Goal: Task Accomplishment & Management: Manage account settings

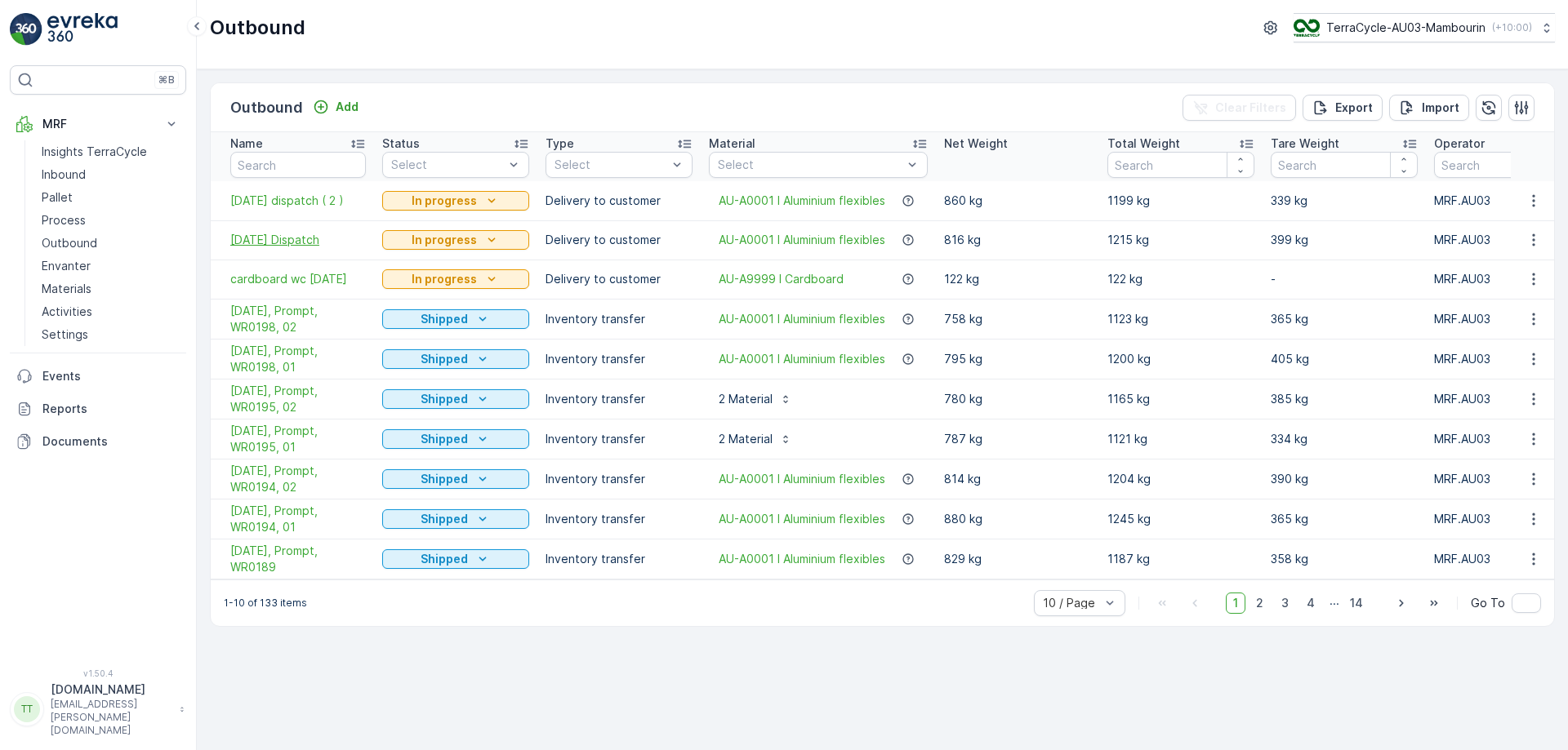
click at [284, 241] on span "23/09/25 Dispatch" at bounding box center [298, 240] width 136 height 17
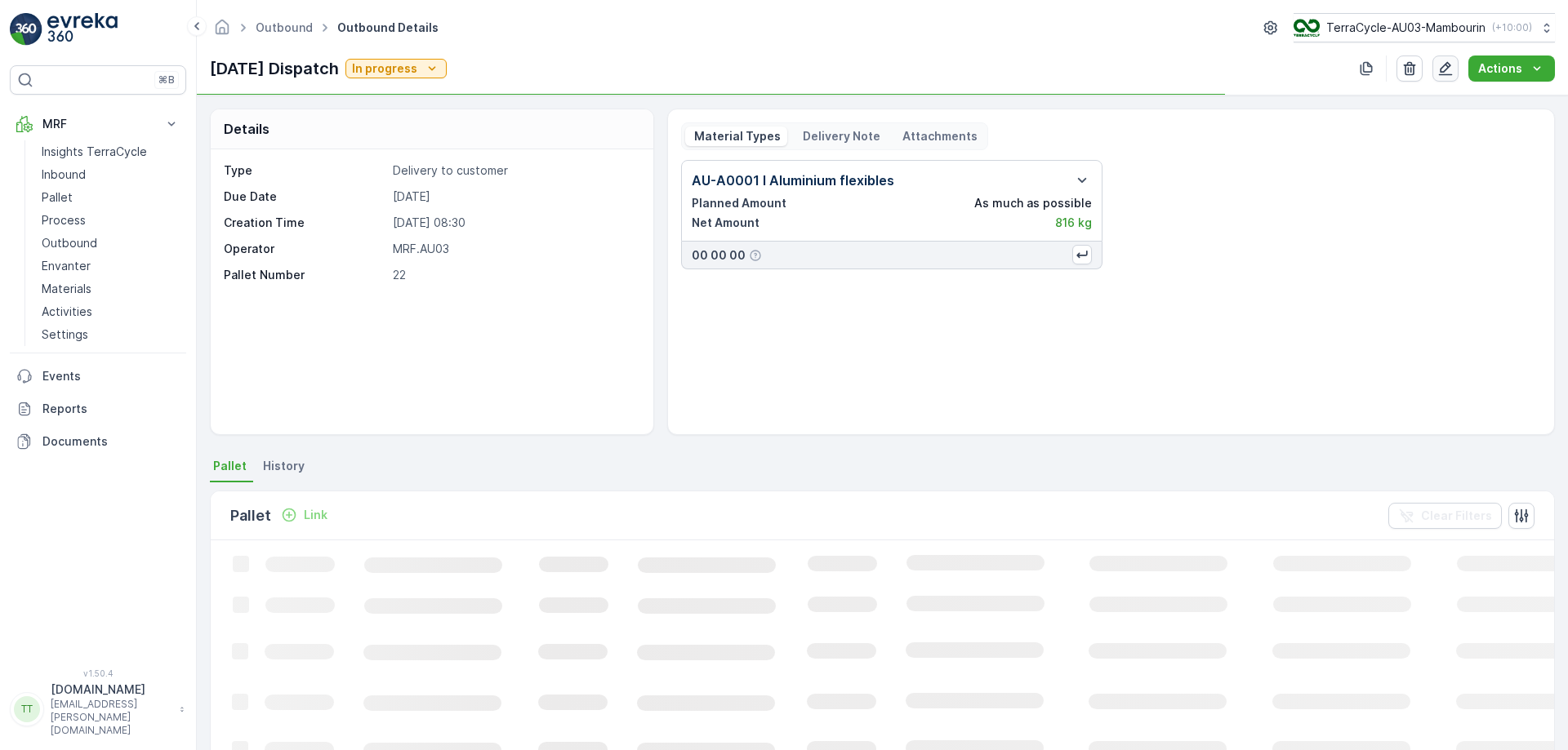
click at [1445, 63] on icon "button" at bounding box center [1445, 69] width 17 height 17
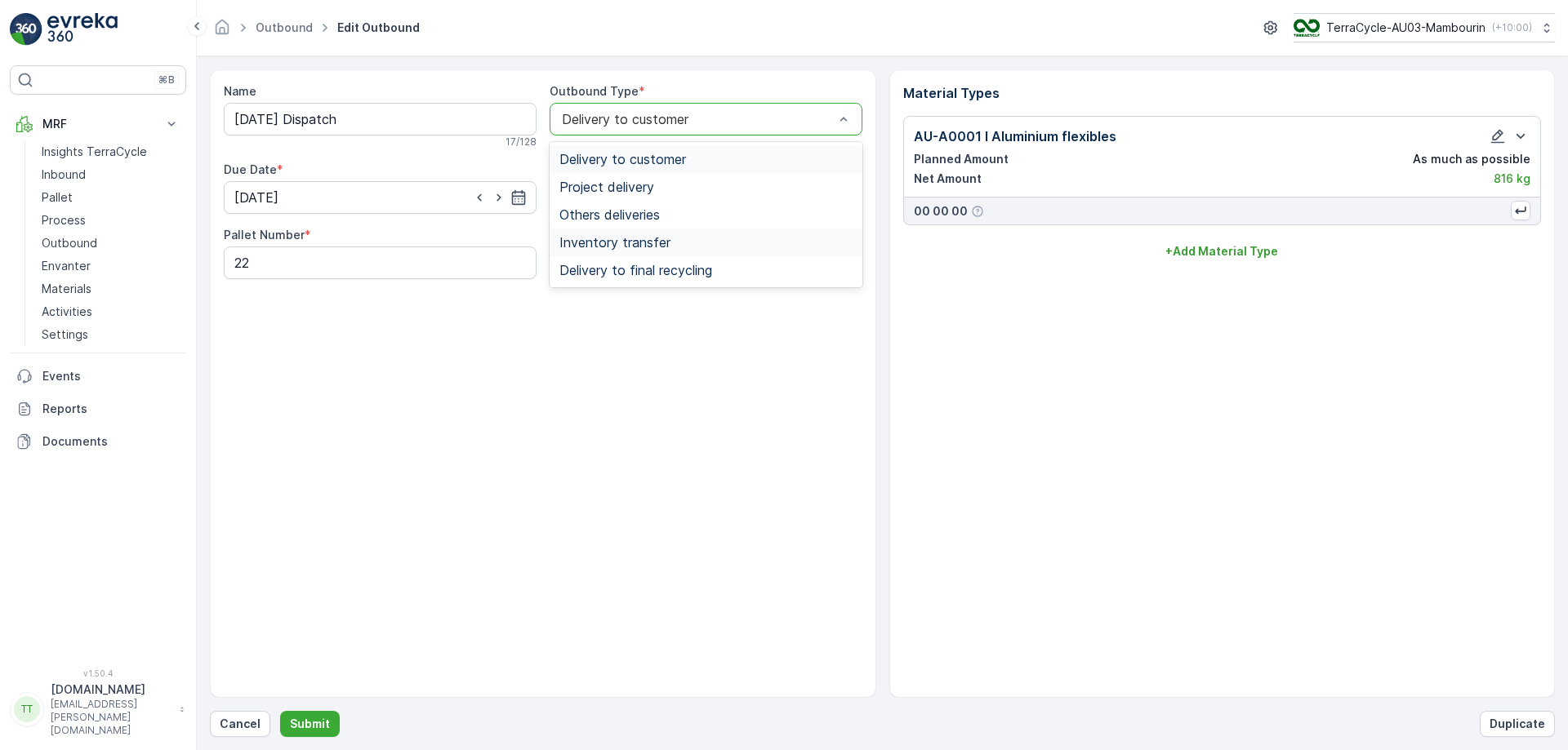
click at [639, 234] on div "Inventory transfer" at bounding box center [706, 241] width 313 height 27
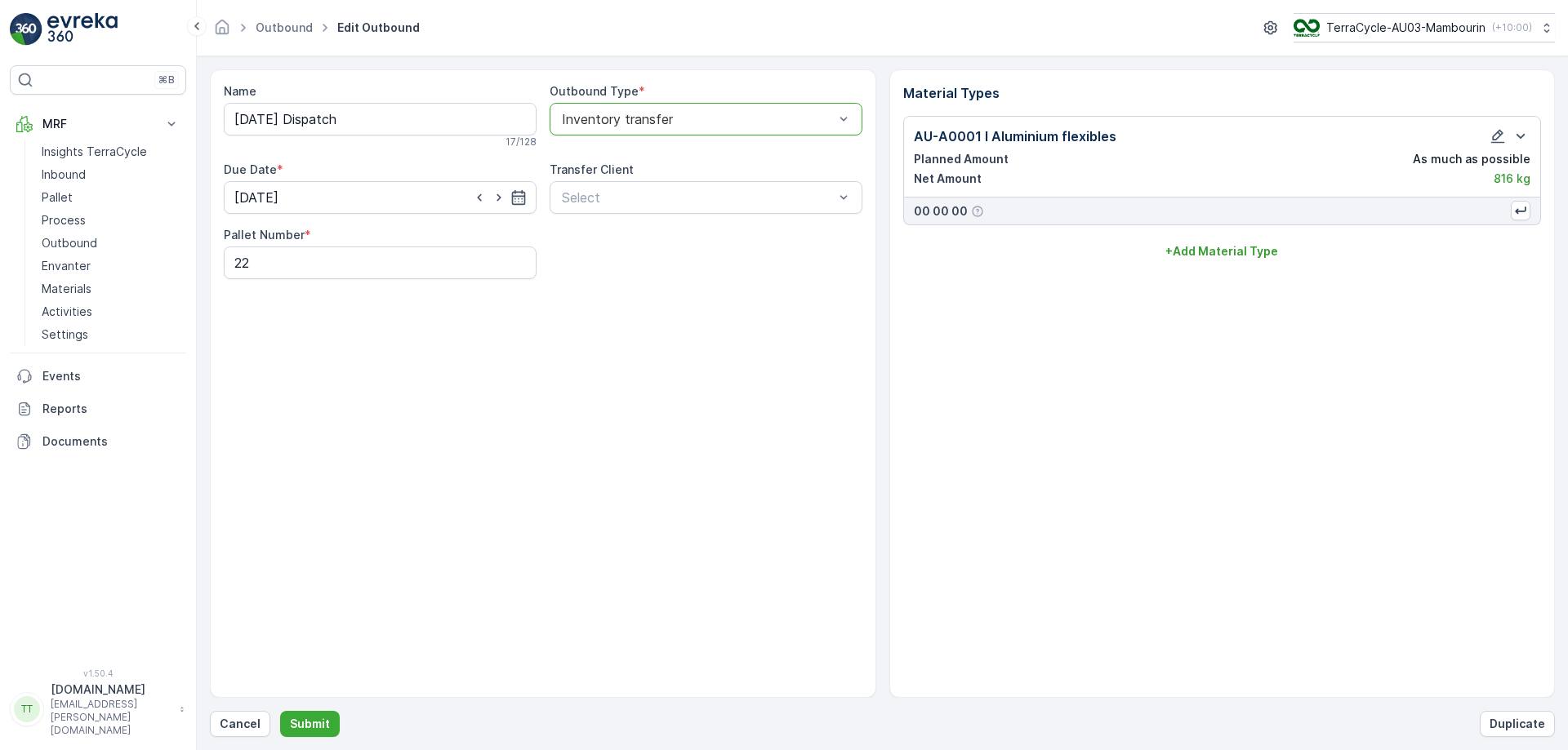
click at [668, 174] on div "Transfer Client" at bounding box center [706, 169] width 313 height 17
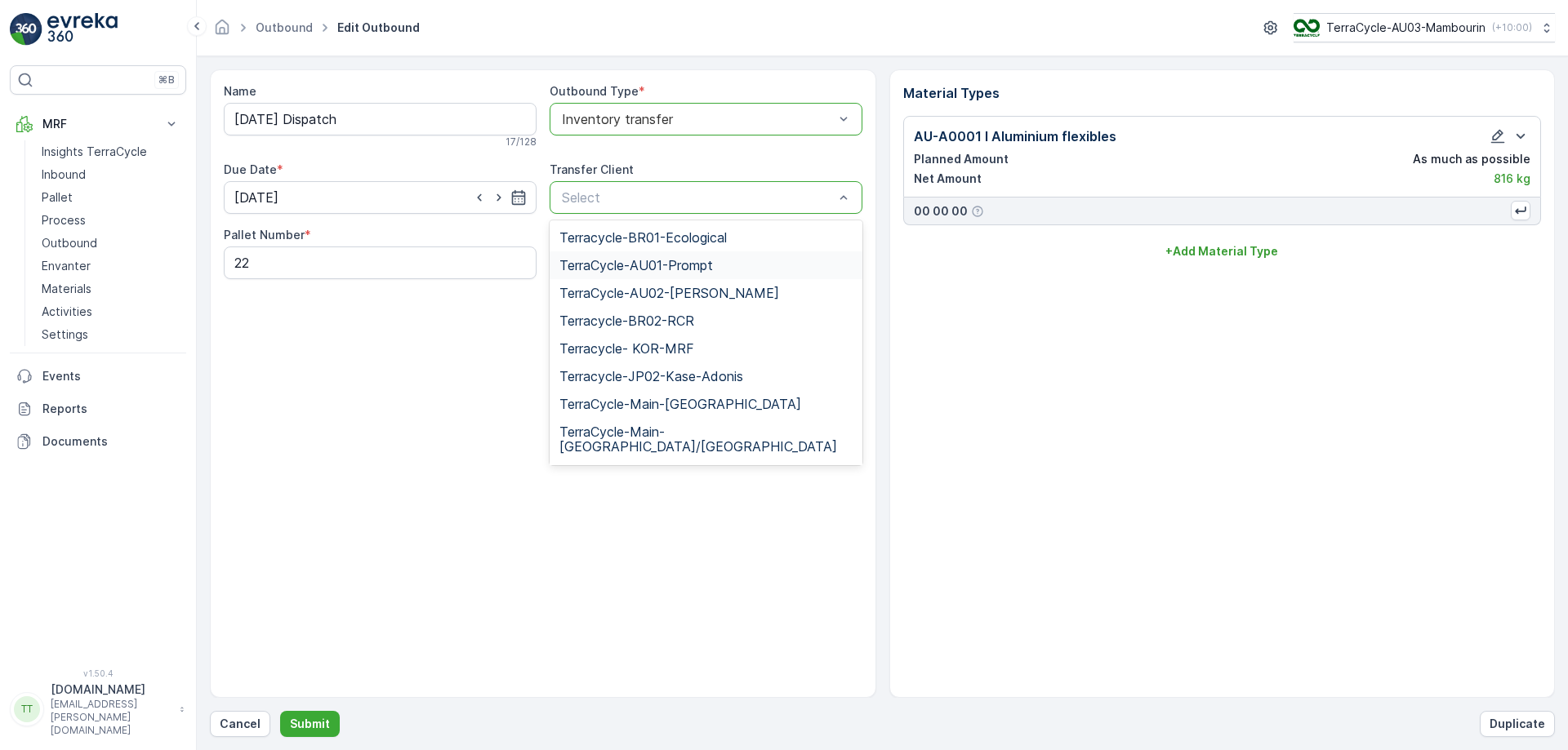
click at [635, 271] on span "TerraCycle-AU01-Prompt" at bounding box center [636, 265] width 153 height 15
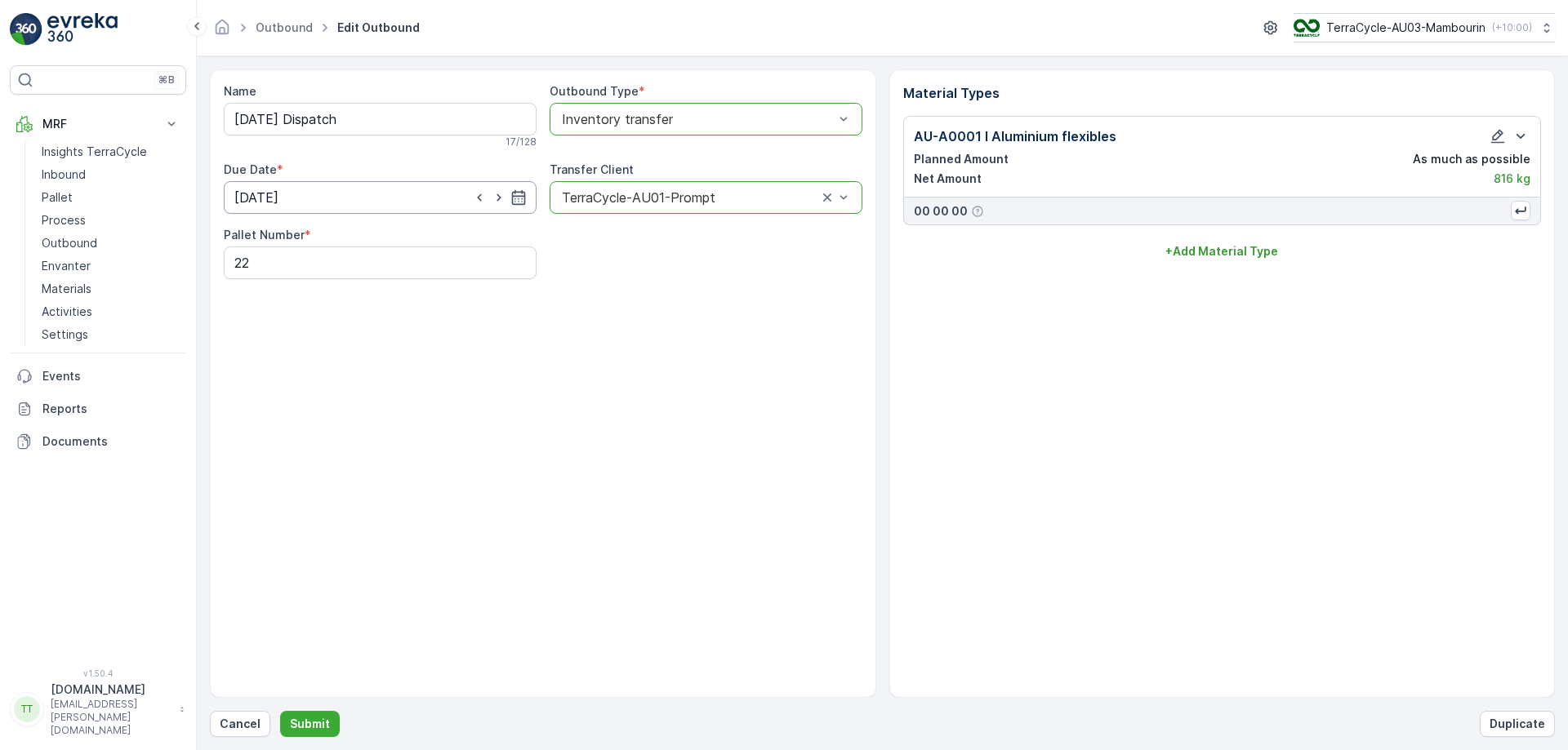
click at [331, 194] on input "24.09.2025" at bounding box center [380, 197] width 313 height 33
click at [315, 399] on div "23" at bounding box center [310, 399] width 26 height 26
type input "23.09.2025"
click at [302, 724] on p "Submit" at bounding box center [310, 724] width 40 height 17
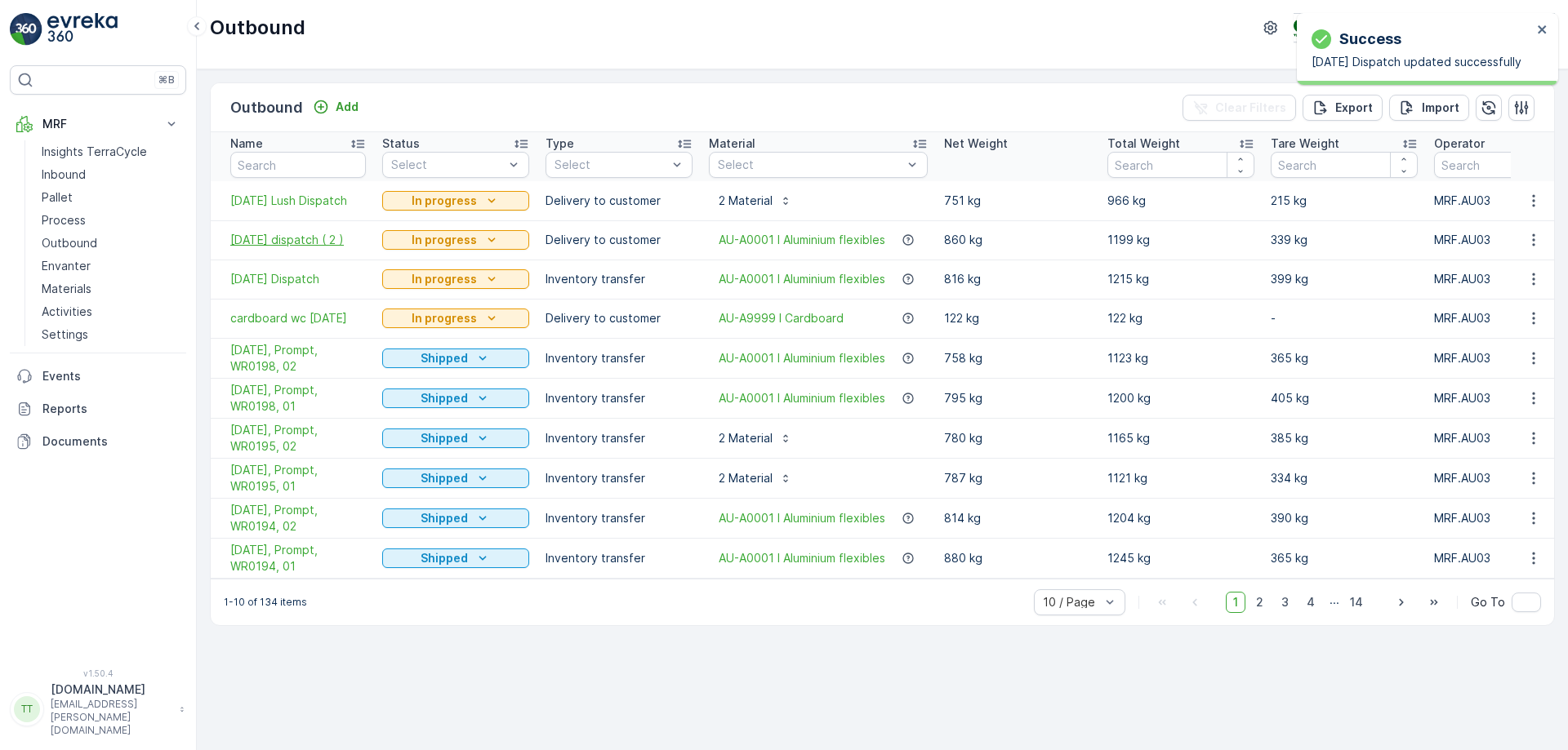
click at [297, 237] on span "23/9/25 dispatch ( 2 )" at bounding box center [298, 240] width 136 height 17
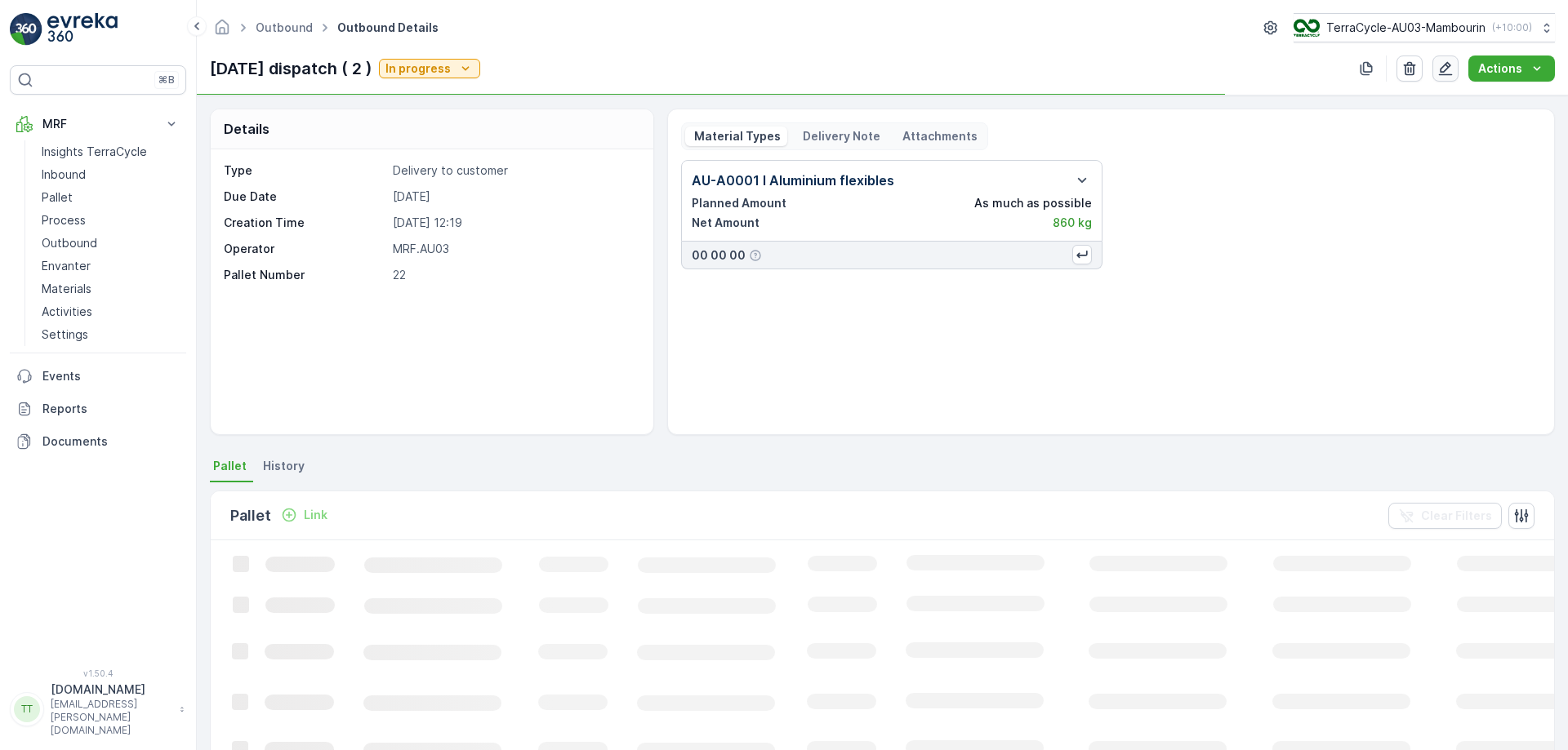
click at [1448, 72] on icon "button" at bounding box center [1445, 69] width 17 height 17
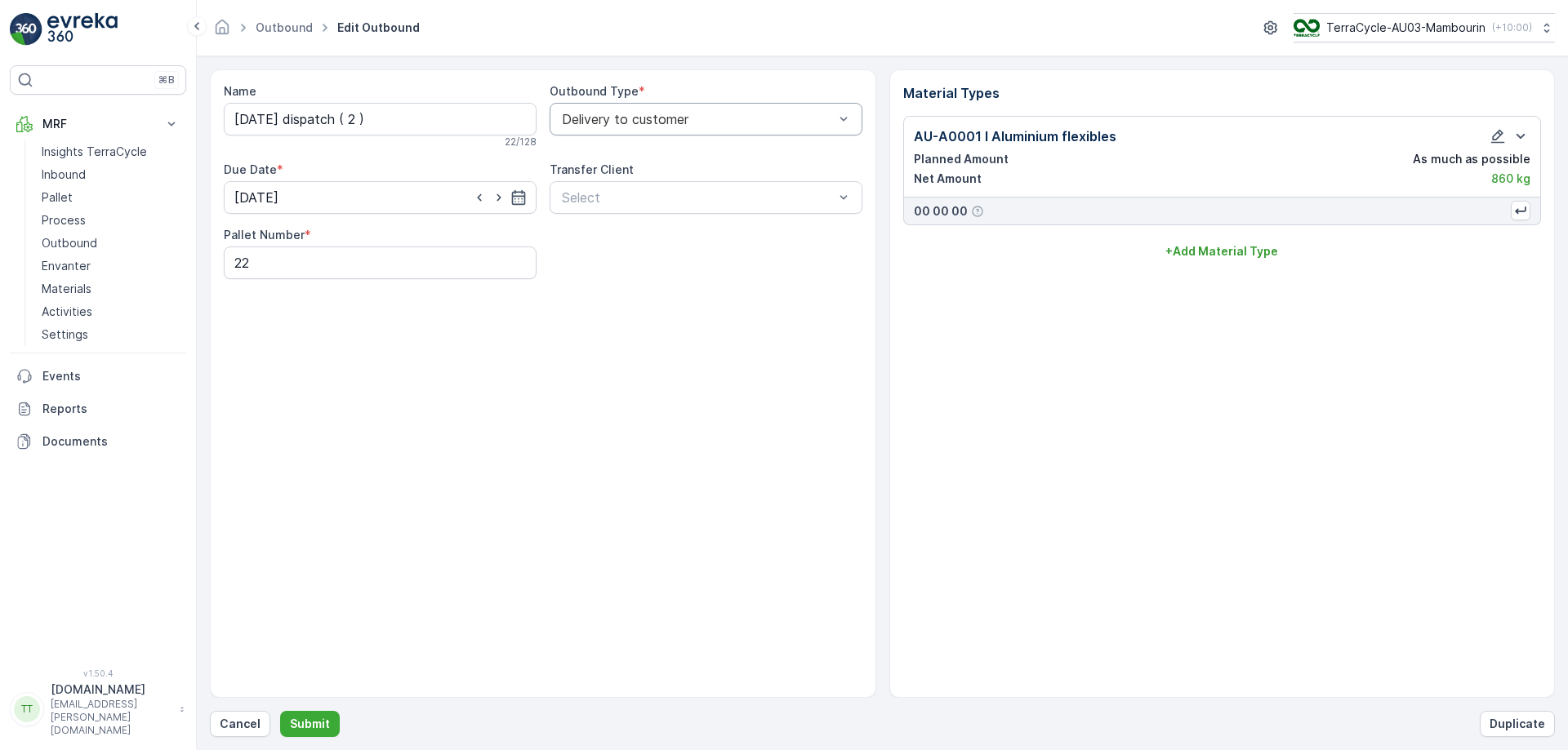
click at [614, 132] on div "Delivery to customer" at bounding box center [706, 119] width 313 height 33
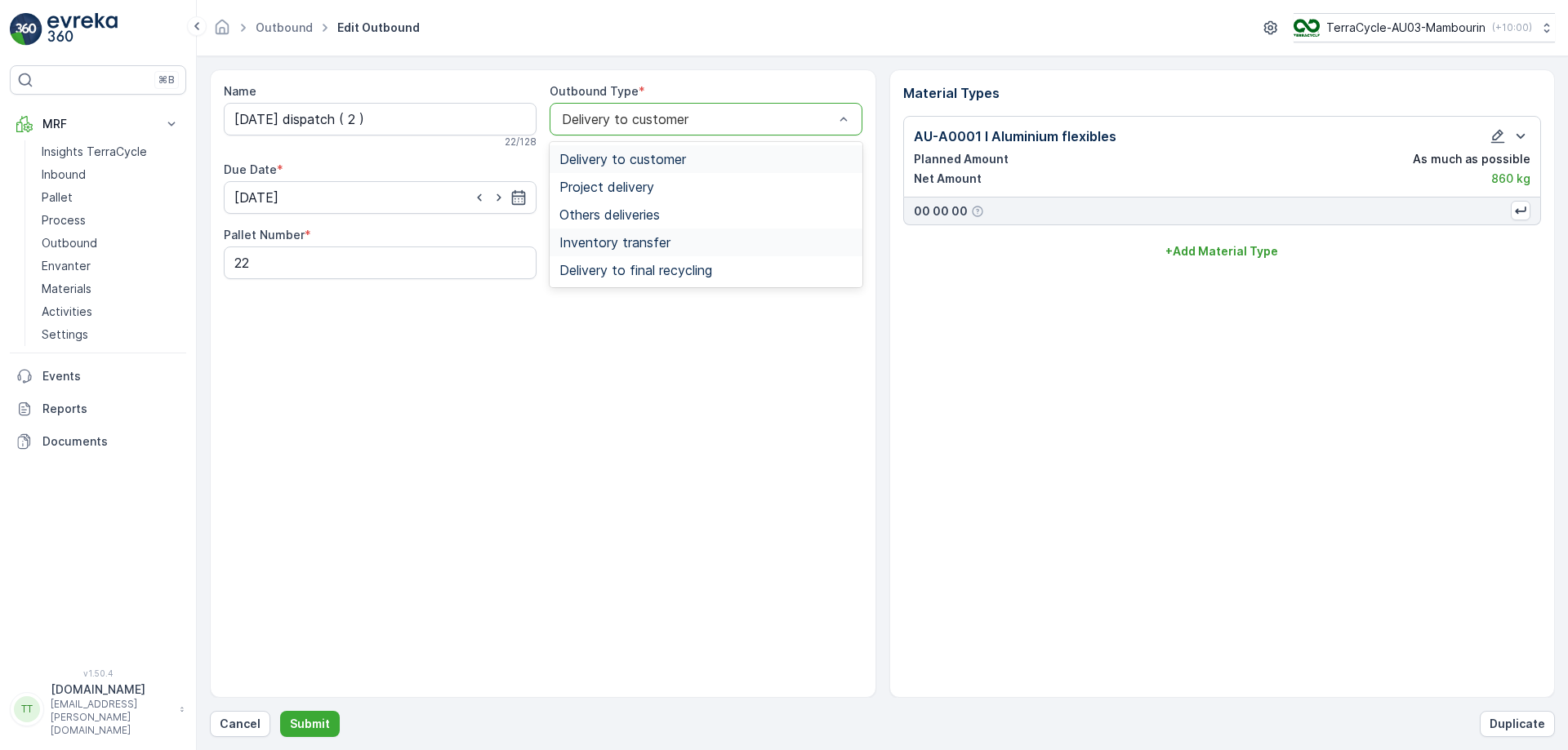
click at [594, 239] on span "Inventory transfer" at bounding box center [615, 242] width 111 height 15
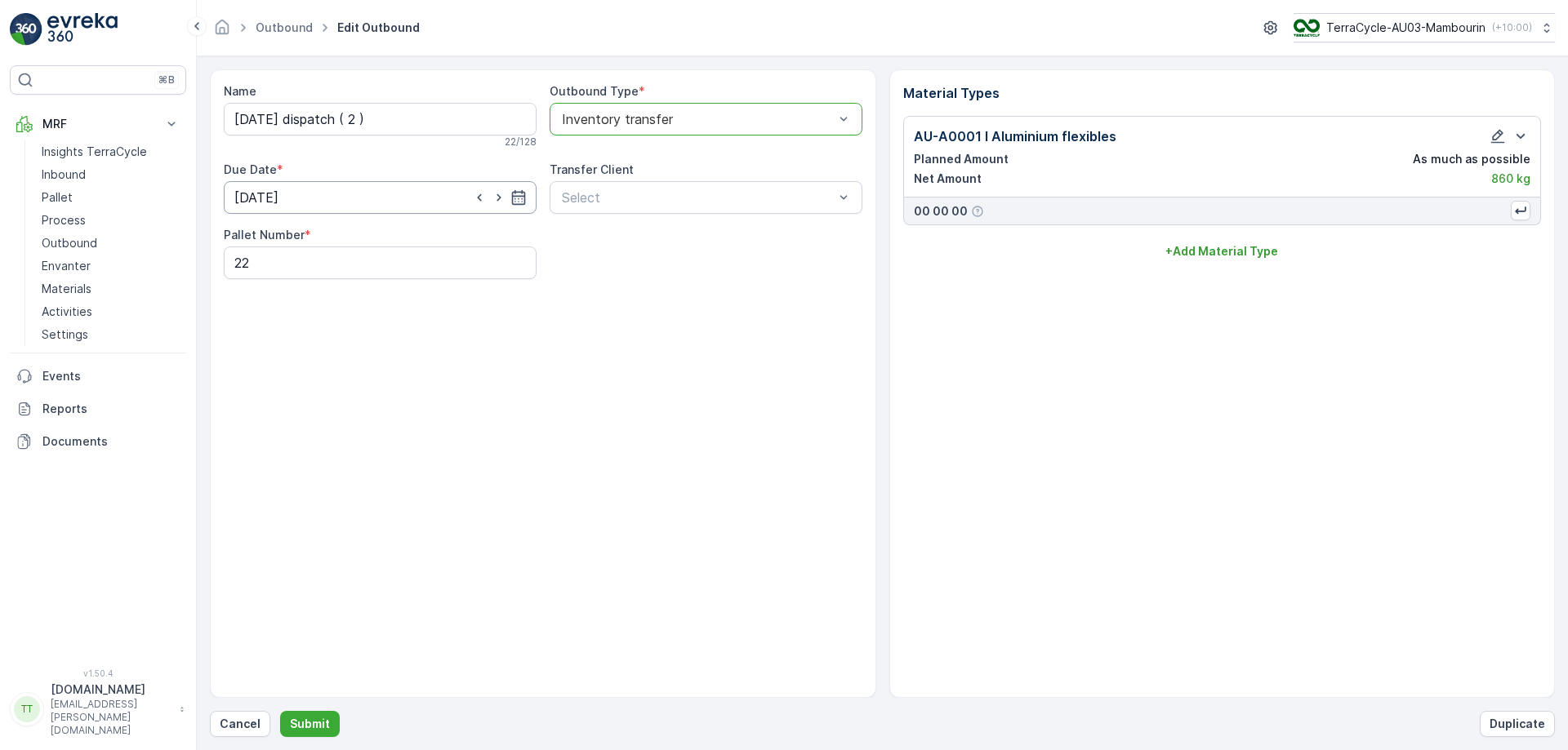
click at [385, 205] on input "22.09.2025" at bounding box center [380, 197] width 313 height 33
click at [318, 396] on div "23" at bounding box center [310, 399] width 26 height 26
type input "23.09.2025"
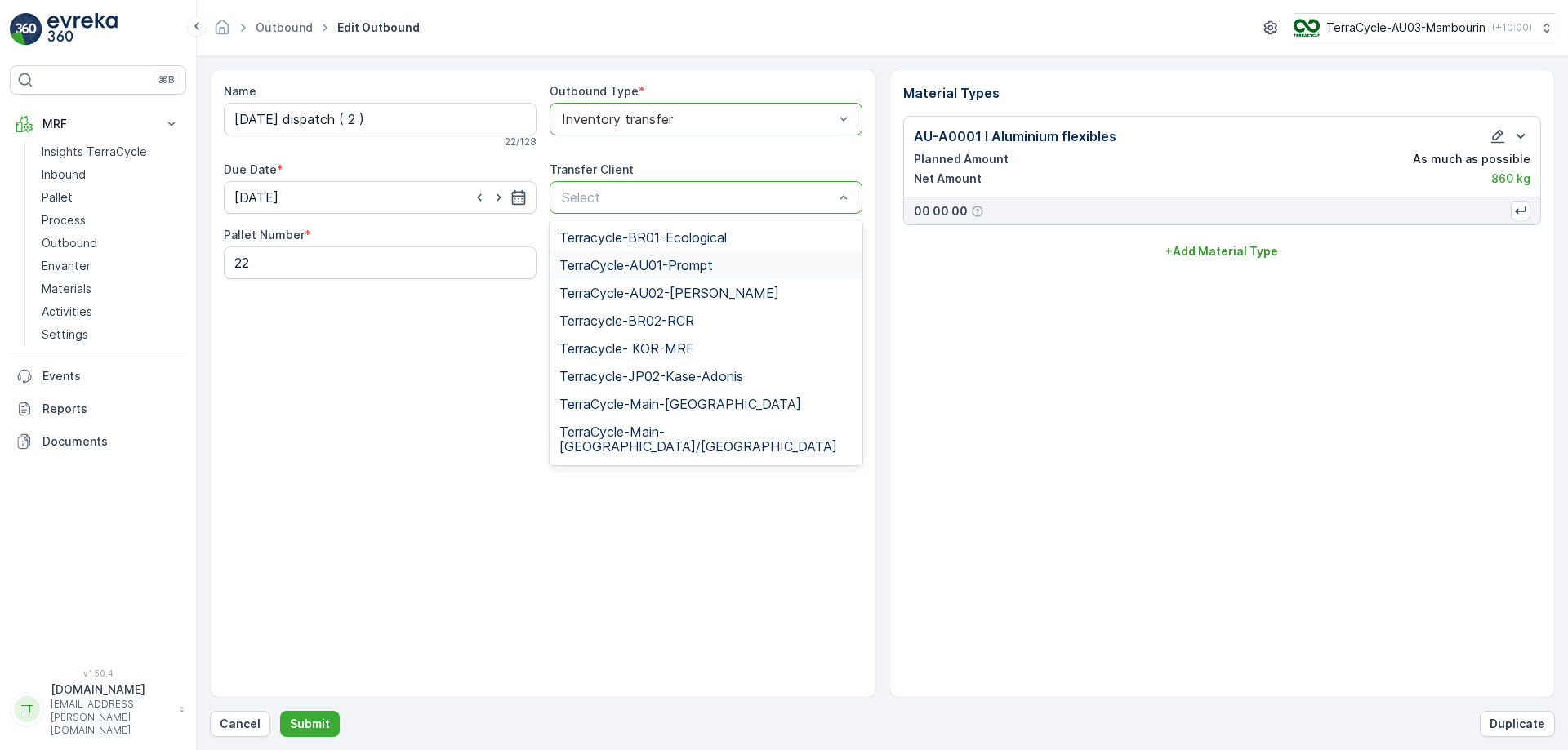
click at [686, 274] on div "TerraCycle-AU01-Prompt" at bounding box center [706, 264] width 313 height 27
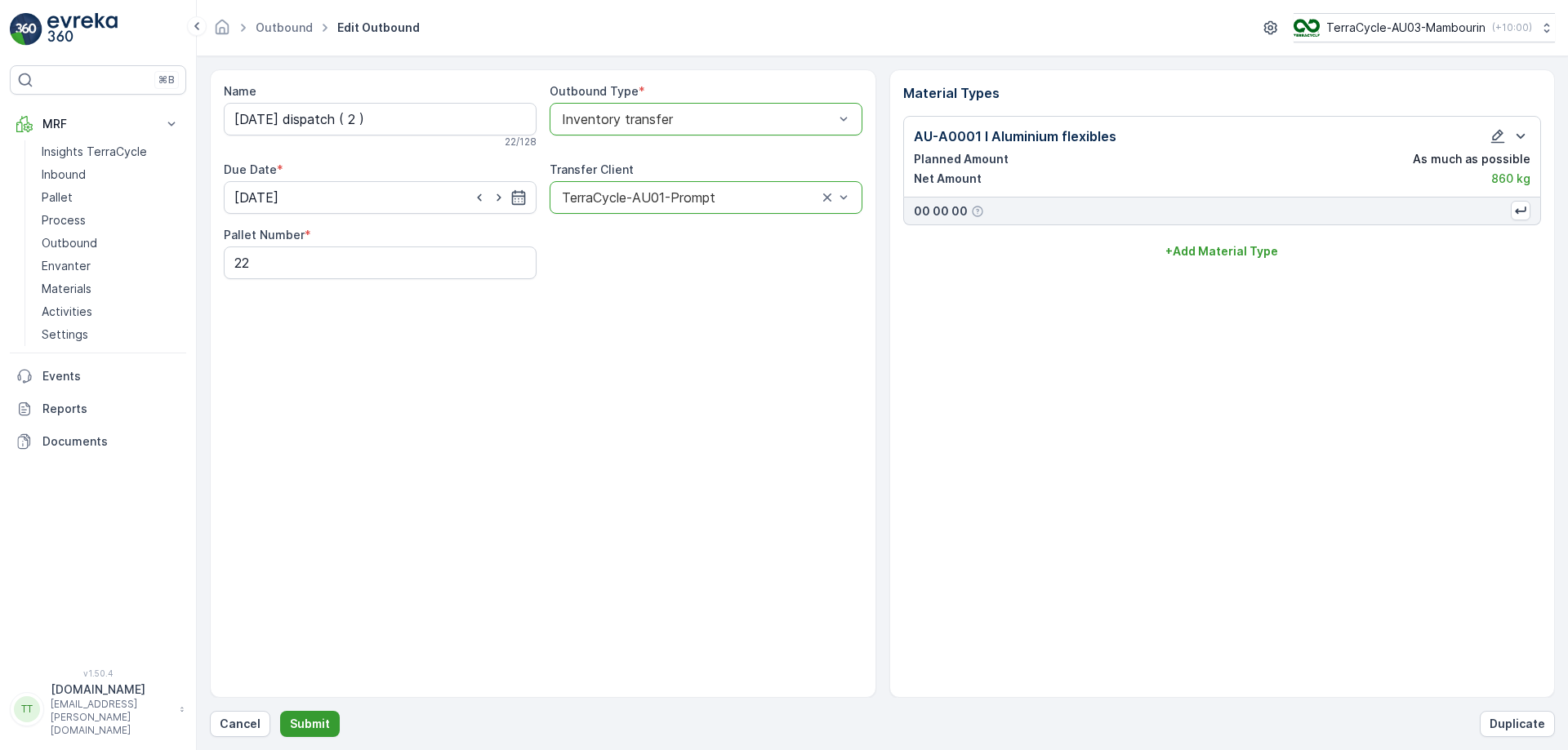
click at [303, 722] on p "Submit" at bounding box center [310, 724] width 40 height 17
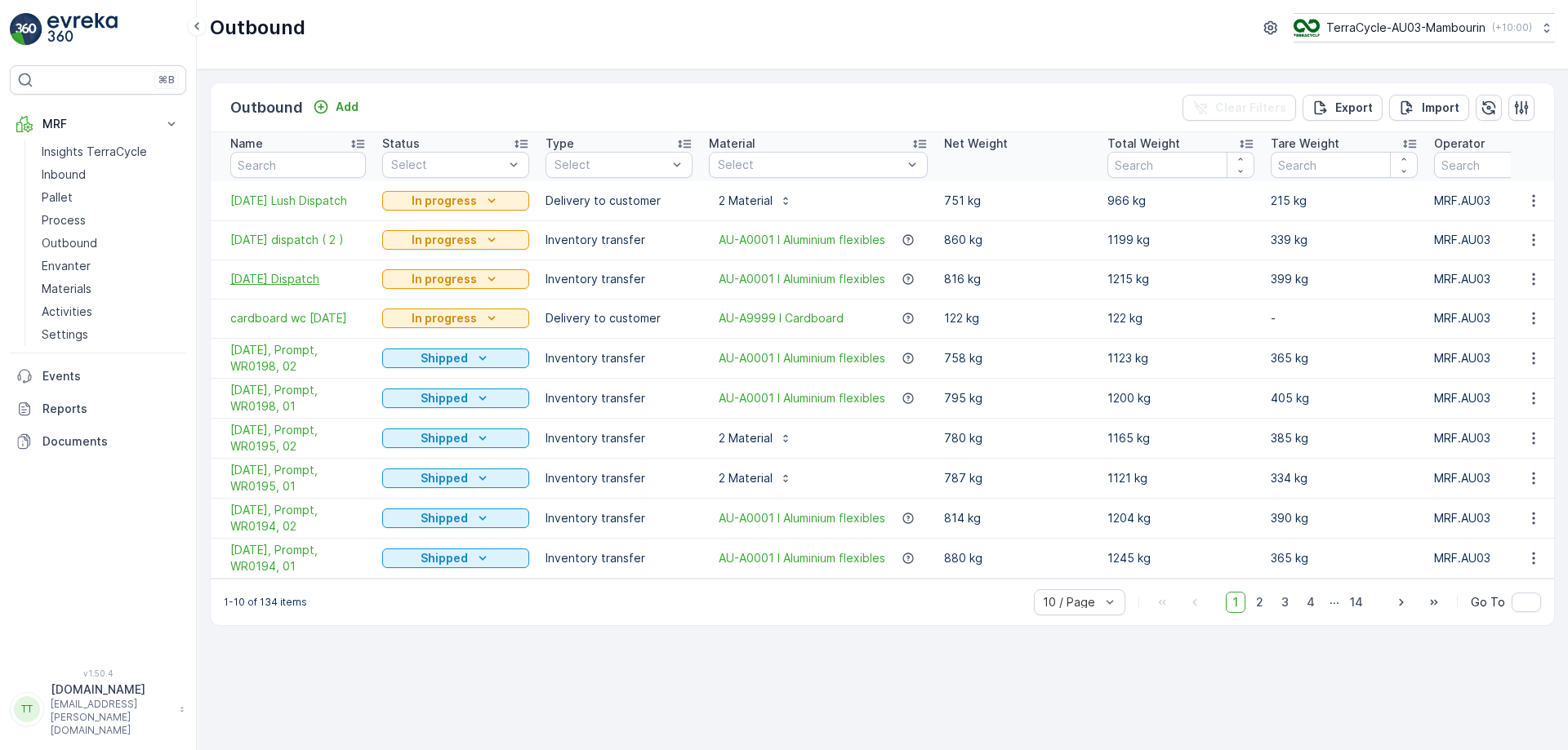
click at [280, 280] on span "23/09/25 Dispatch" at bounding box center [298, 278] width 136 height 17
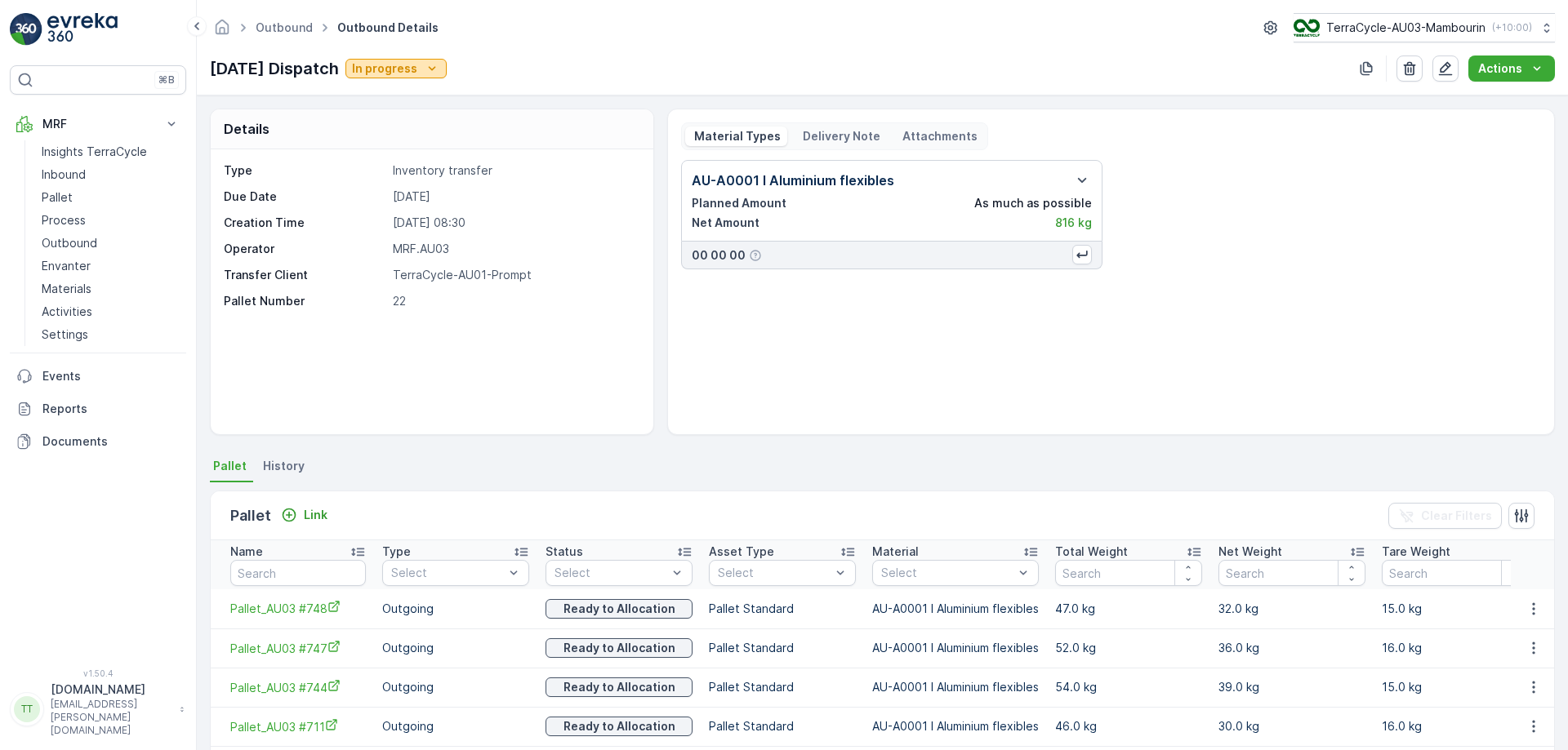
click at [402, 63] on p "In progress" at bounding box center [385, 69] width 65 height 17
click at [400, 137] on span "Completed" at bounding box center [406, 138] width 61 height 17
click at [405, 62] on p "In progress" at bounding box center [385, 69] width 65 height 17
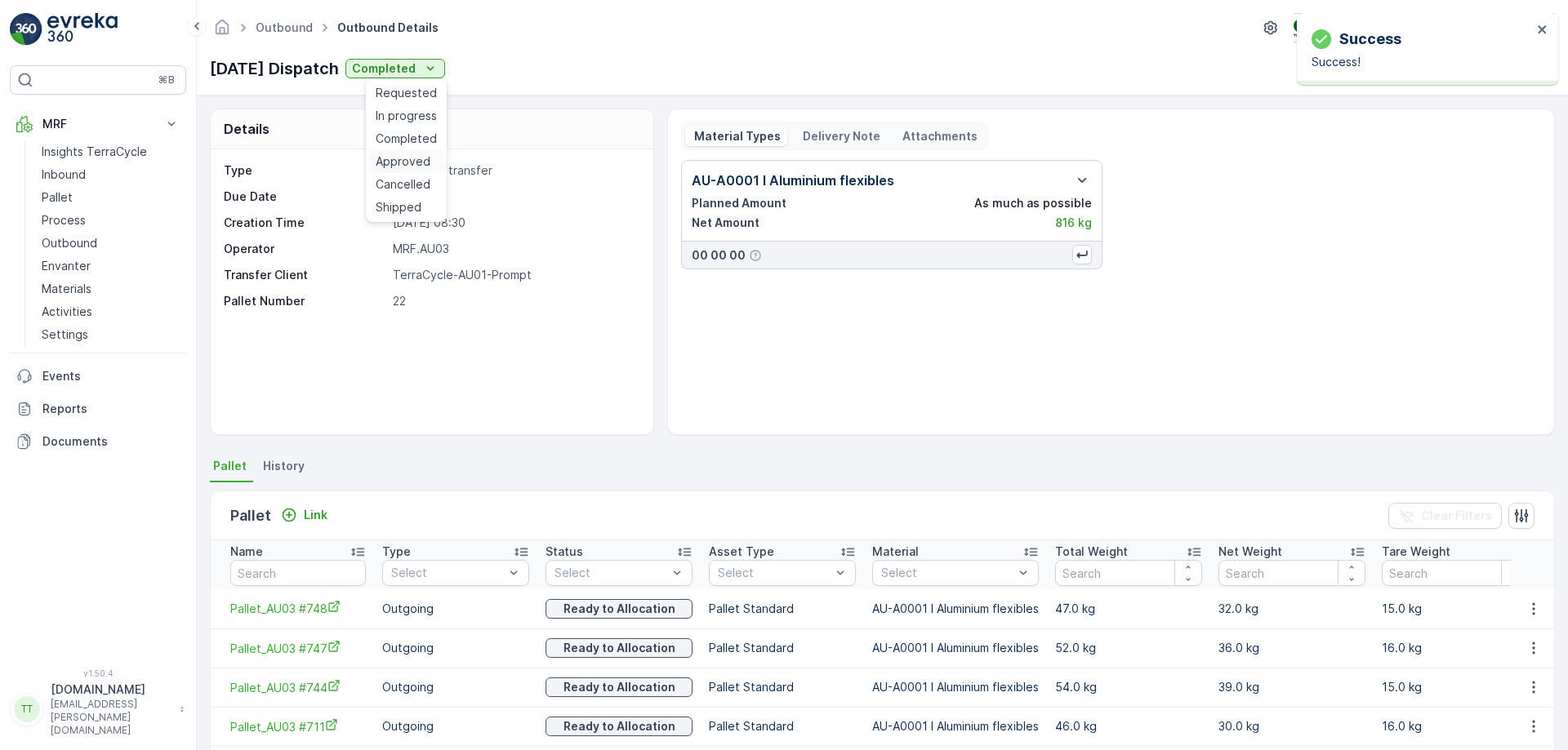
click at [403, 162] on span "Approved" at bounding box center [403, 161] width 55 height 17
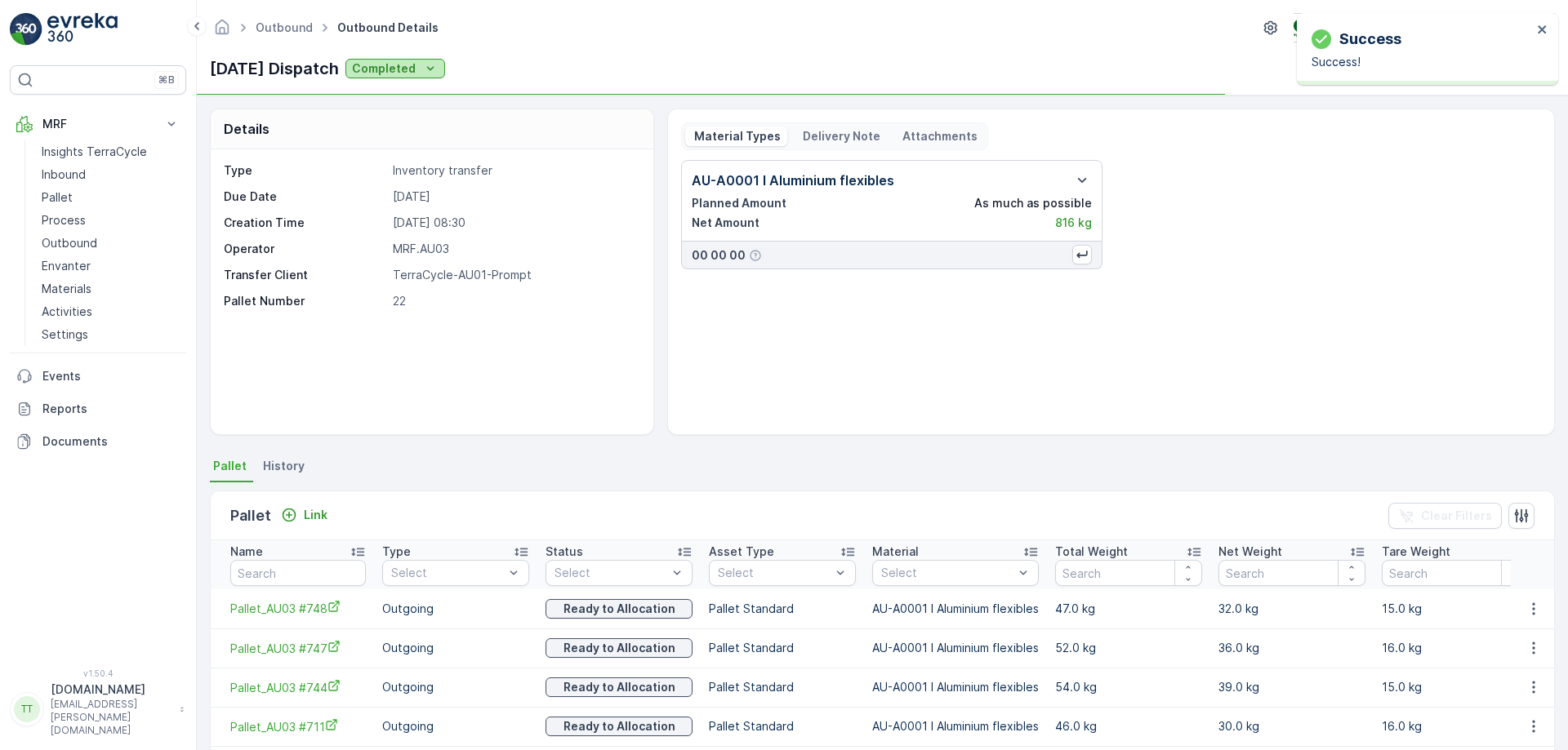
click at [415, 70] on p "Completed" at bounding box center [384, 69] width 63 height 17
click at [414, 213] on span "Shipped" at bounding box center [399, 207] width 46 height 17
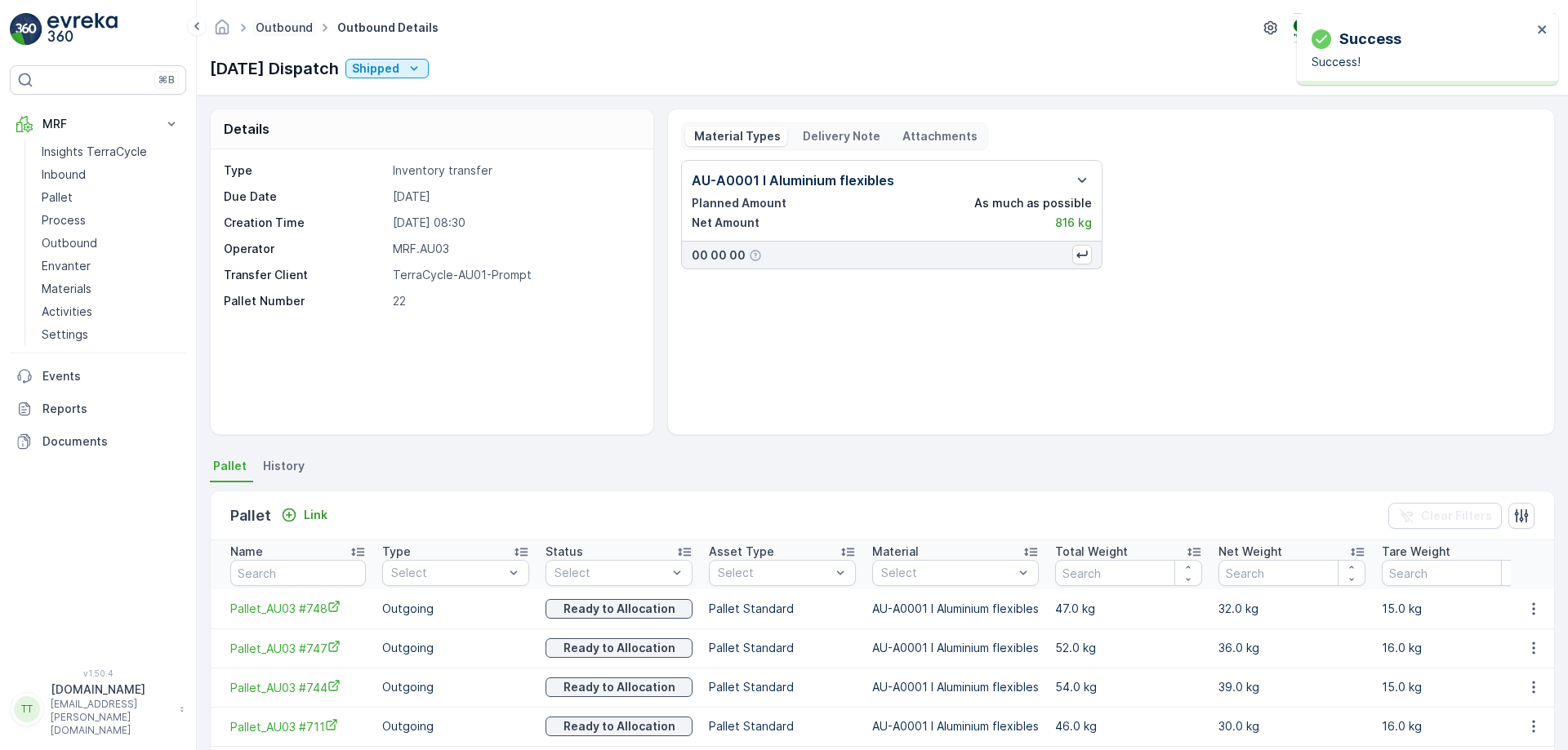
click at [287, 22] on link "Outbound" at bounding box center [284, 27] width 57 height 14
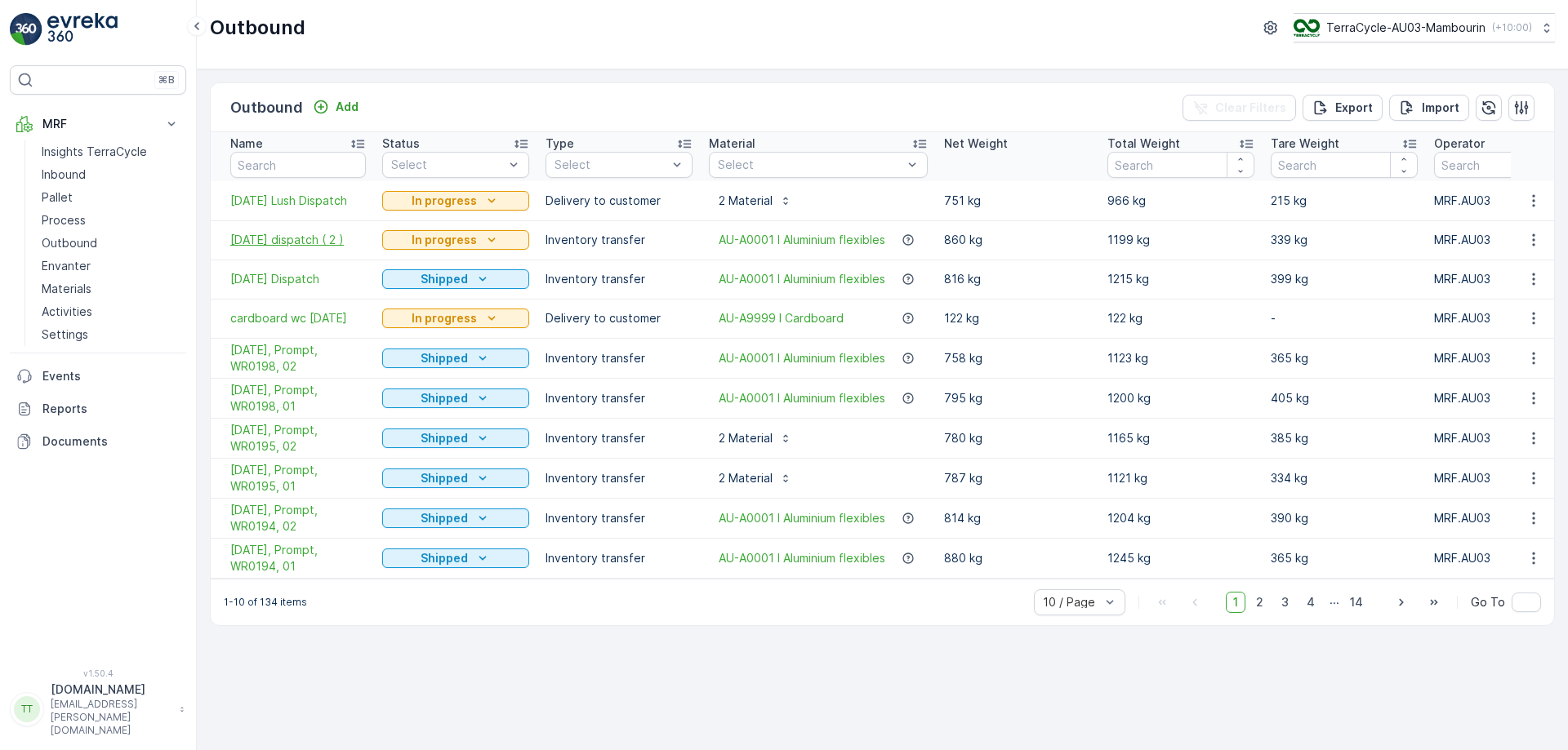
click at [296, 238] on span "23/9/25 dispatch ( 2 )" at bounding box center [298, 240] width 136 height 17
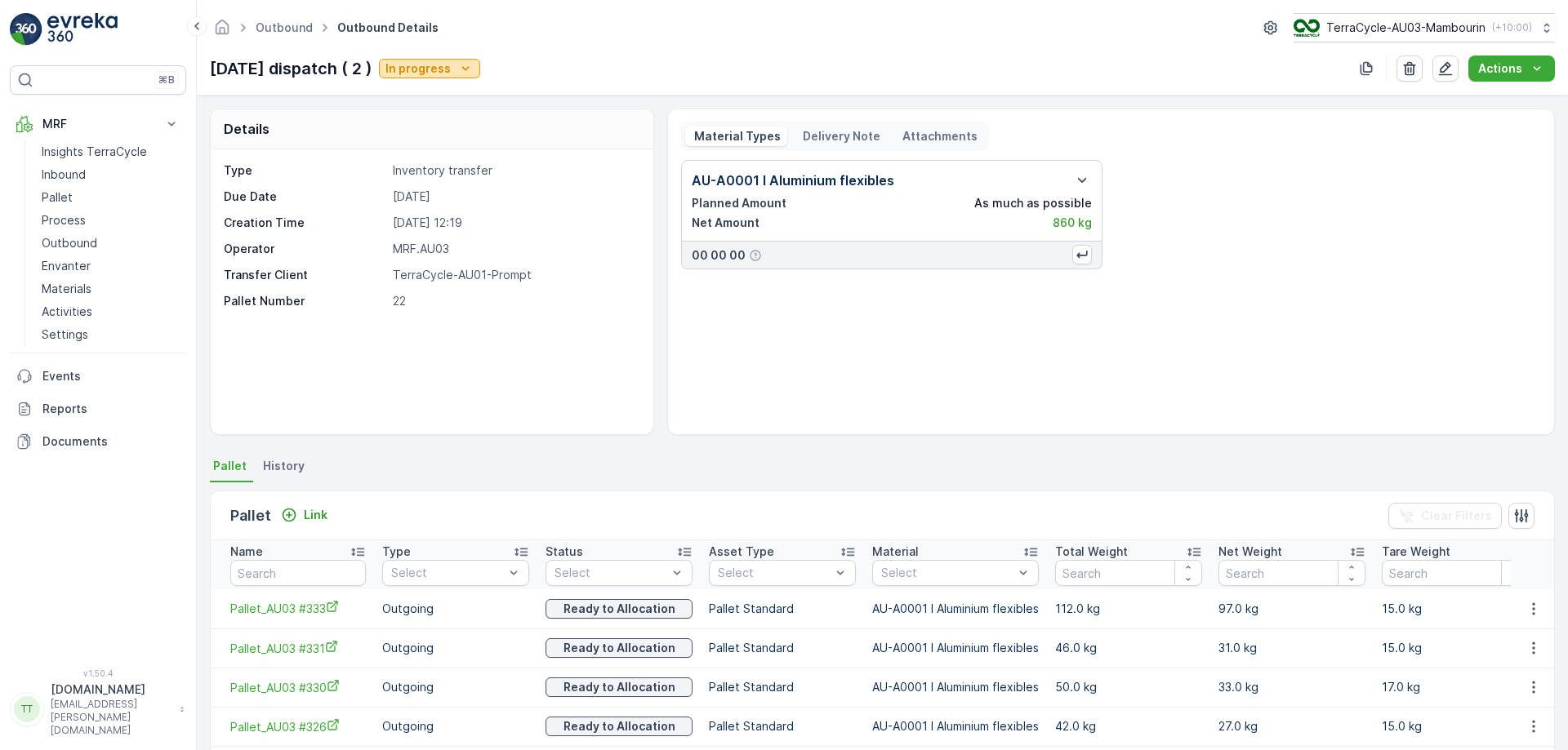
click at [443, 73] on p "In progress" at bounding box center [418, 69] width 65 height 17
click at [581, 342] on div "Type Inventory transfer Due Date 23.09.2025 Creation Time 23.09.2025 12:19 Oper…" at bounding box center [432, 291] width 443 height 285
click at [444, 63] on p "In progress" at bounding box center [418, 69] width 65 height 17
click at [424, 139] on span "Completed" at bounding box center [429, 138] width 61 height 17
click at [447, 69] on p "In progress" at bounding box center [418, 69] width 65 height 17
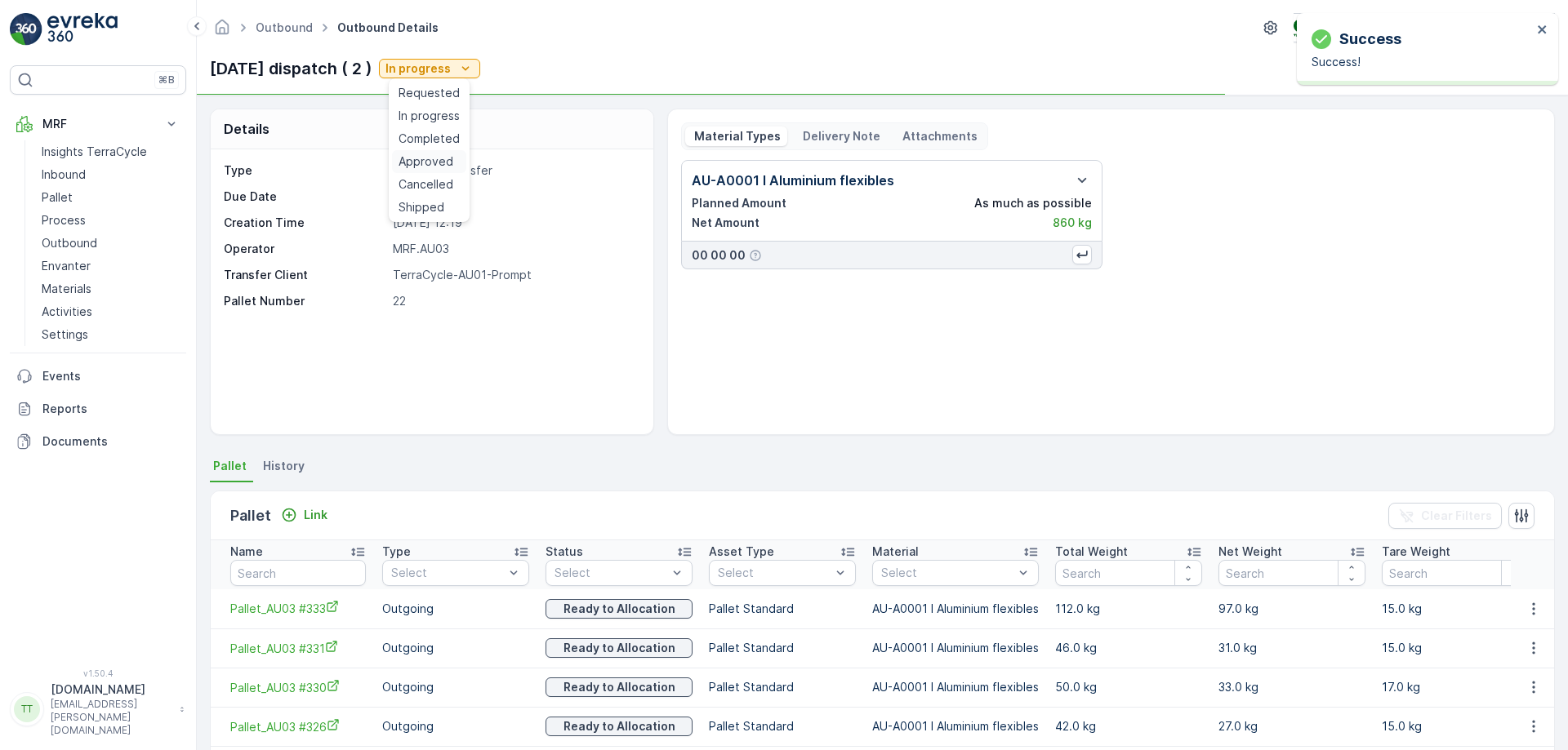
click at [429, 169] on span "Approved" at bounding box center [426, 161] width 55 height 17
click at [446, 71] on p "Completed" at bounding box center [417, 69] width 63 height 17
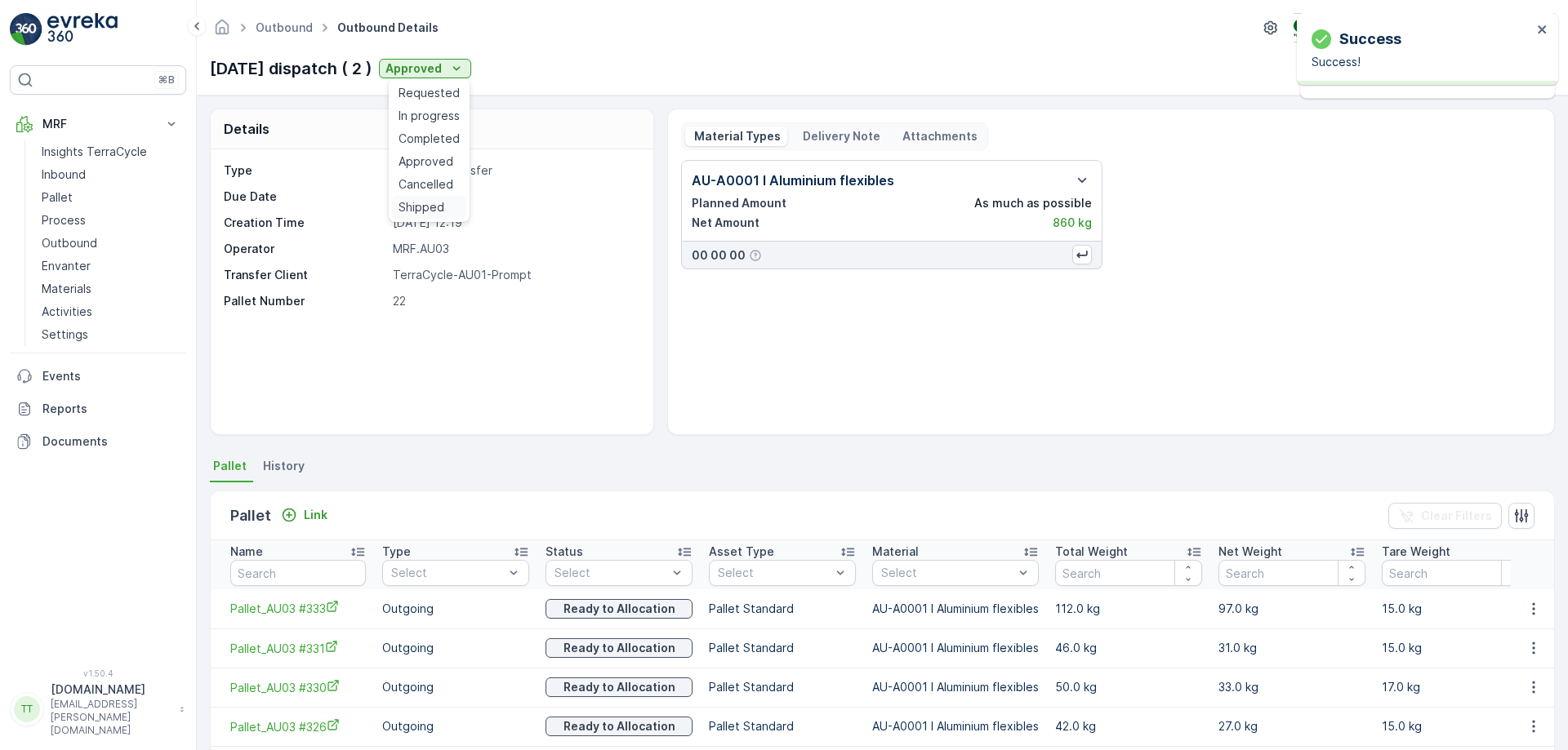
click at [422, 216] on div "Shipped" at bounding box center [429, 207] width 74 height 23
click at [294, 26] on link "Outbound" at bounding box center [284, 27] width 57 height 14
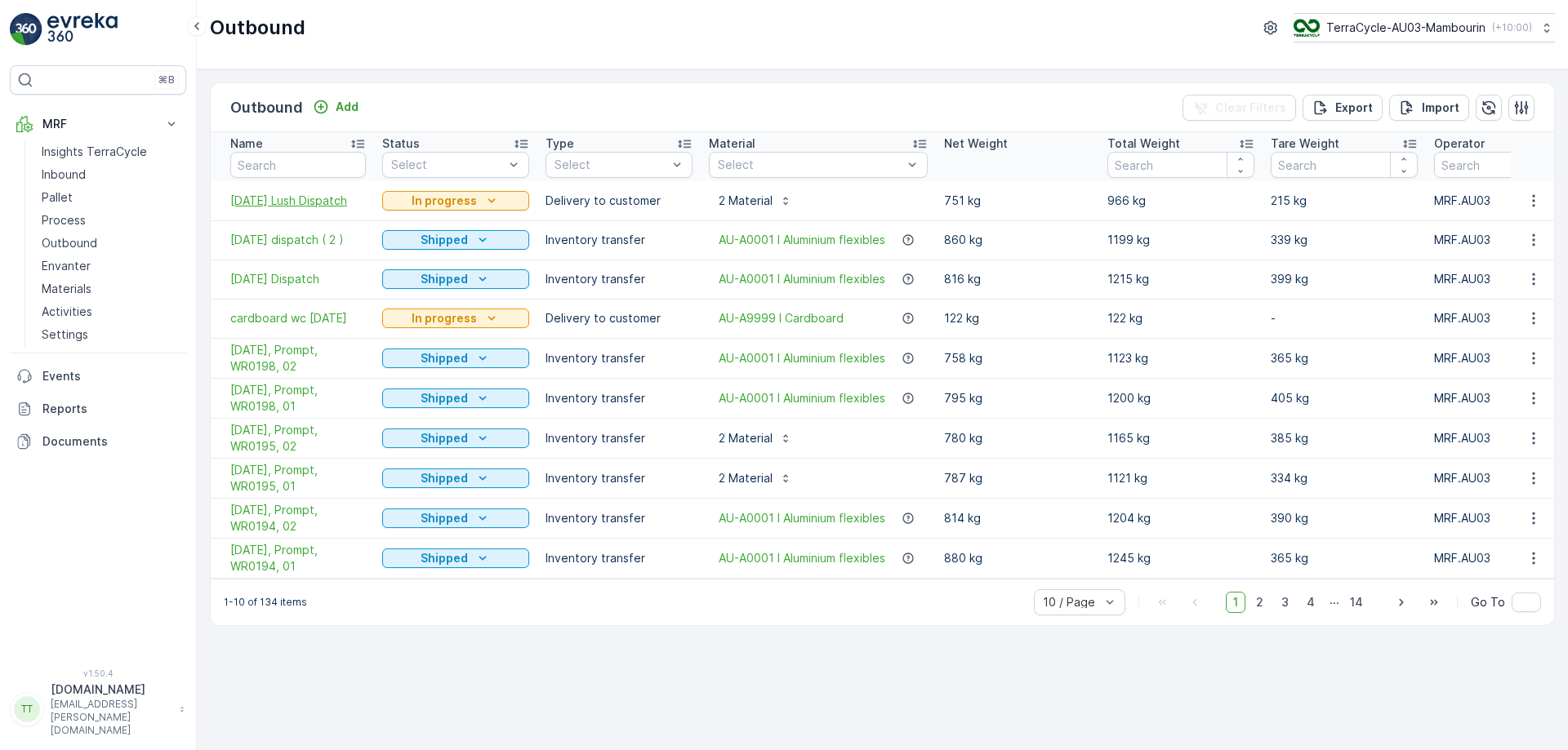
click at [273, 193] on span "23/09/25 Lush Dispatch" at bounding box center [298, 201] width 136 height 17
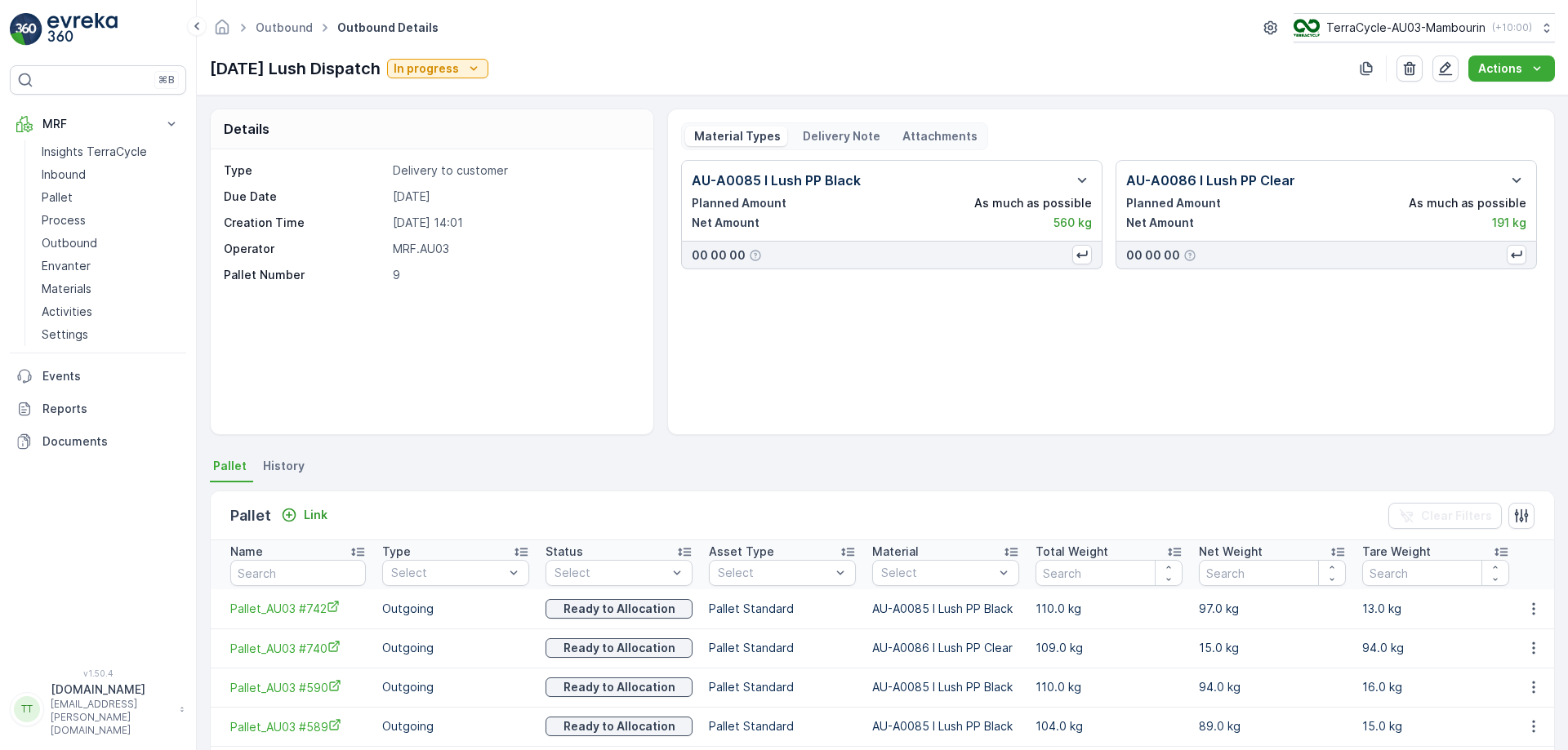
click at [845, 136] on p "Delivery Note" at bounding box center [840, 136] width 80 height 17
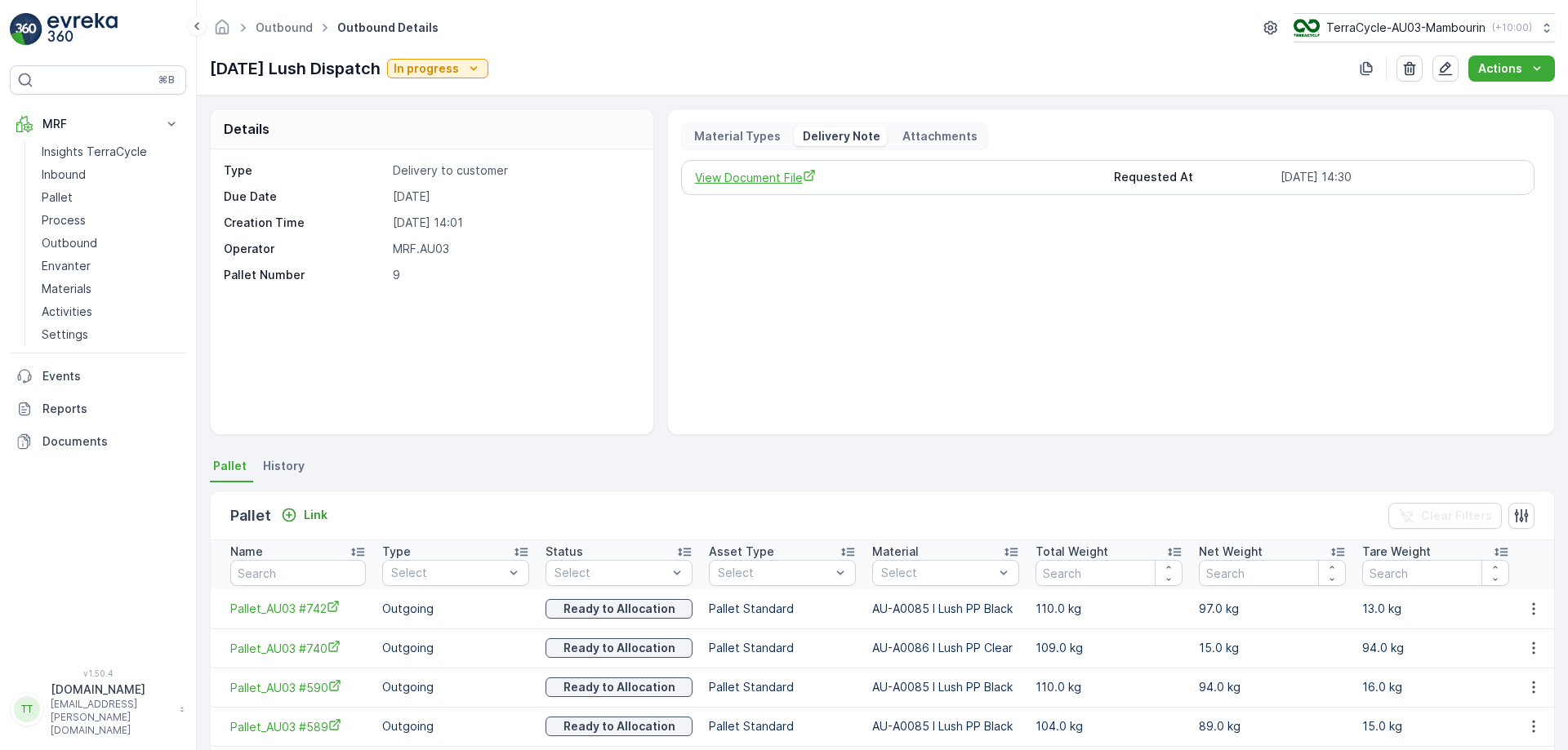
click at [764, 185] on span "View Document File" at bounding box center [898, 177] width 407 height 17
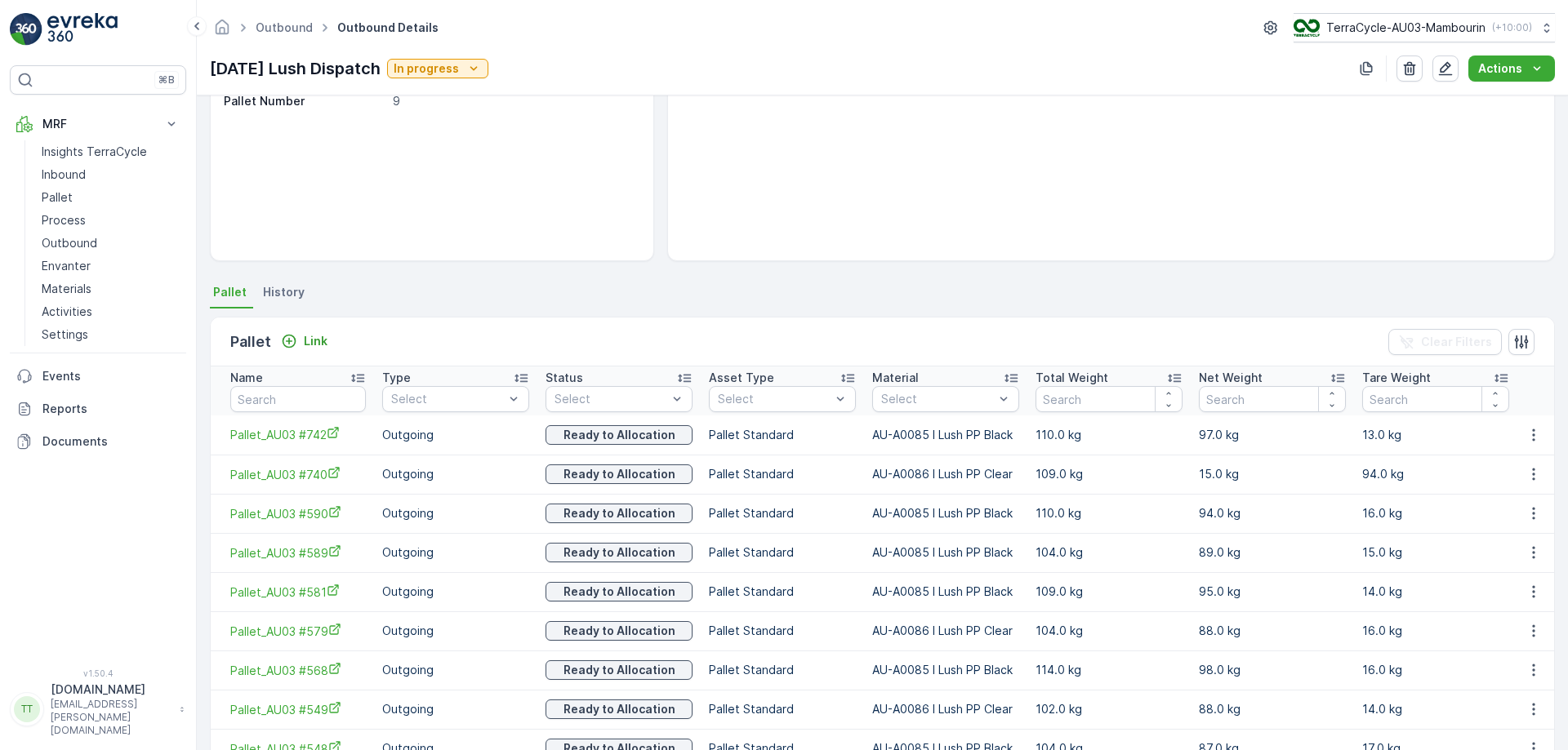
scroll to position [303, 0]
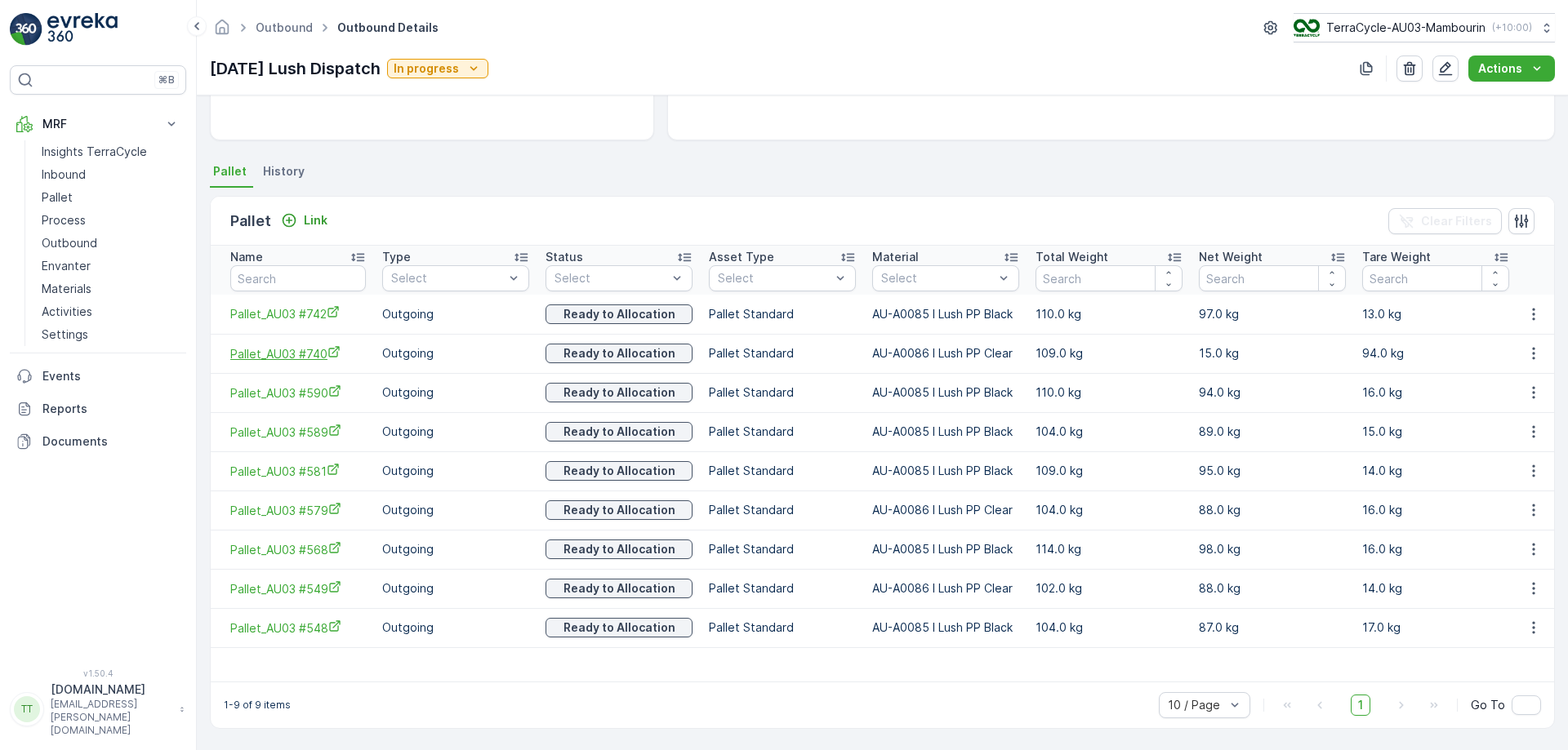
click at [287, 347] on span "Pallet_AU03 #740" at bounding box center [298, 353] width 136 height 17
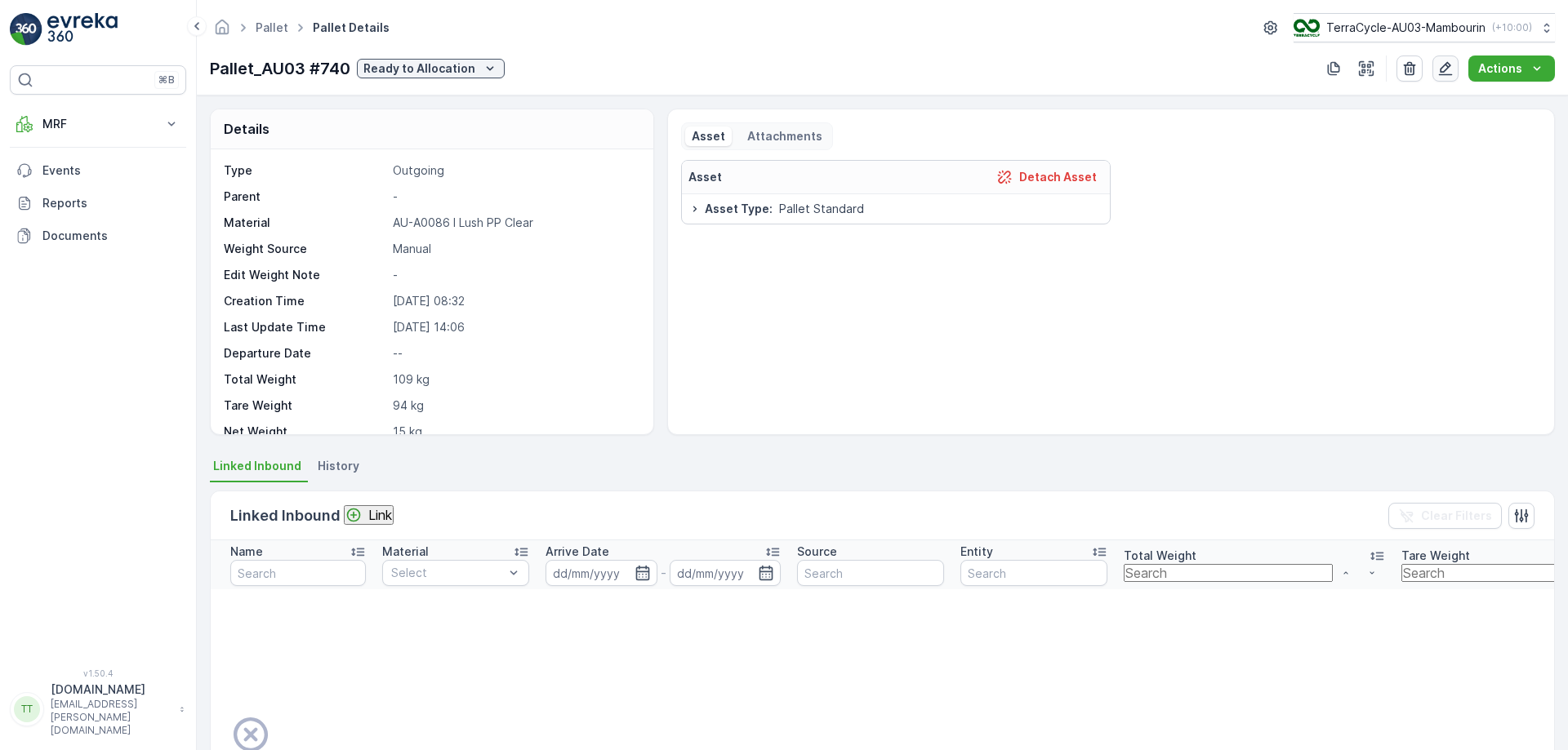
click at [1451, 68] on icon "button" at bounding box center [1446, 69] width 14 height 14
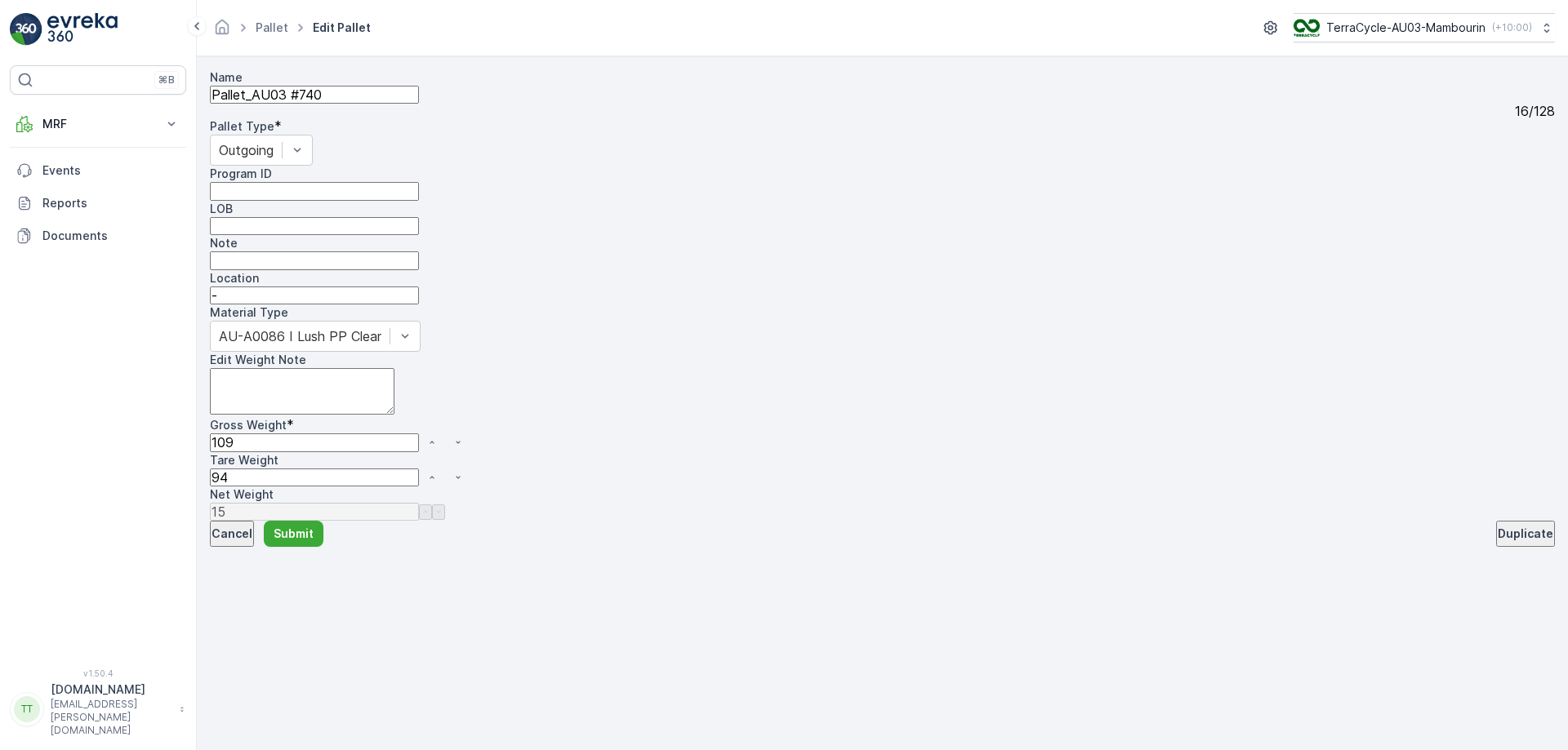
drag, startPoint x: 945, startPoint y: 338, endPoint x: 892, endPoint y: 341, distance: 53.1
click at [892, 341] on div "Material Type AU-A0086 I Lush PP Clear Edit Weight Note Gross Weight * 109 Tare…" at bounding box center [882, 412] width 1345 height 216
type Weight "1"
type Weight "108"
type Weight "15"
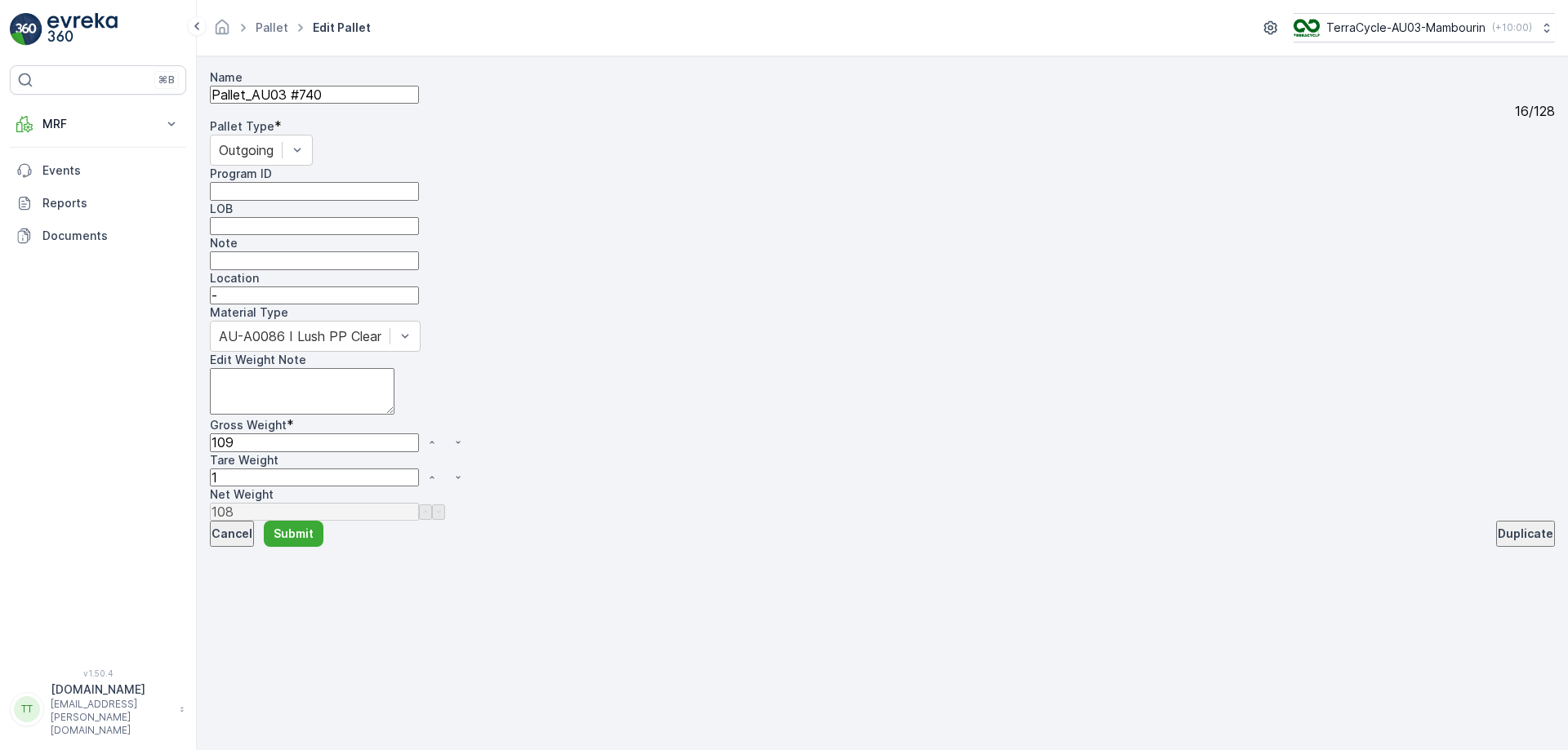
type Weight "94"
type Weight "15"
click at [1040, 521] on div "Material Type AU-A0086 I Lush PP Clear Edit Weight Note Gross Weight * 109 Tare…" at bounding box center [882, 412] width 1345 height 216
click at [314, 542] on p "Submit" at bounding box center [293, 533] width 40 height 17
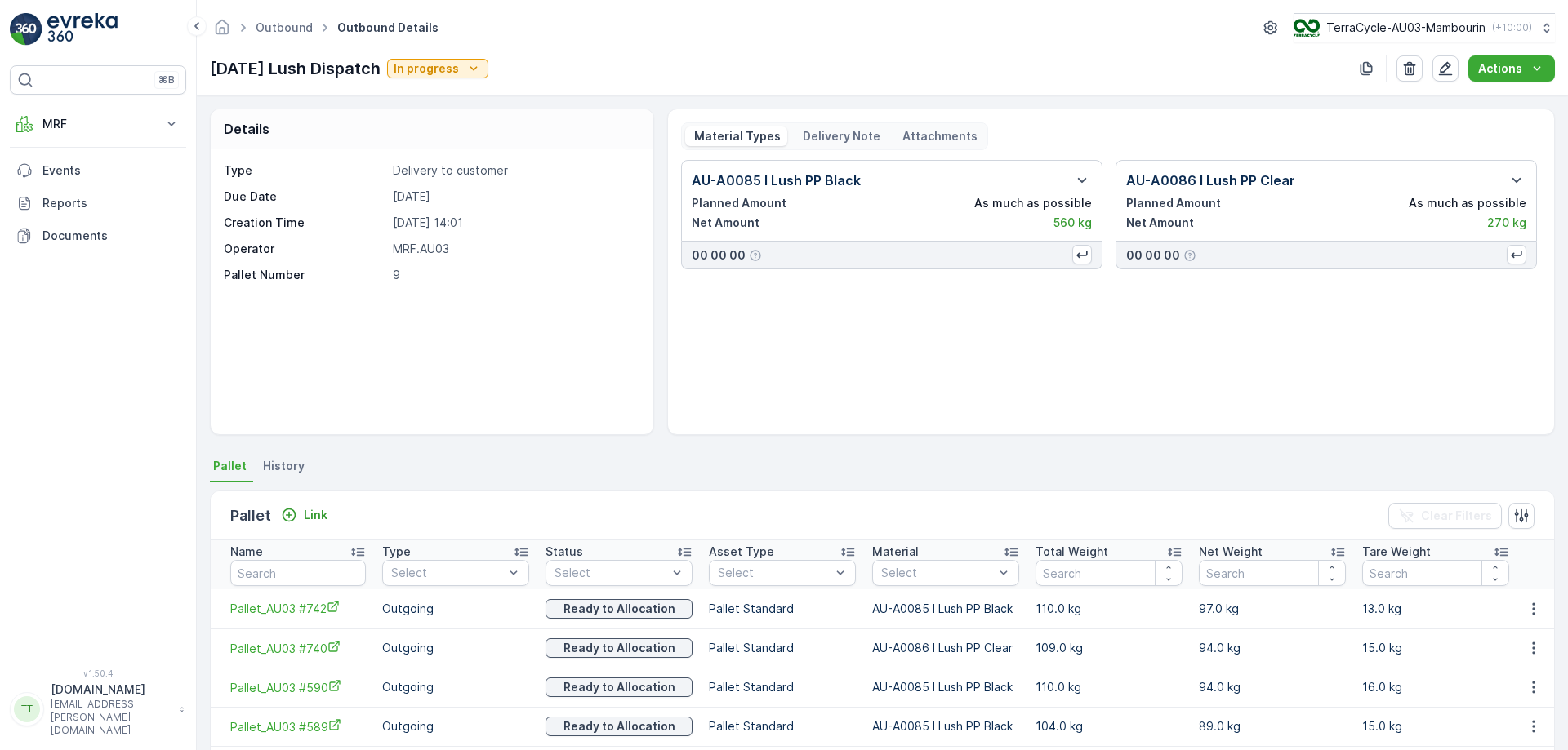
click at [834, 137] on p "Delivery Note" at bounding box center [840, 136] width 80 height 17
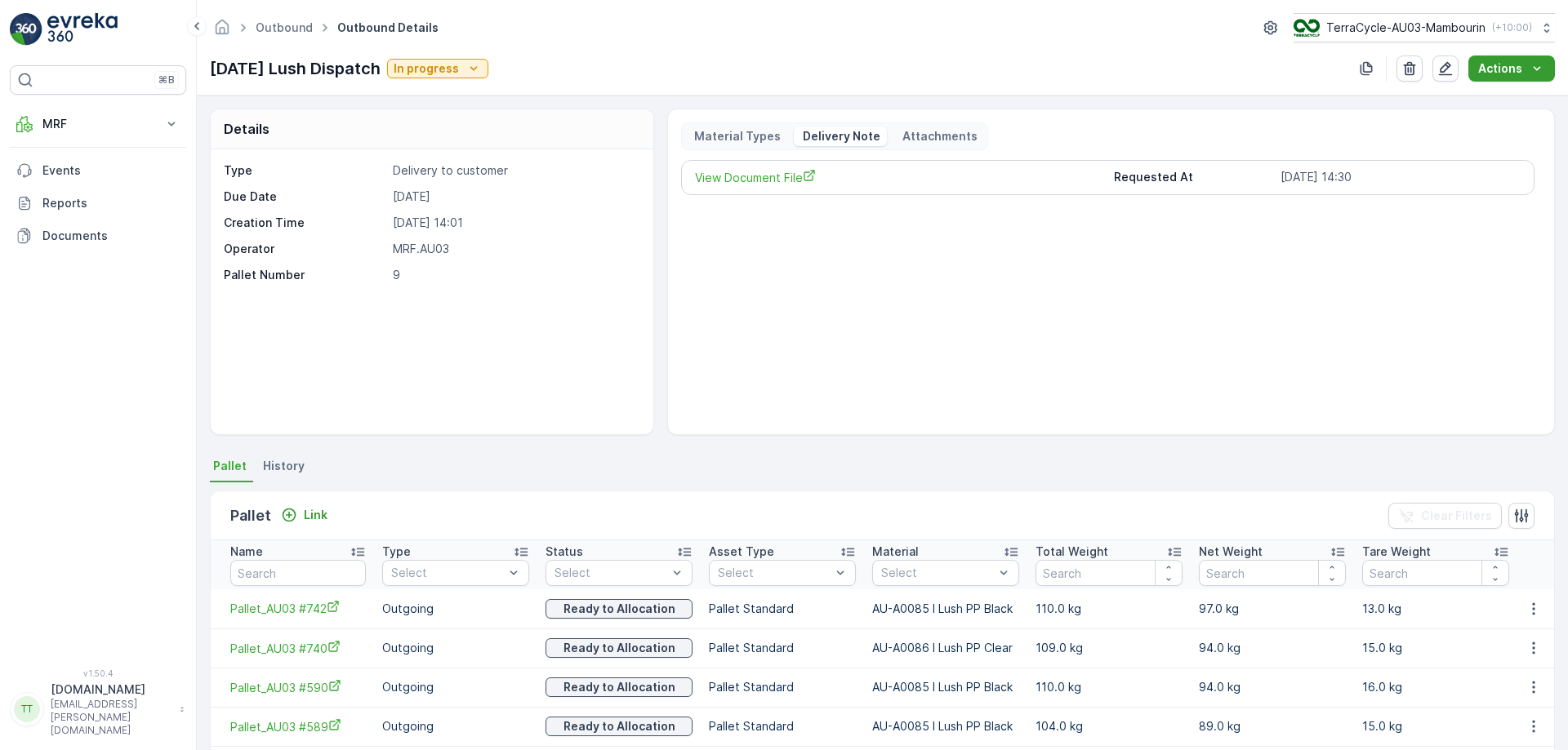
click at [1497, 73] on p "Actions" at bounding box center [1500, 69] width 44 height 17
click at [1452, 107] on span "Create Delivery Note" at bounding box center [1504, 100] width 117 height 17
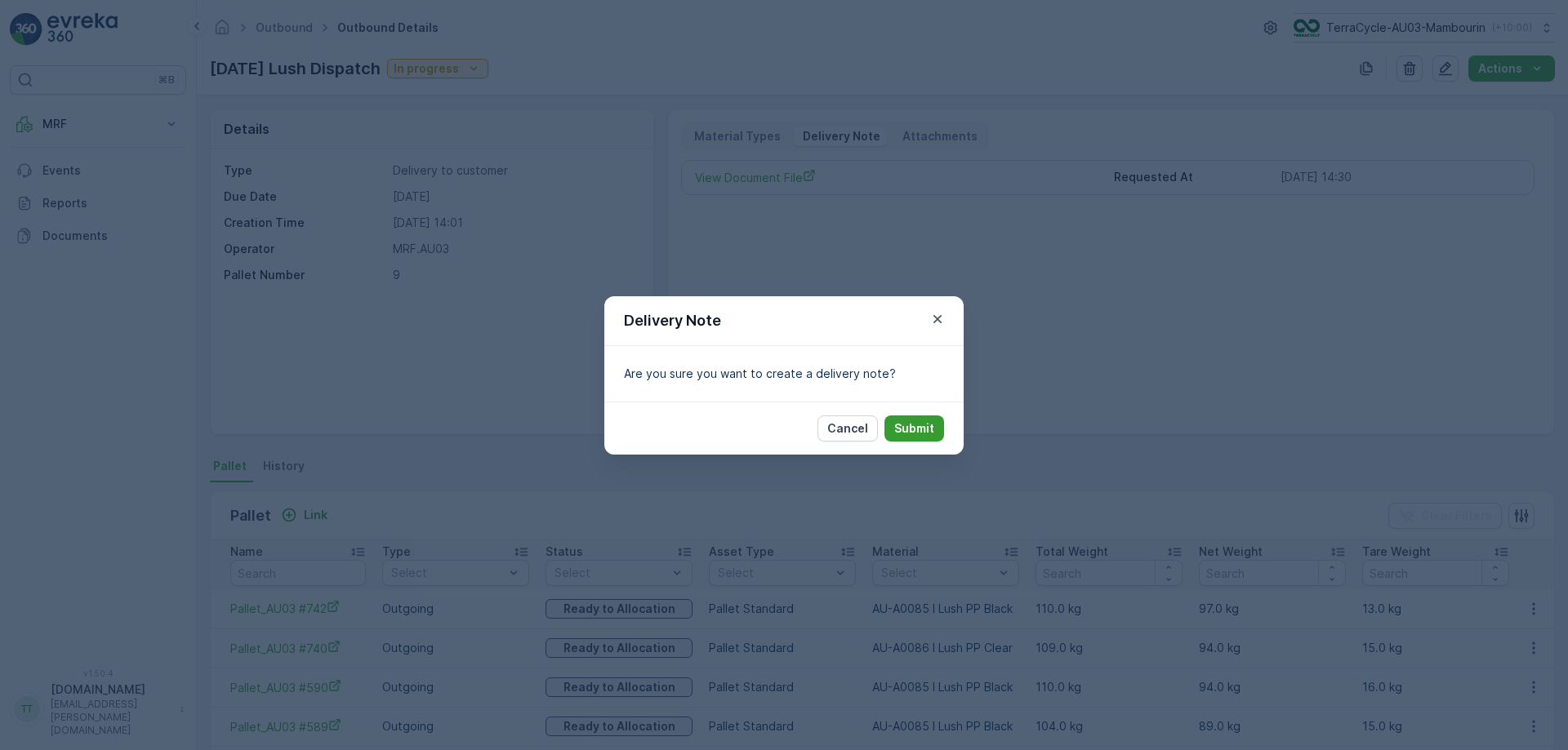
click at [919, 422] on p "Submit" at bounding box center [914, 428] width 40 height 17
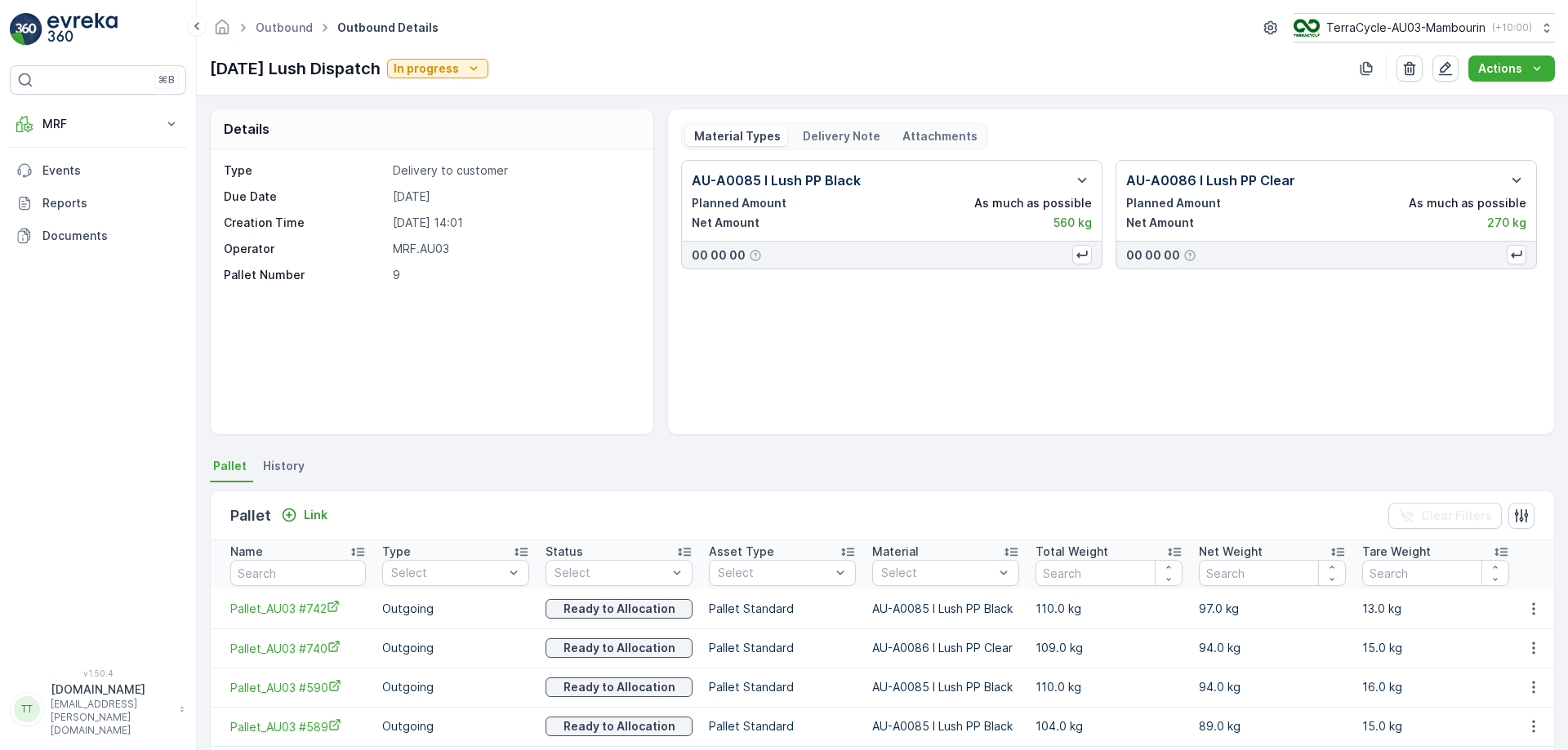
click at [844, 130] on p "Delivery Note" at bounding box center [840, 136] width 80 height 17
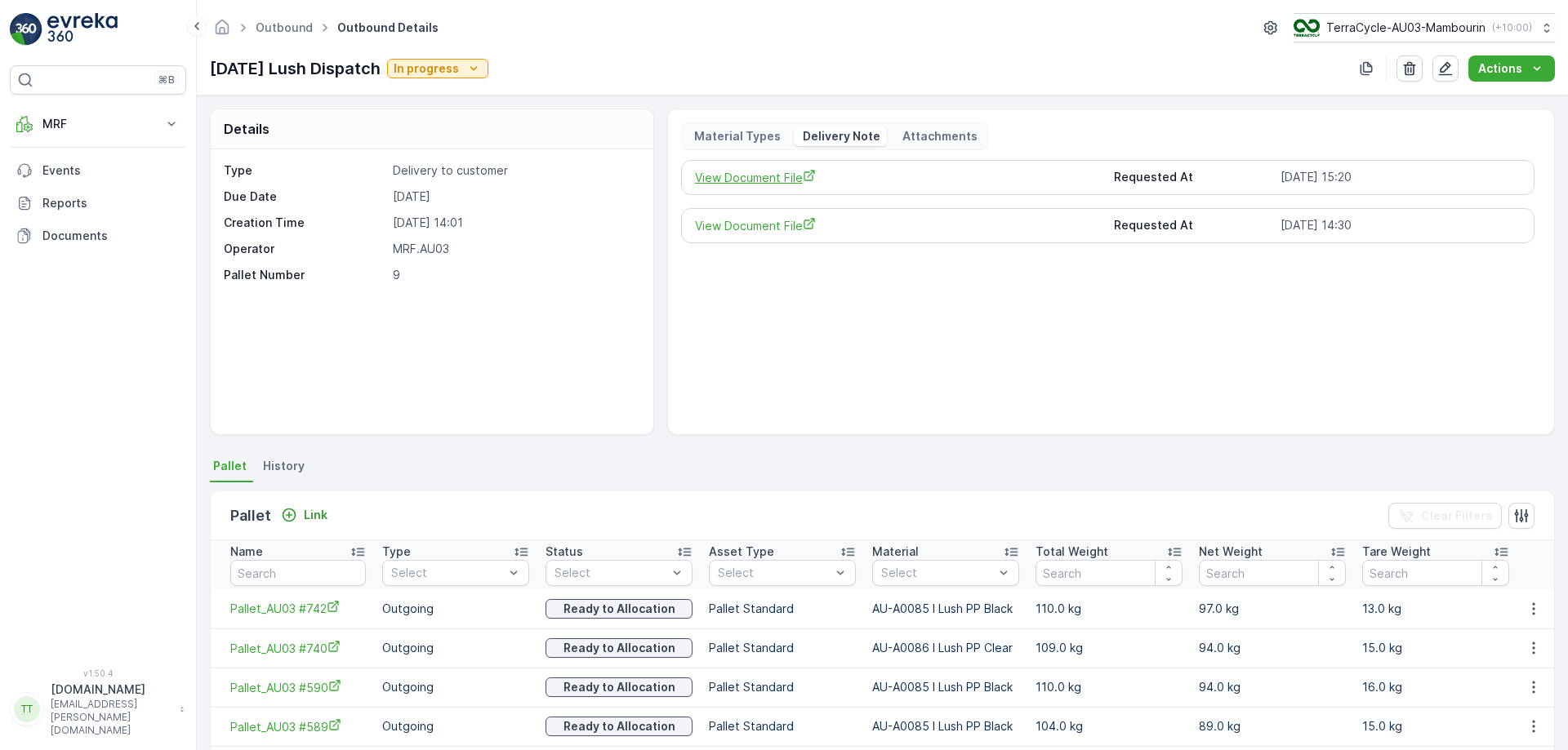
click at [758, 178] on span "View Document File" at bounding box center [898, 177] width 407 height 17
click at [1453, 71] on icon "button" at bounding box center [1445, 69] width 17 height 17
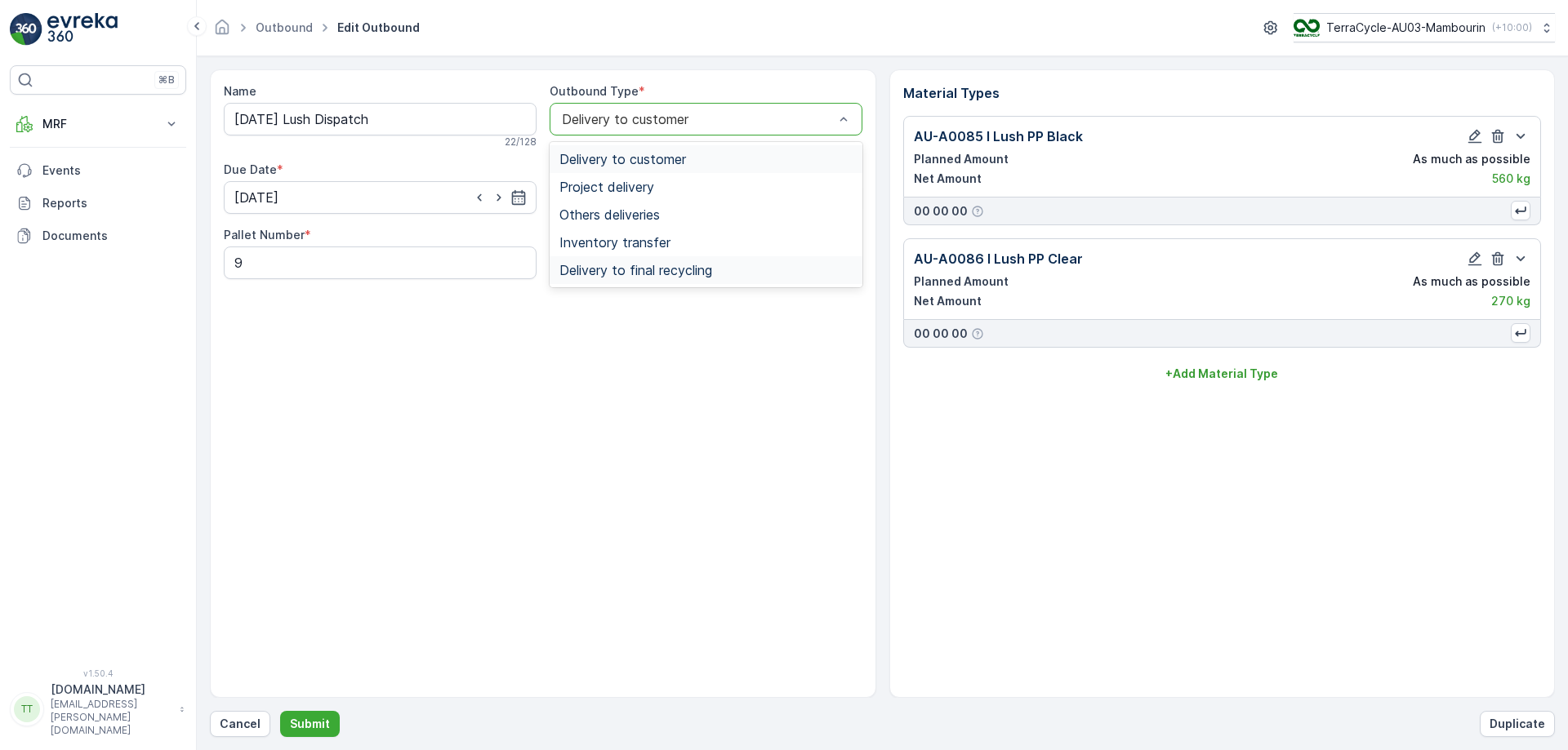
click at [635, 270] on span "Delivery to final recycling" at bounding box center [635, 270] width 153 height 15
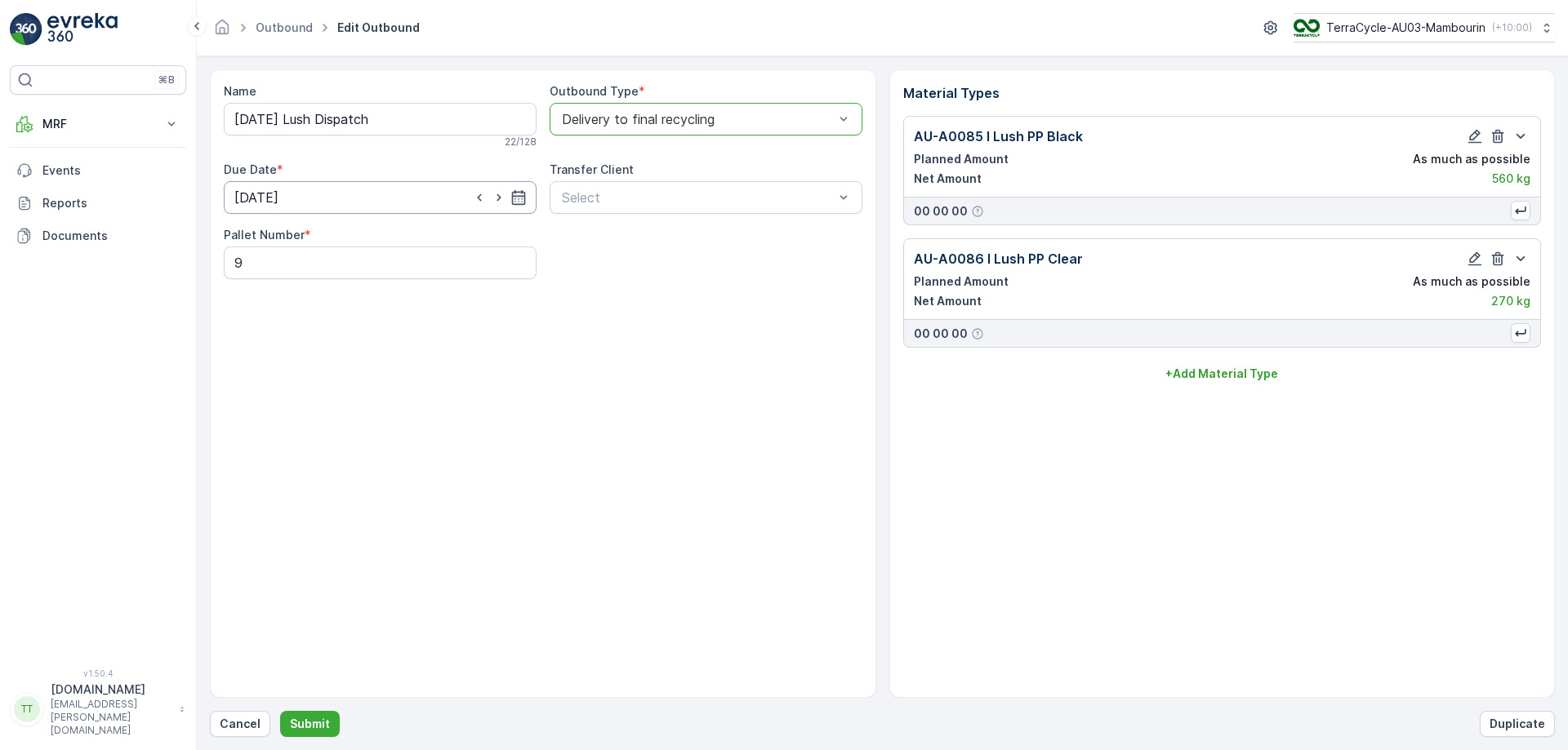
click at [334, 197] on input "22.09.2025" at bounding box center [380, 197] width 313 height 33
click at [338, 400] on div "24" at bounding box center [340, 399] width 26 height 26
type input "24.09.2025"
click at [312, 730] on p "Submit" at bounding box center [310, 724] width 40 height 17
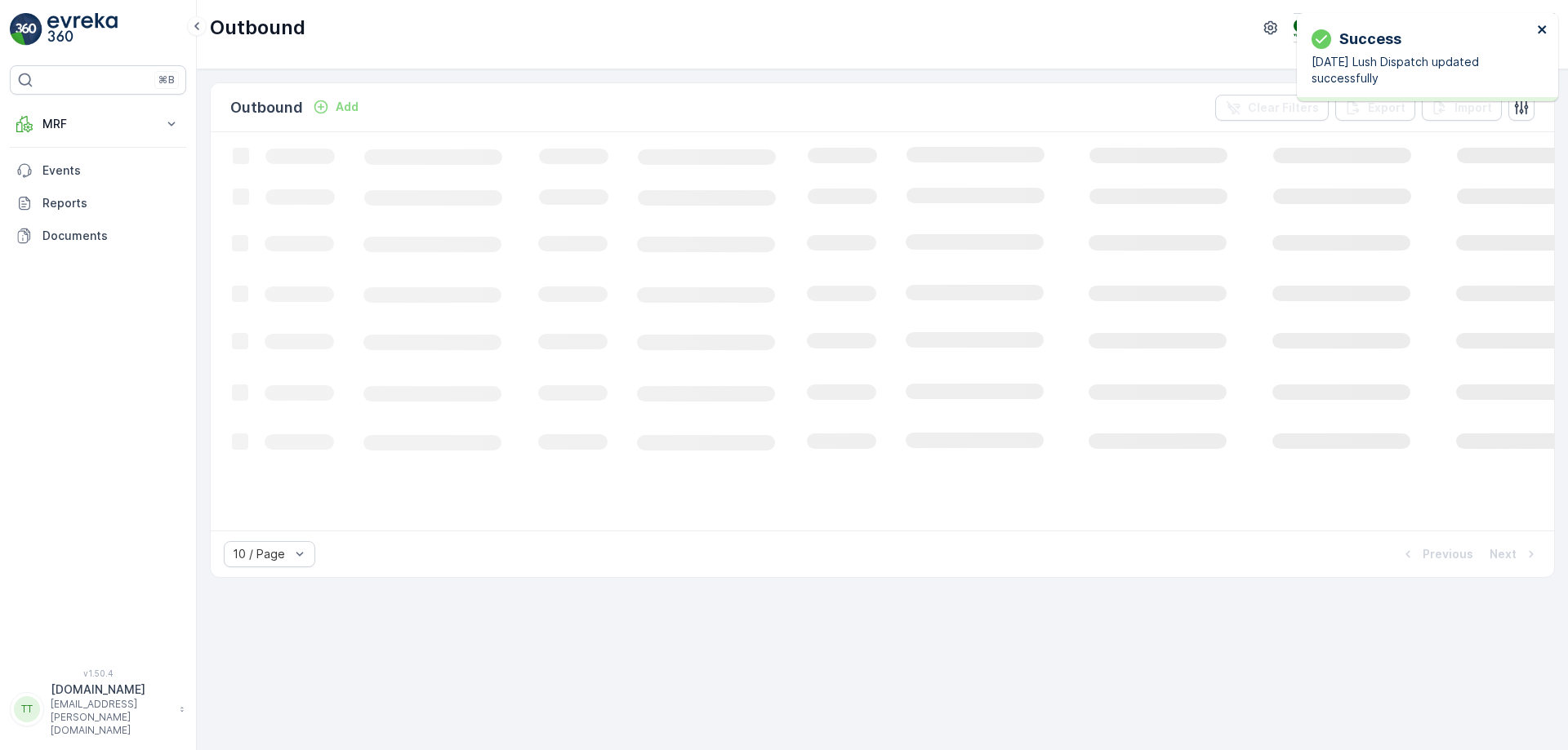
click at [1542, 27] on icon "close" at bounding box center [1542, 29] width 8 height 8
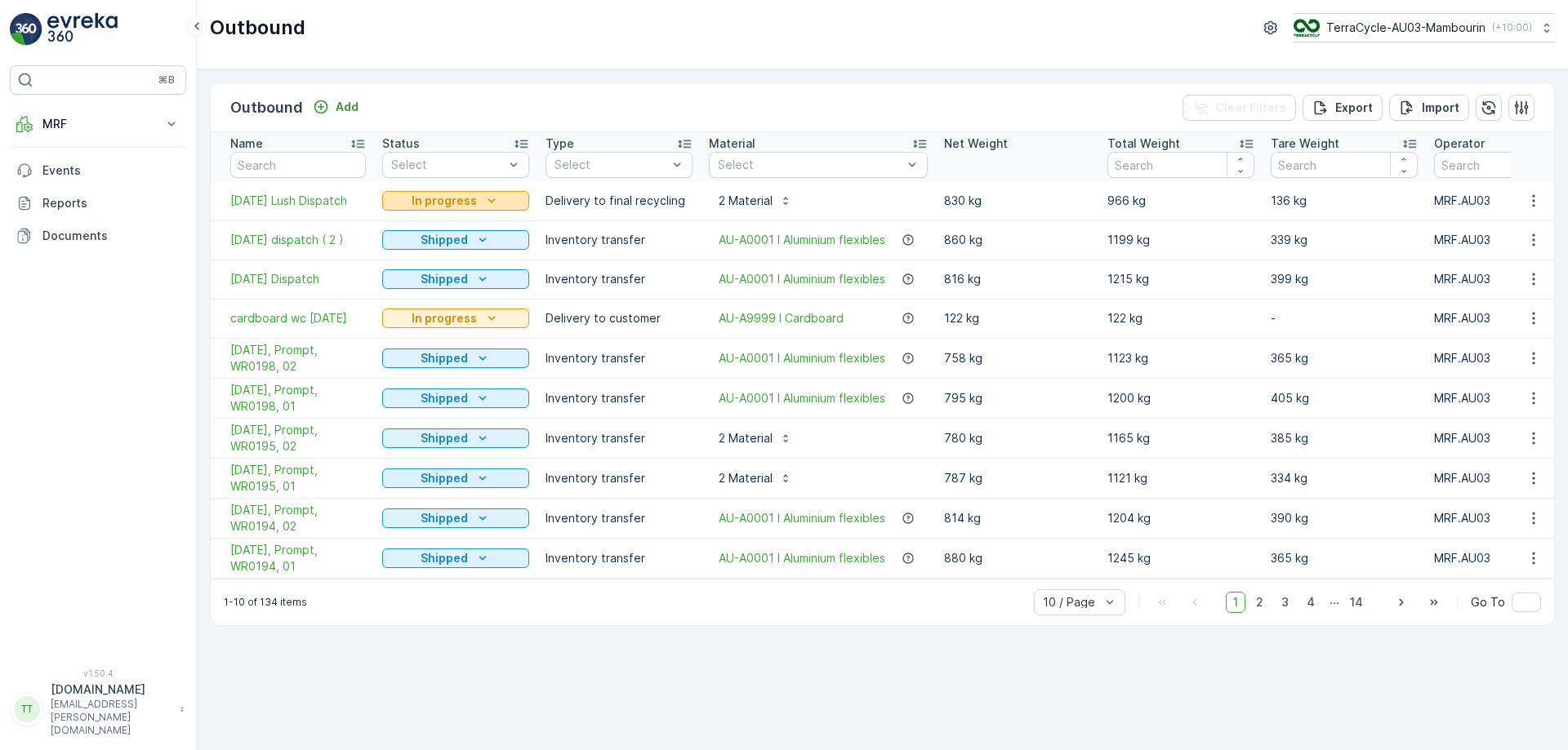
click at [476, 202] on div "In progress" at bounding box center [456, 201] width 134 height 17
click at [422, 266] on span "Completed" at bounding box center [422, 271] width 61 height 17
click at [459, 201] on p "In progress" at bounding box center [444, 201] width 65 height 17
click at [445, 193] on p "Completed" at bounding box center [444, 201] width 63 height 17
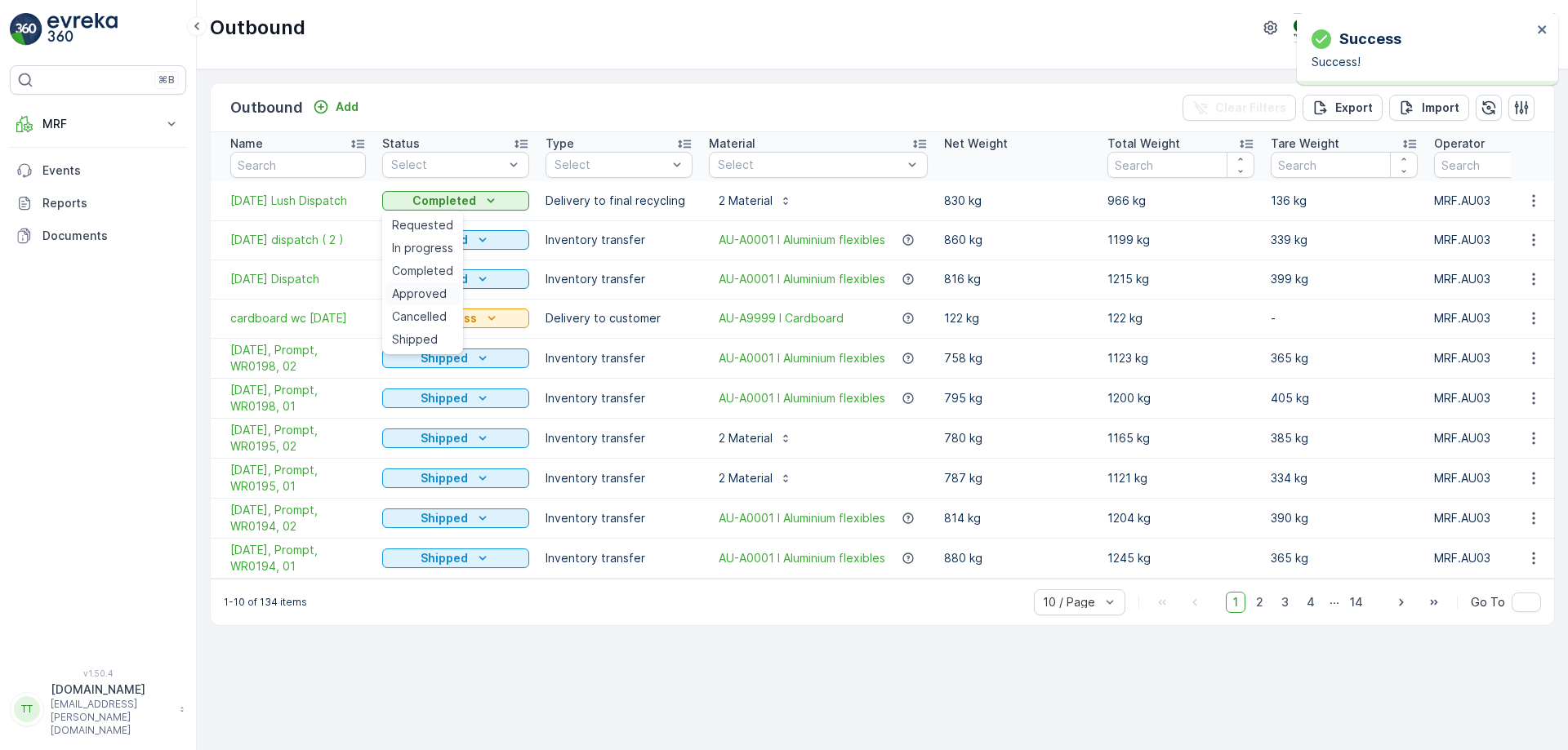
click at [417, 294] on span "Approved" at bounding box center [420, 293] width 55 height 17
click at [434, 193] on p "Completed" at bounding box center [444, 201] width 63 height 17
click at [434, 193] on p "Approved" at bounding box center [444, 201] width 56 height 17
click at [417, 335] on span "Shipped" at bounding box center [415, 339] width 46 height 17
click at [1530, 313] on icon "button" at bounding box center [1534, 318] width 17 height 17
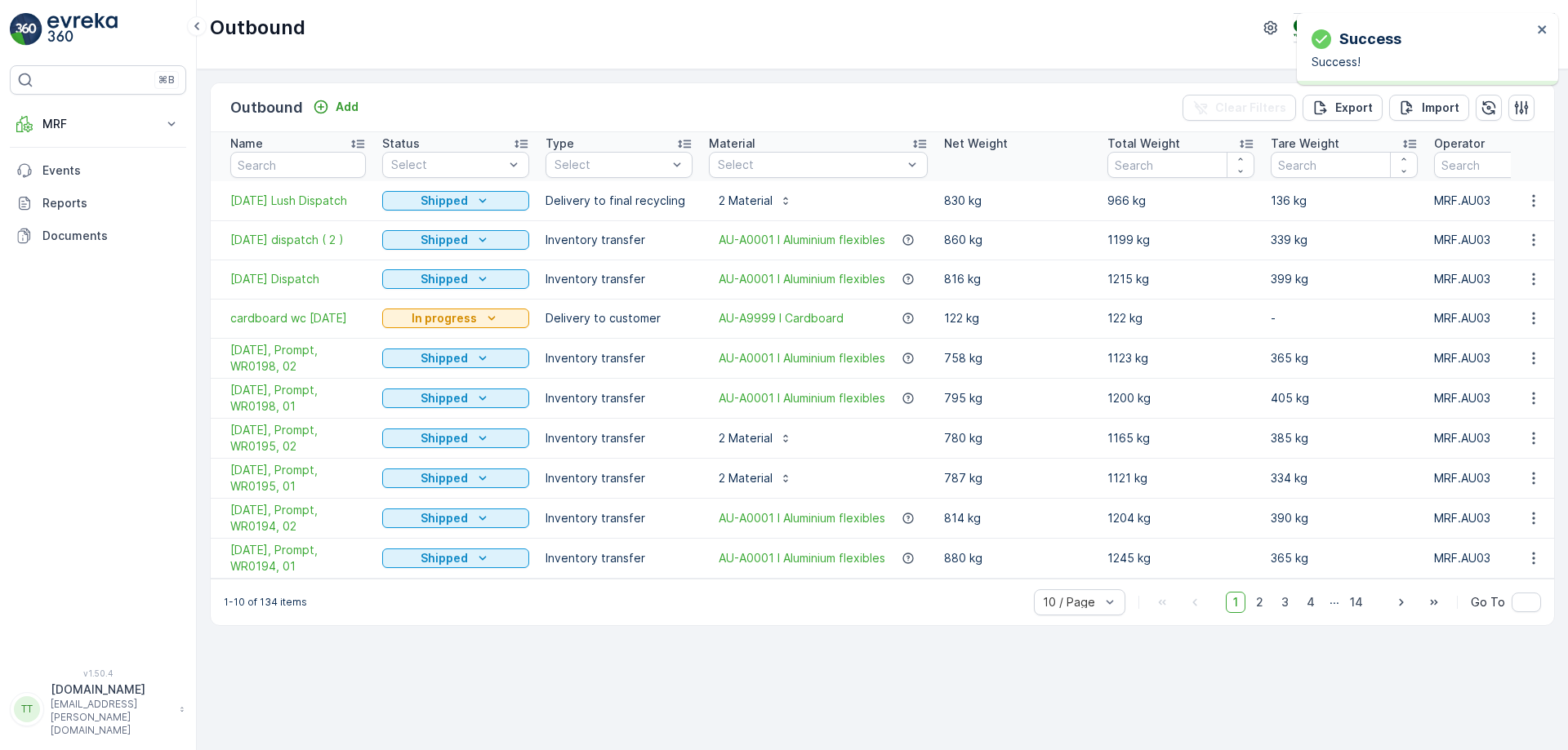
click at [266, 315] on span "cardboard wc 18/8/25" at bounding box center [298, 318] width 136 height 17
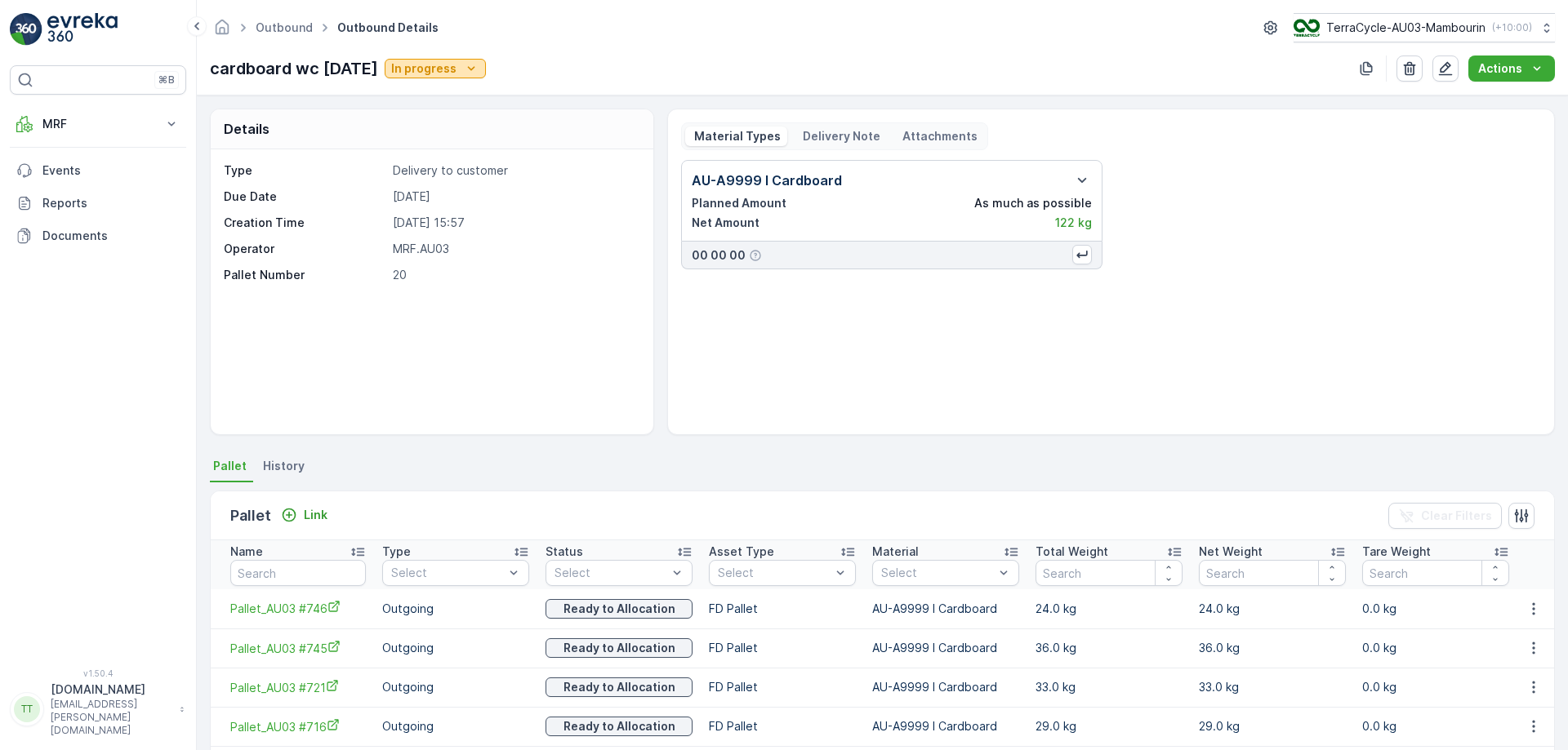
click at [420, 63] on p "In progress" at bounding box center [424, 69] width 65 height 17
click at [1453, 72] on icon "button" at bounding box center [1445, 69] width 17 height 17
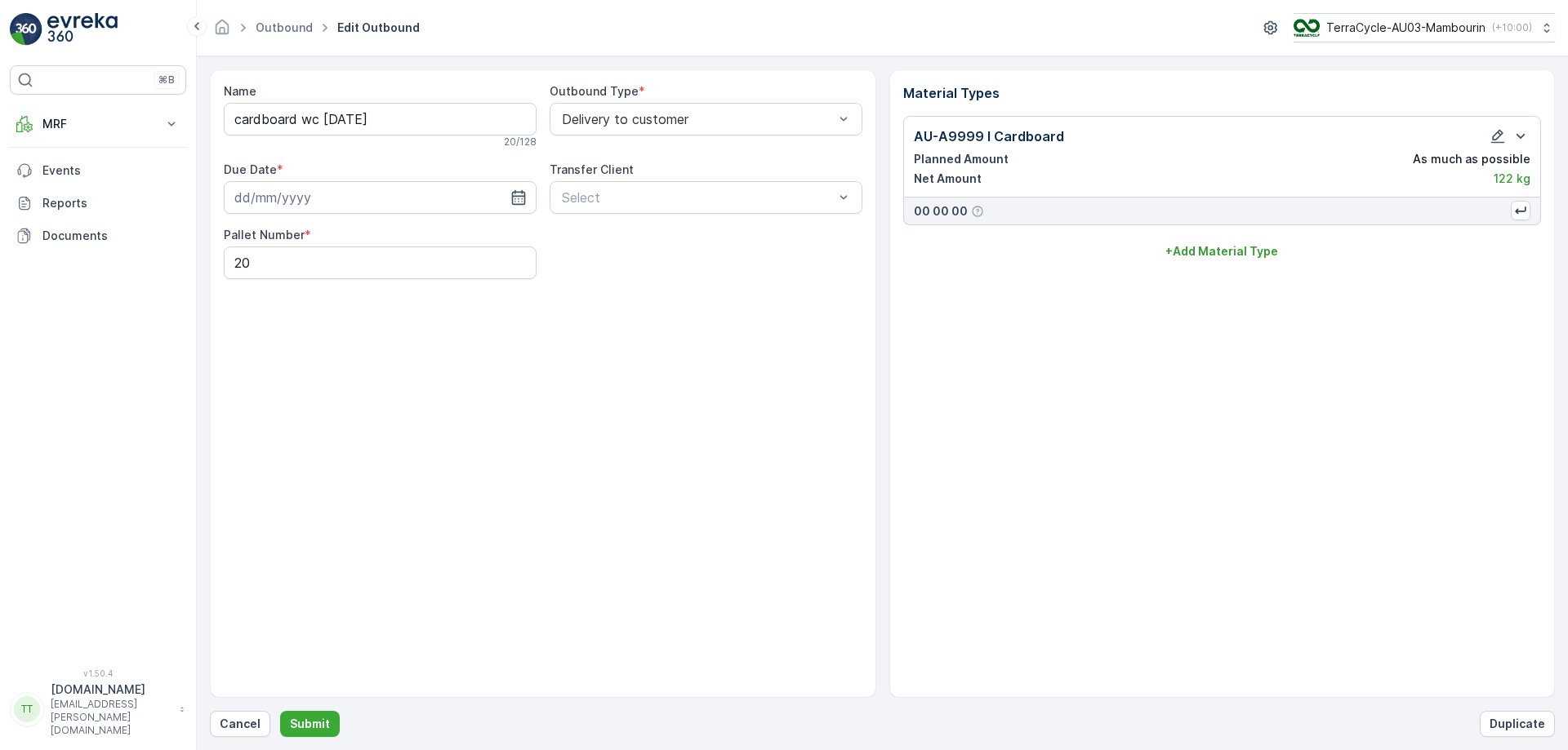
type input "28.08.2025"
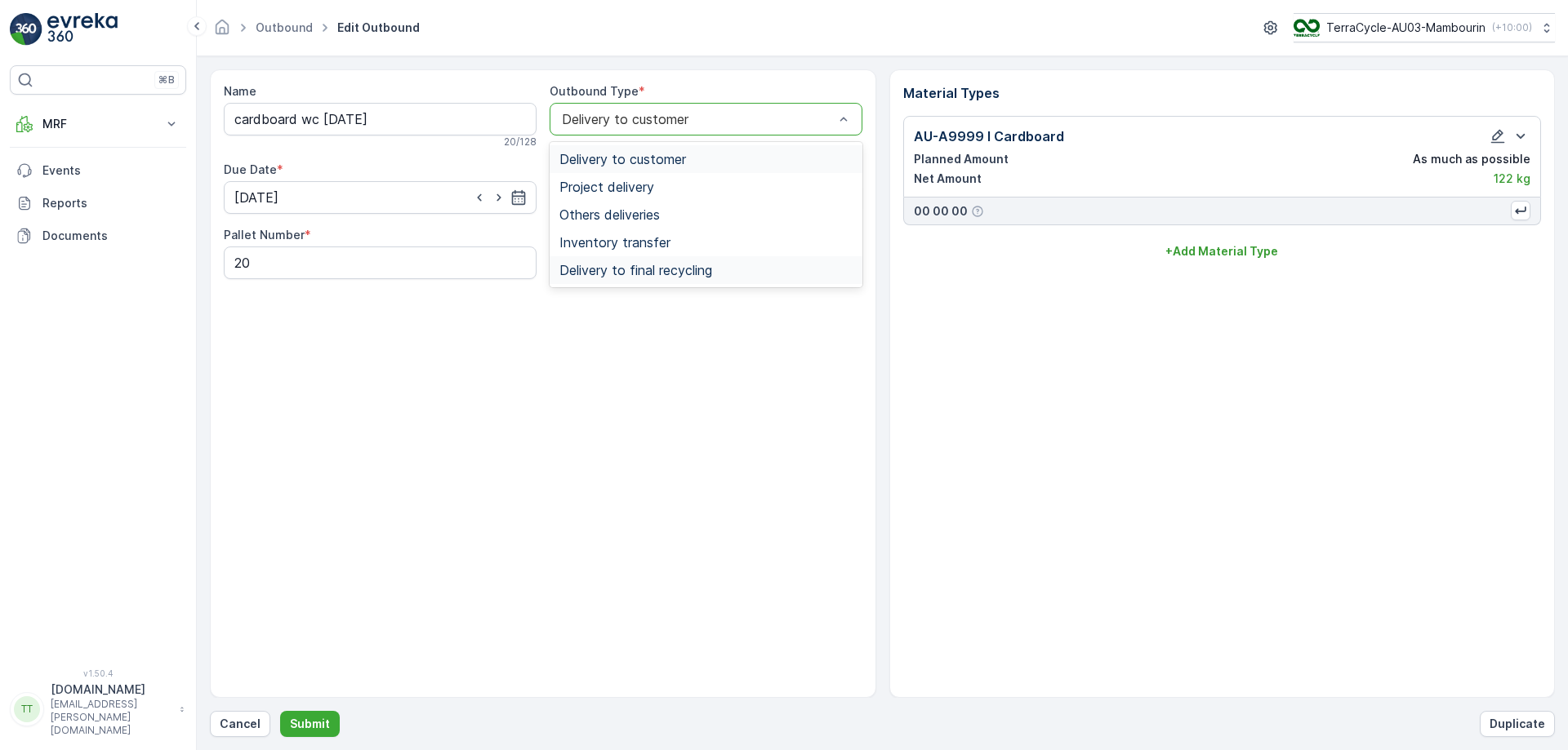
click at [619, 271] on span "Delivery to final recycling" at bounding box center [635, 270] width 153 height 15
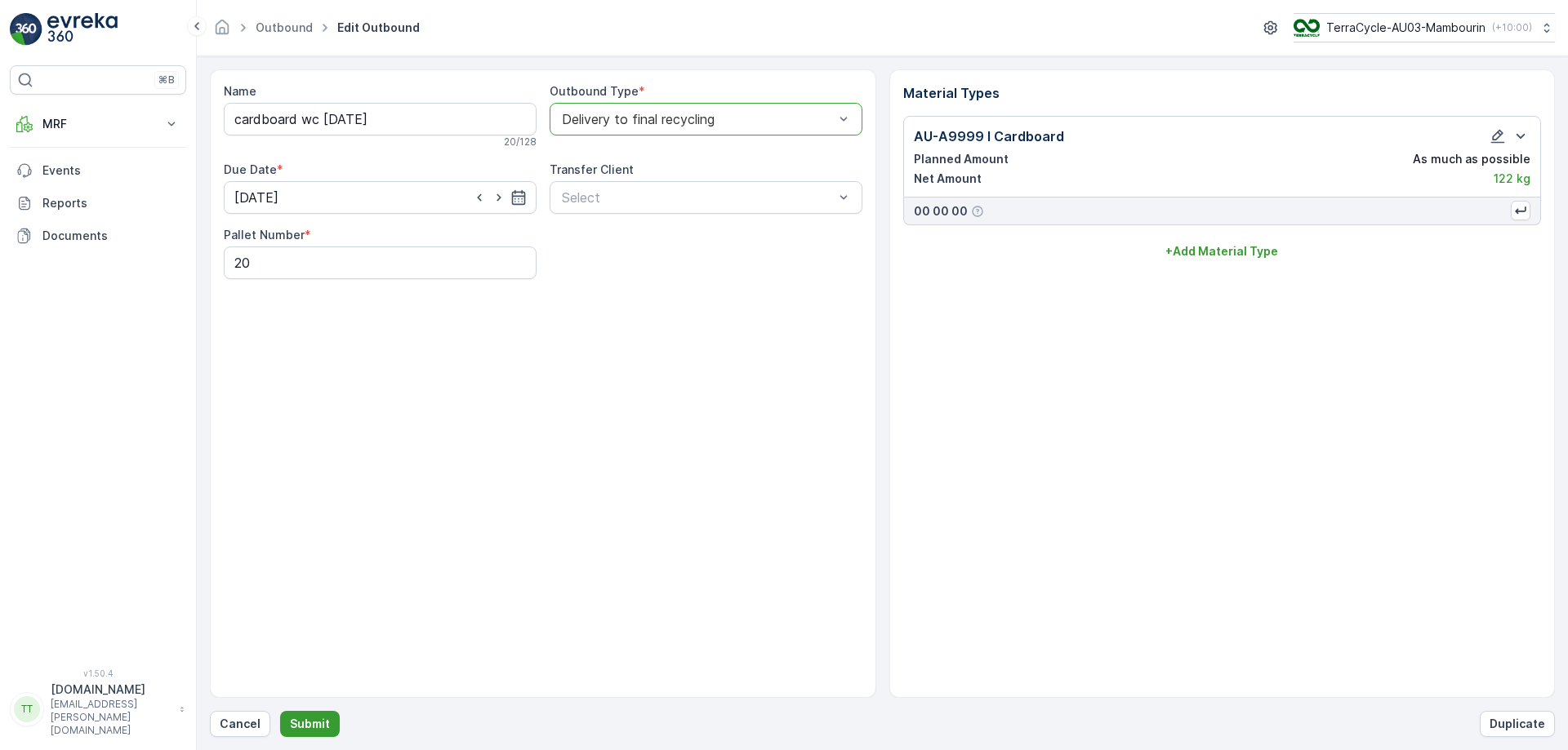
click at [303, 724] on p "Submit" at bounding box center [310, 724] width 40 height 17
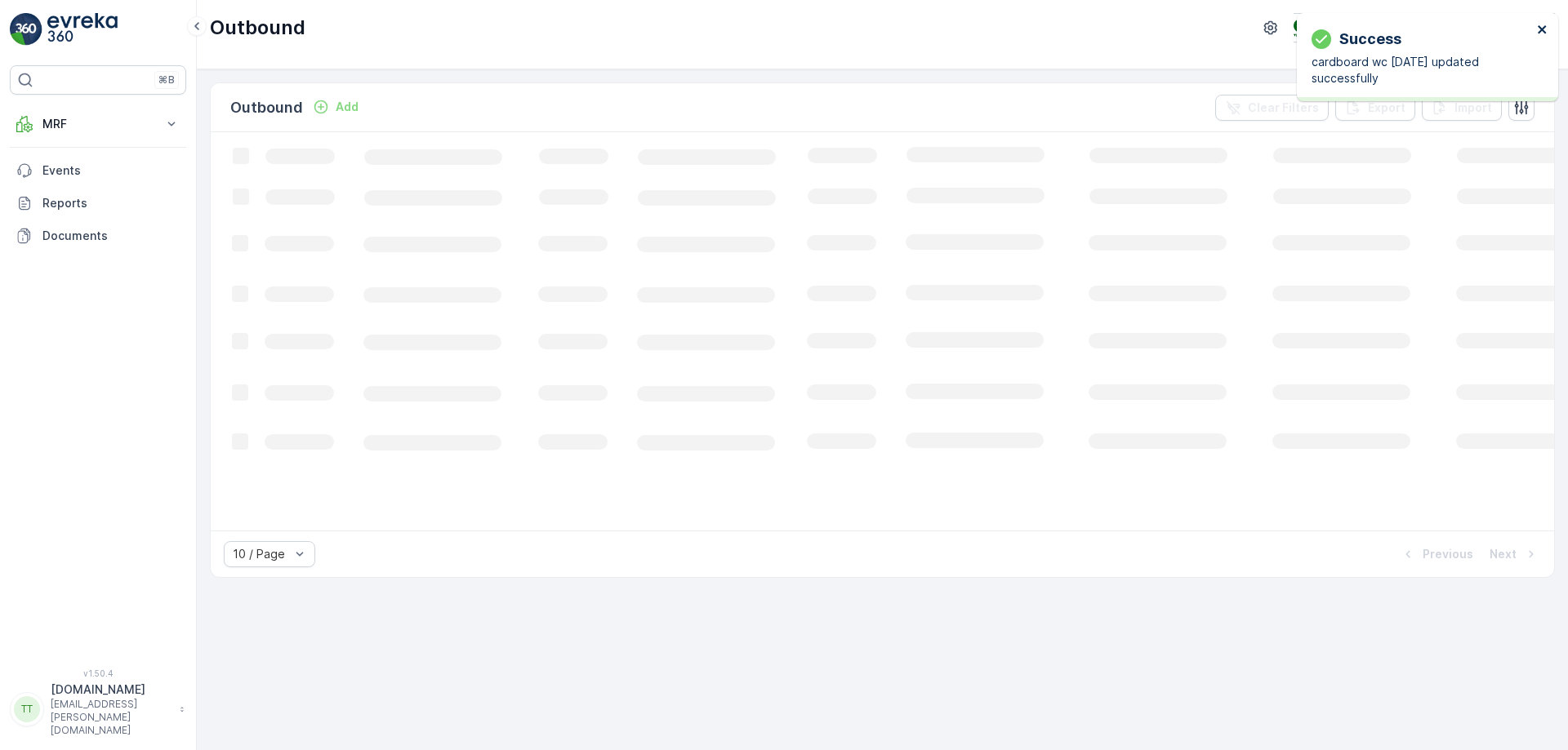
click at [1540, 33] on icon "close" at bounding box center [1542, 29] width 11 height 13
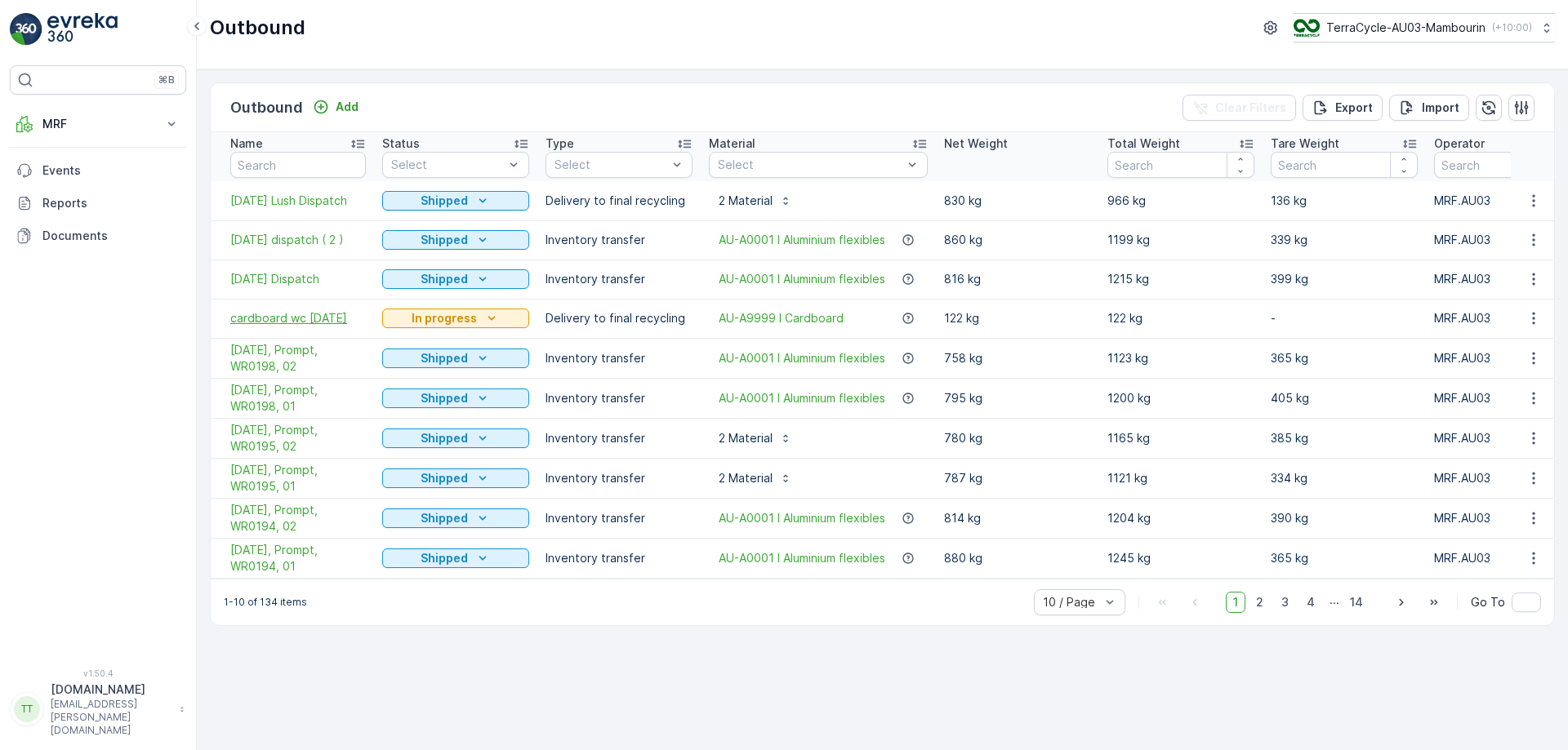
click at [331, 325] on span "cardboard wc 18/8/25" at bounding box center [298, 318] width 136 height 17
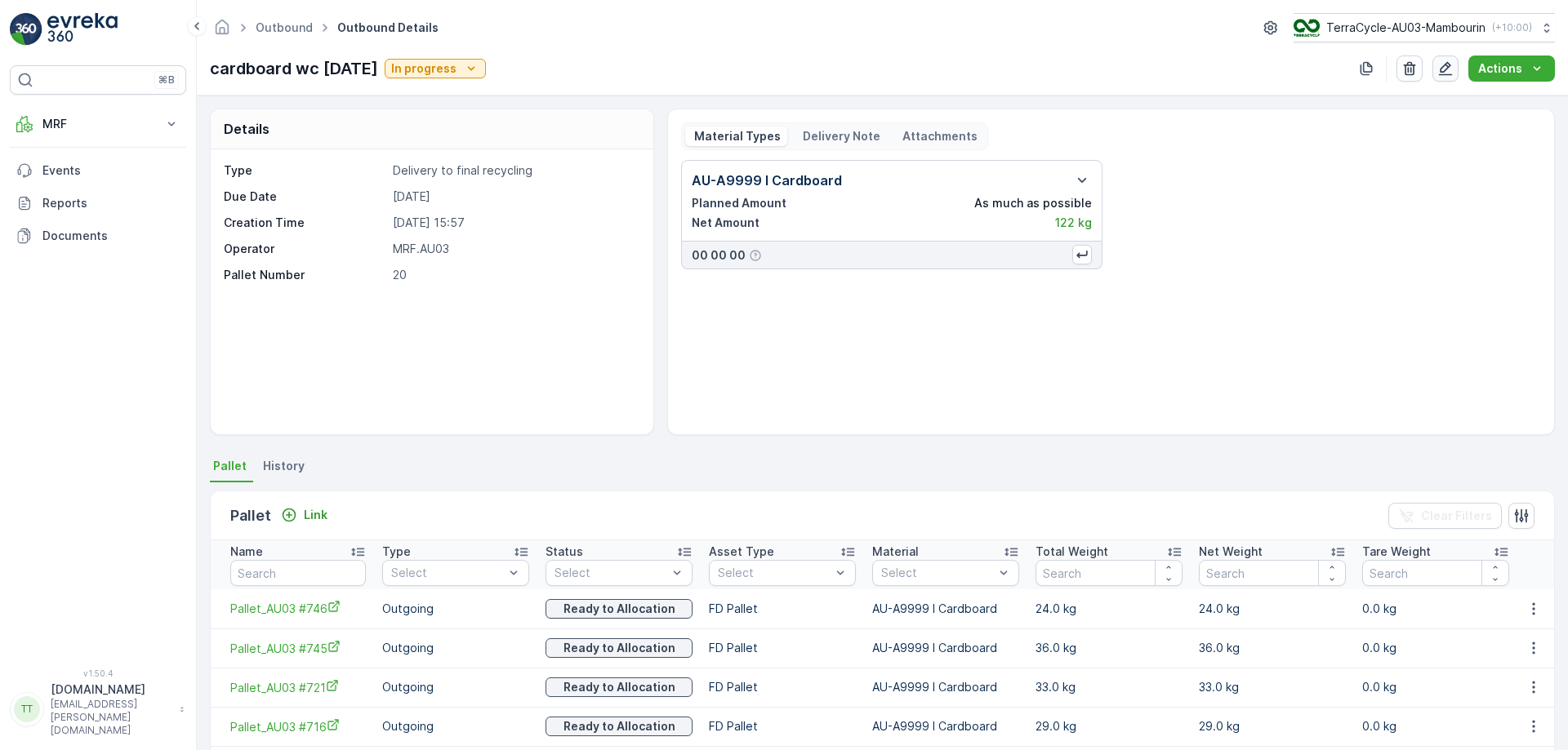
click at [1443, 78] on button "button" at bounding box center [1445, 69] width 26 height 26
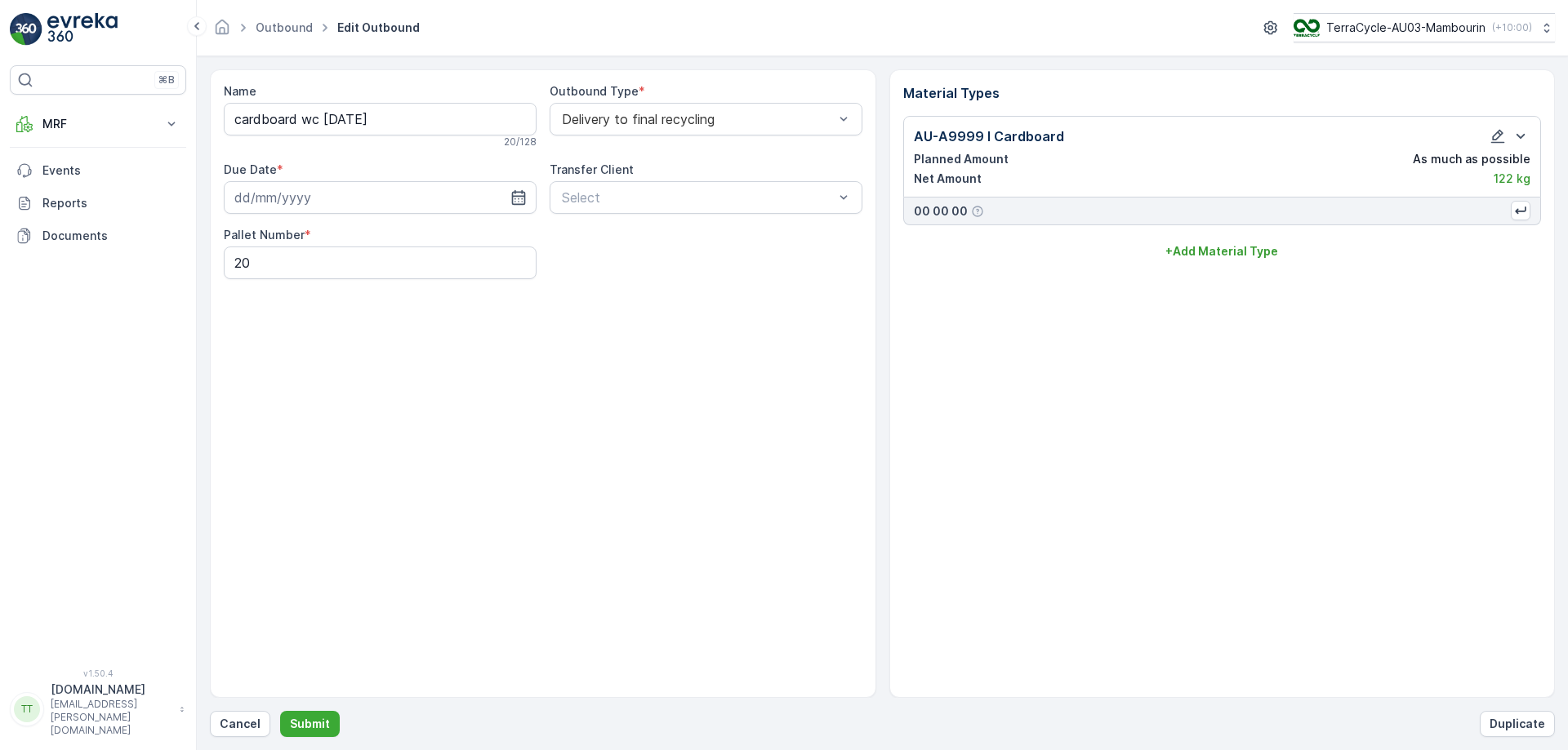
type input "28.08.2025"
click at [389, 269] on Number "20" at bounding box center [380, 263] width 313 height 33
type Number "4"
click at [280, 711] on button "Submit" at bounding box center [310, 724] width 60 height 26
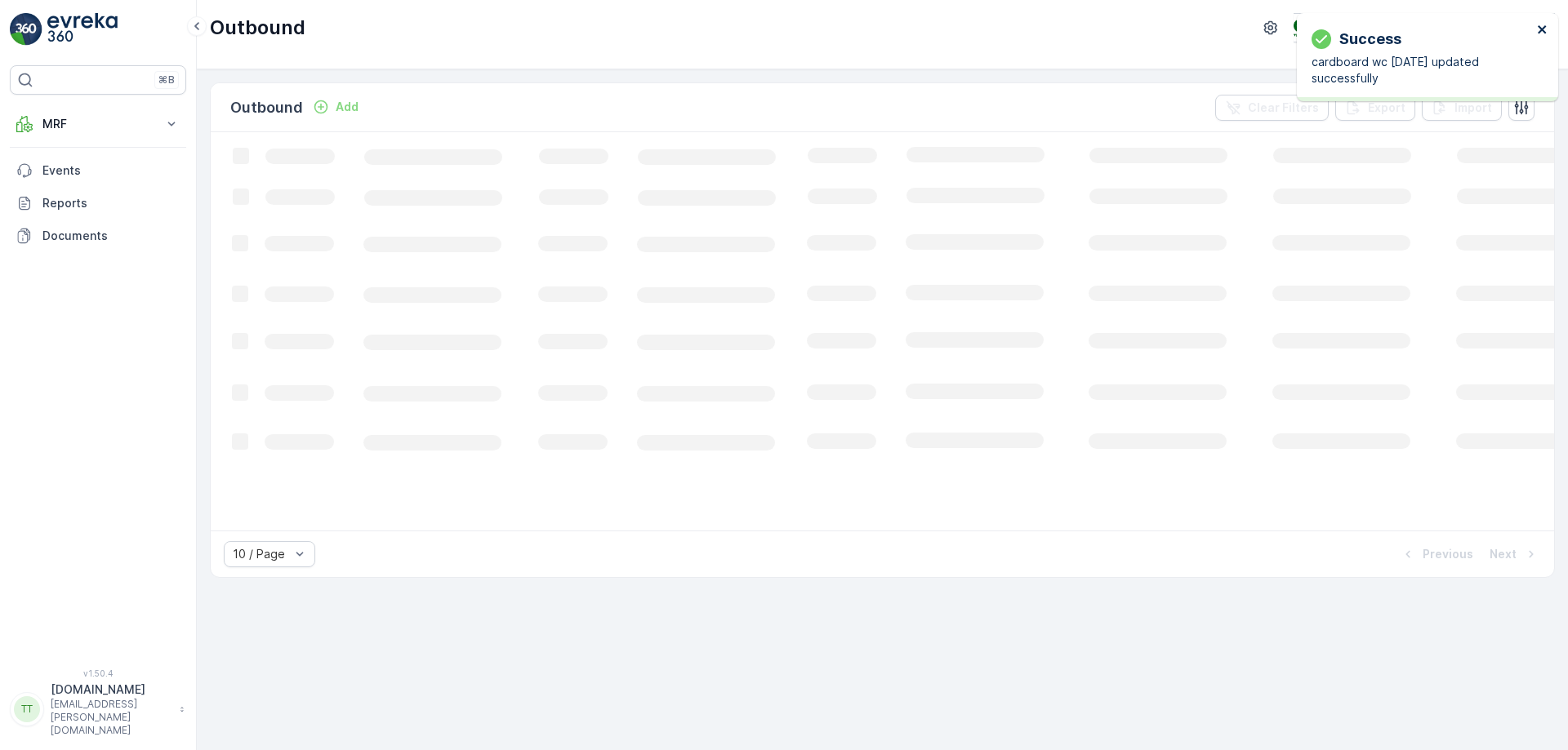
click at [1543, 33] on icon "close" at bounding box center [1542, 29] width 11 height 13
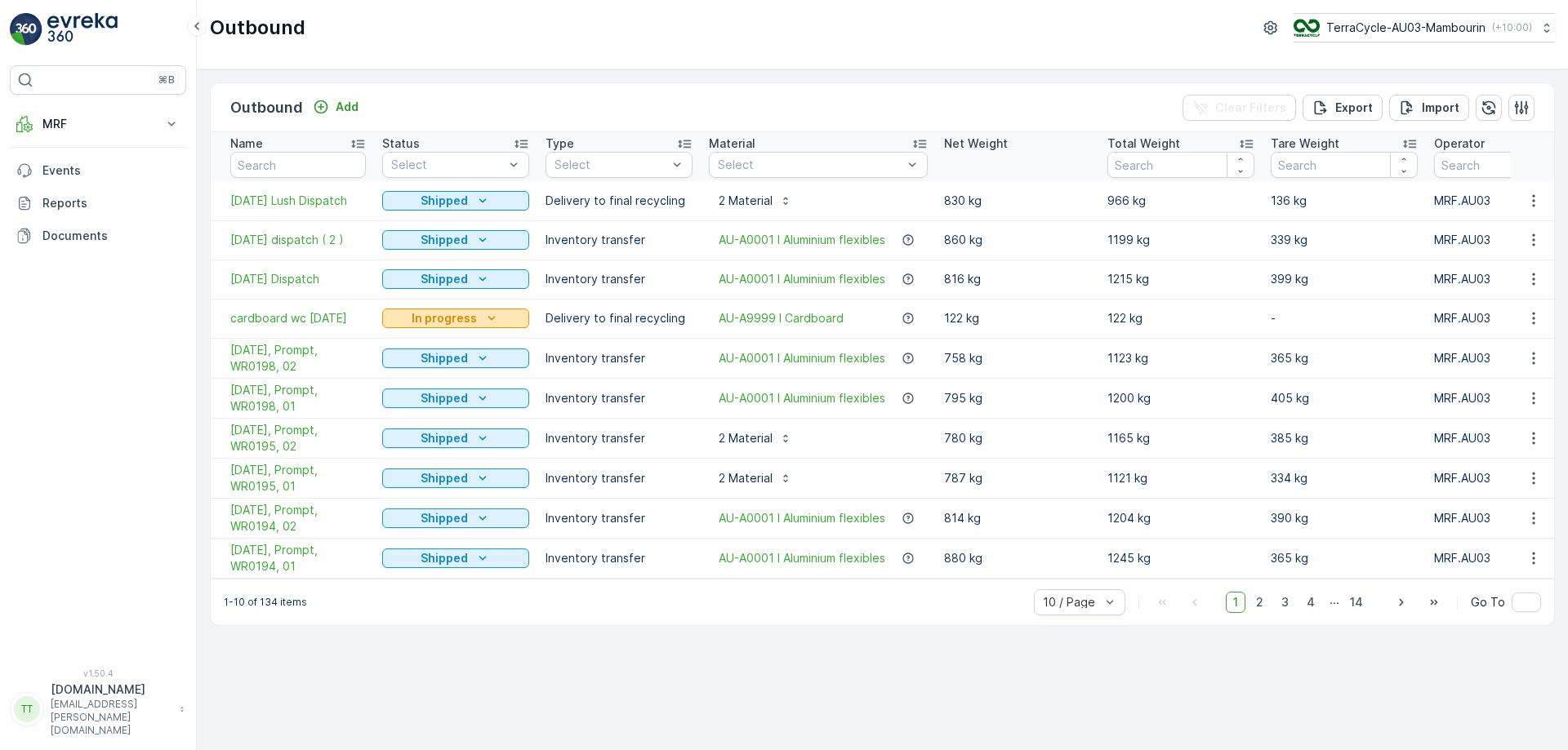
click at [490, 318] on icon "In progress" at bounding box center [491, 318] width 17 height 17
click at [431, 386] on span "Completed" at bounding box center [422, 389] width 61 height 17
click at [474, 315] on p "In progress" at bounding box center [444, 318] width 65 height 17
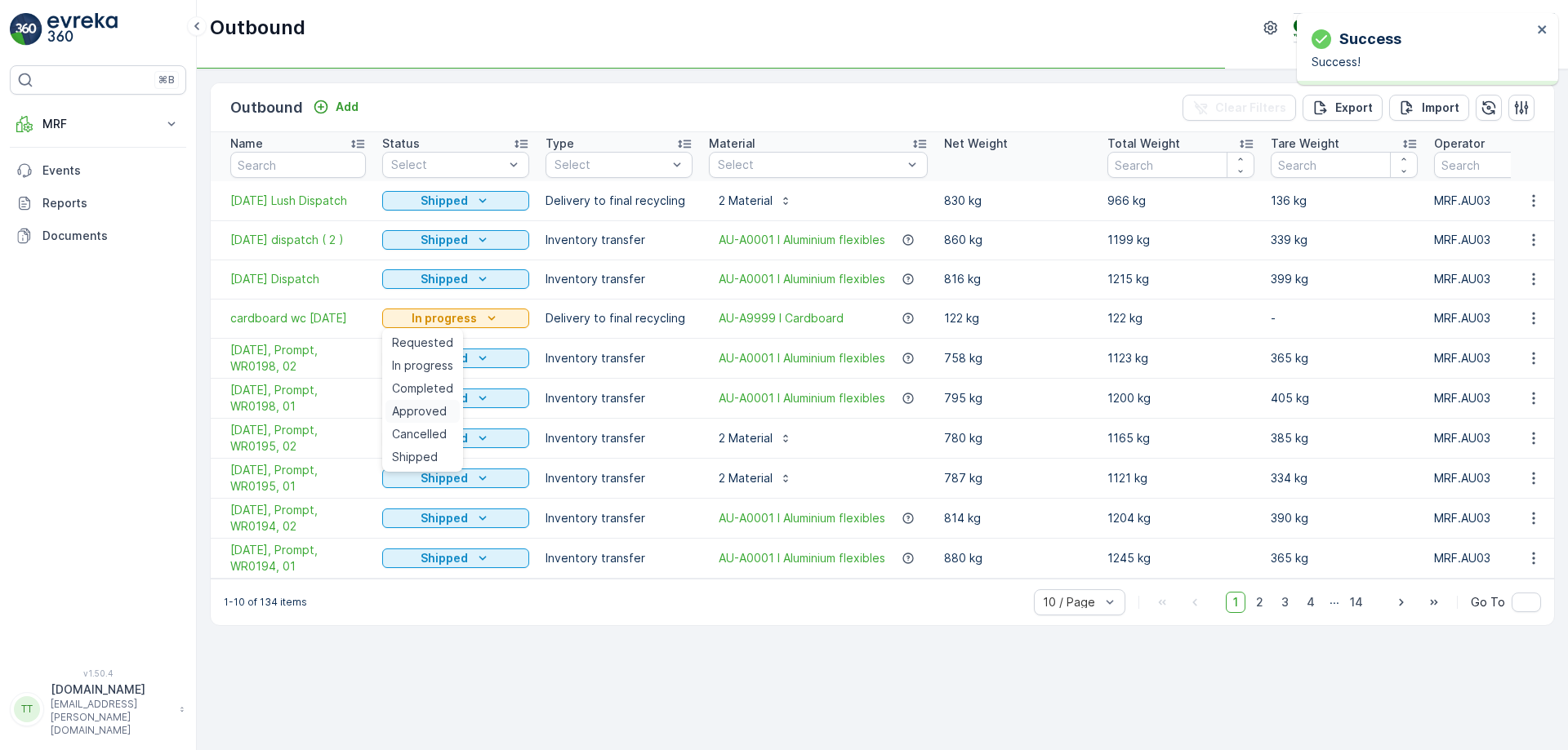
click at [428, 411] on span "Approved" at bounding box center [420, 411] width 55 height 17
click at [450, 325] on p "In progress" at bounding box center [444, 318] width 65 height 17
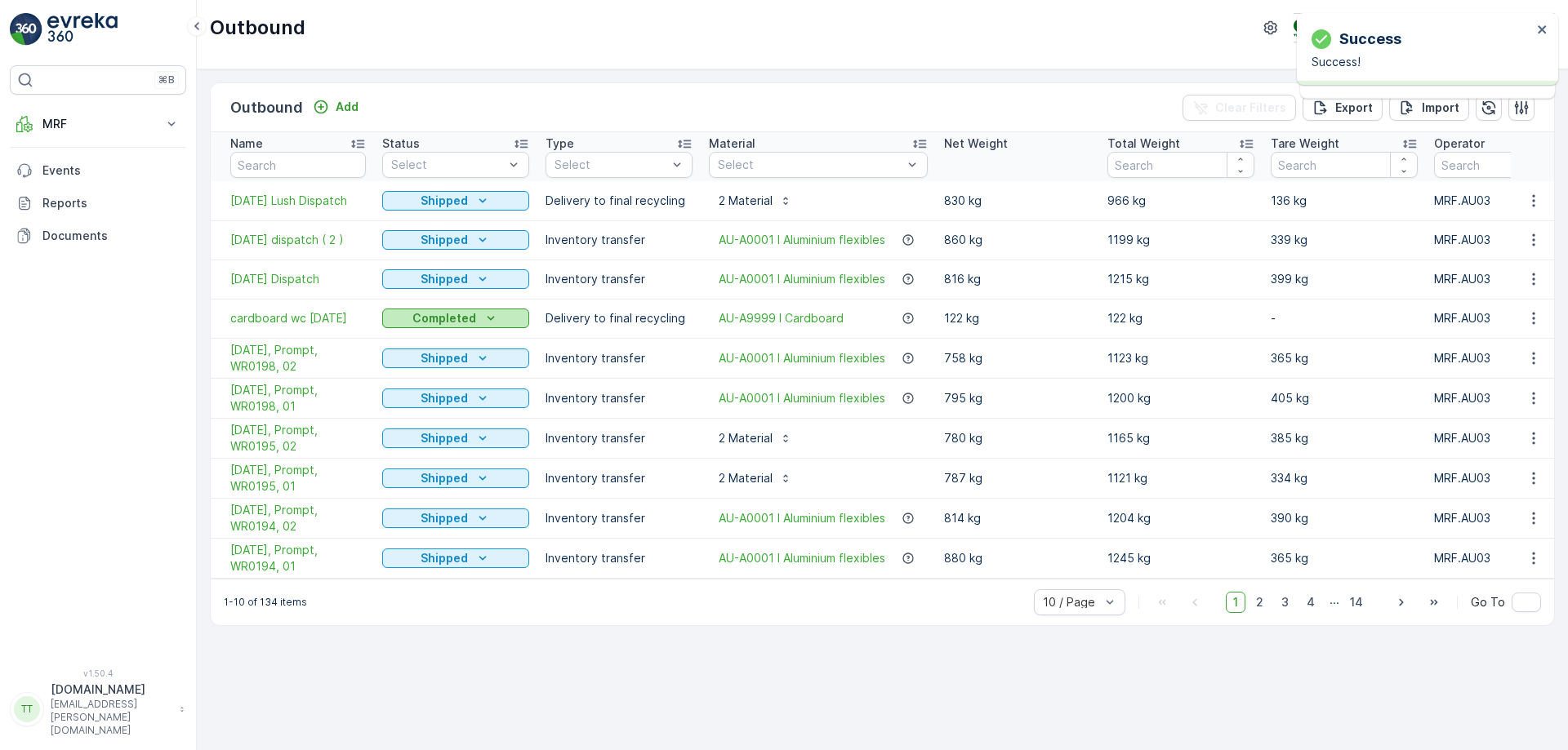
click at [470, 323] on p "Completed" at bounding box center [444, 318] width 63 height 17
click at [425, 452] on span "Shipped" at bounding box center [415, 457] width 46 height 17
click at [541, 662] on div "Outbound Add Clear Filters Export Import Name Status Select Type Select Materia…" at bounding box center [882, 410] width 1371 height 680
click at [646, 83] on div "Outbound Add Clear Filters Export Import" at bounding box center [882, 108] width 1343 height 49
click at [683, 645] on div "Outbound Add Clear Filters Export Import Name Status Select Type Select Materia…" at bounding box center [882, 410] width 1371 height 680
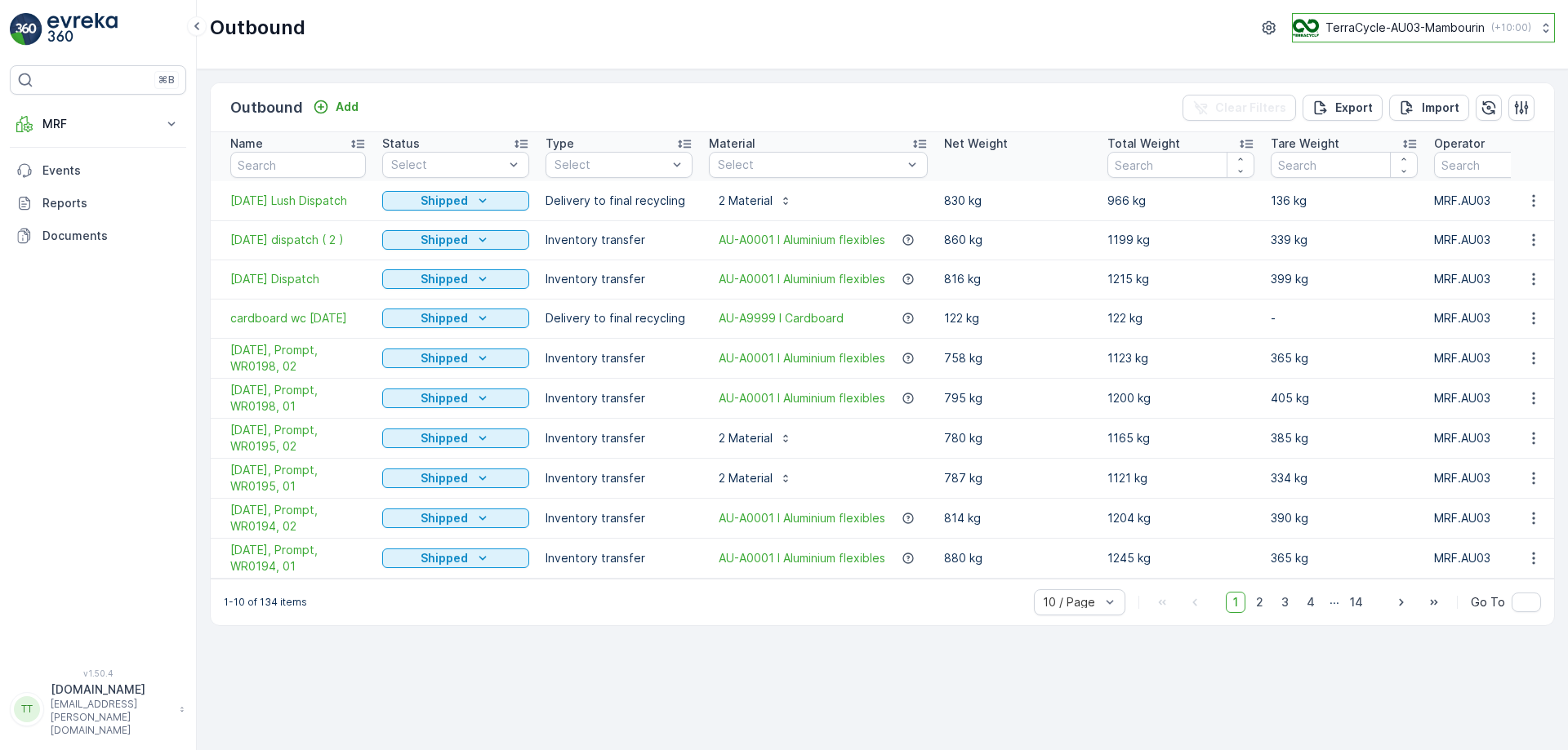
click at [1487, 39] on button "TerraCycle-AU03-Mambourin ( +10:00 )" at bounding box center [1423, 27] width 263 height 29
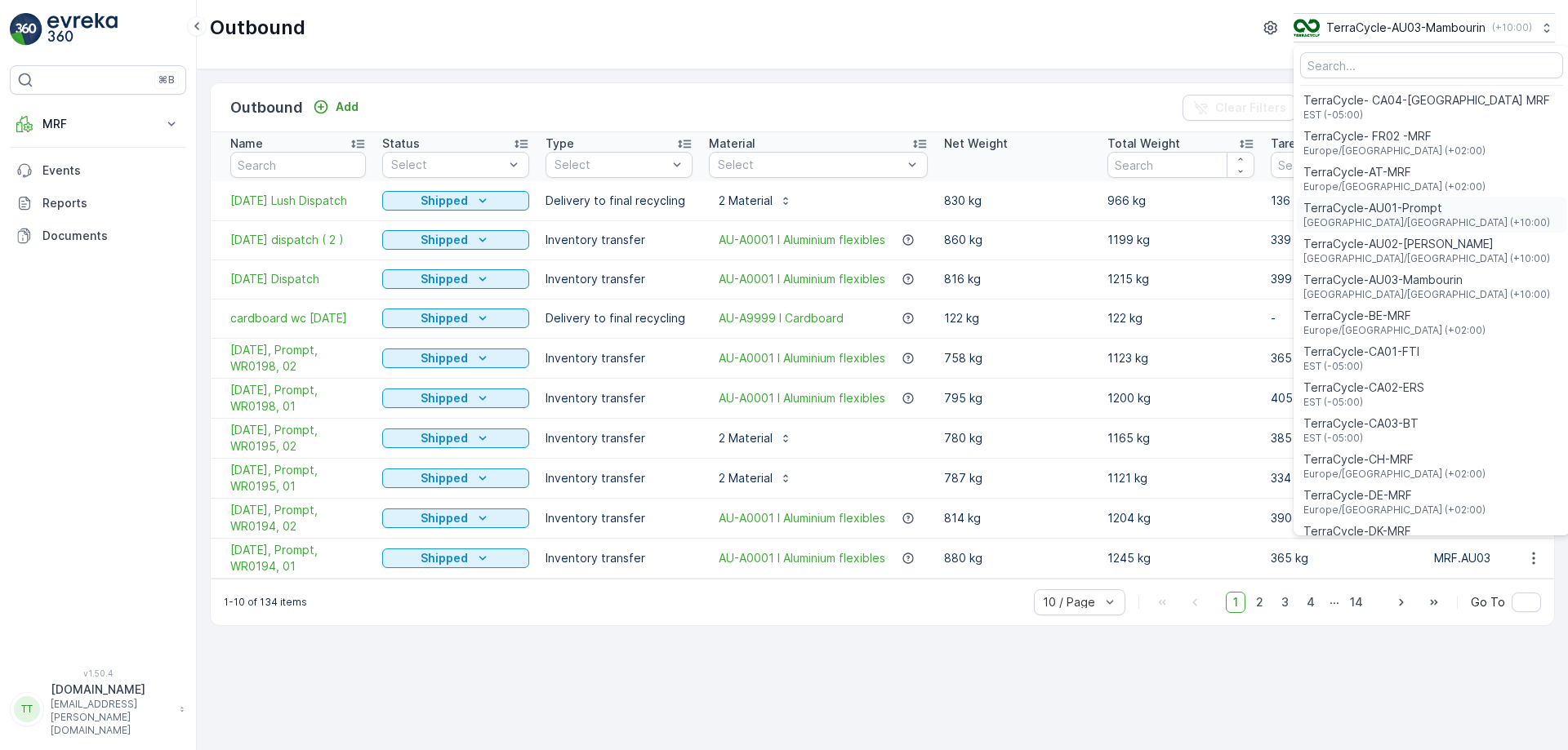
click at [1404, 209] on span "TerraCycle-AU01-Prompt" at bounding box center [1427, 208] width 247 height 17
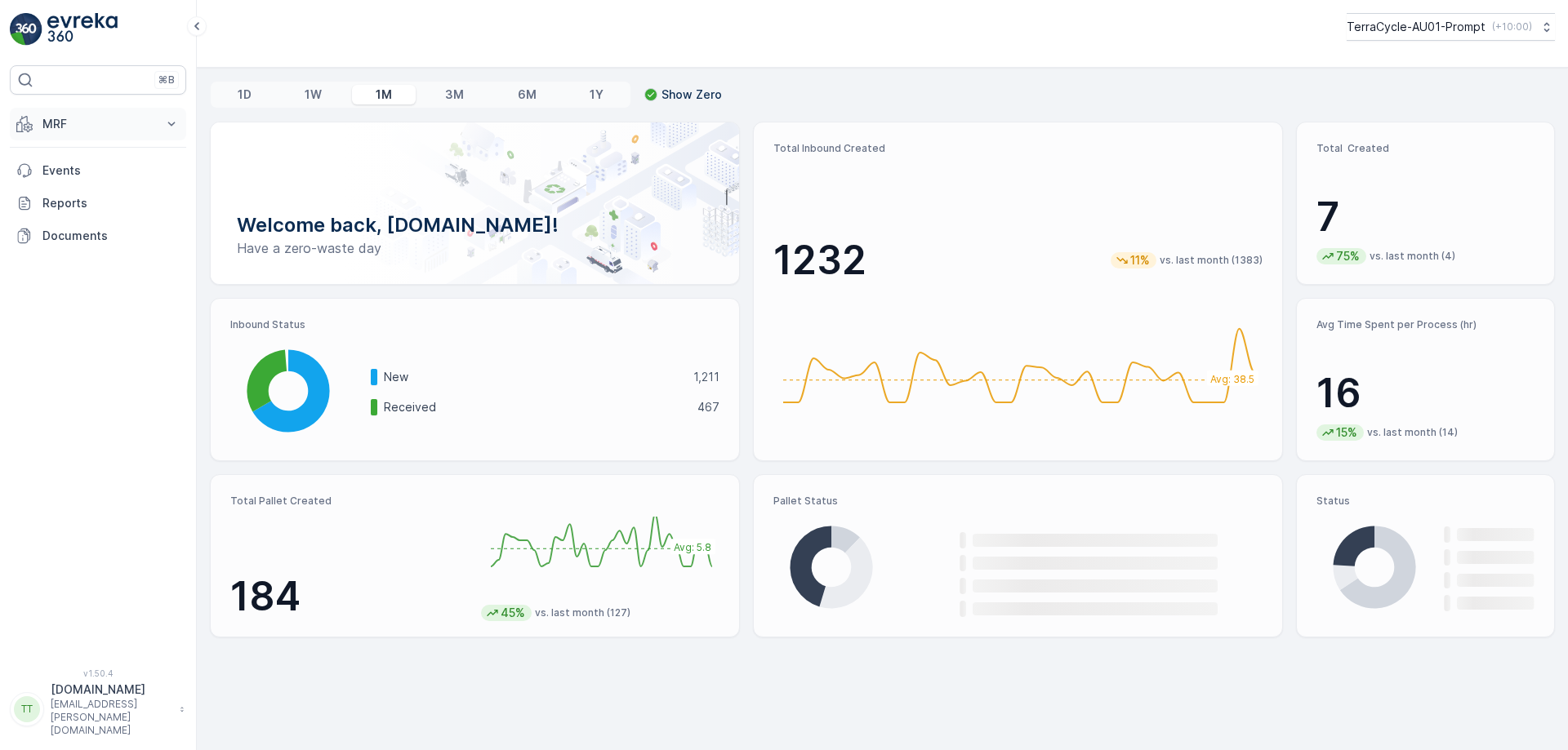
click at [78, 131] on p "MRF" at bounding box center [98, 124] width 111 height 17
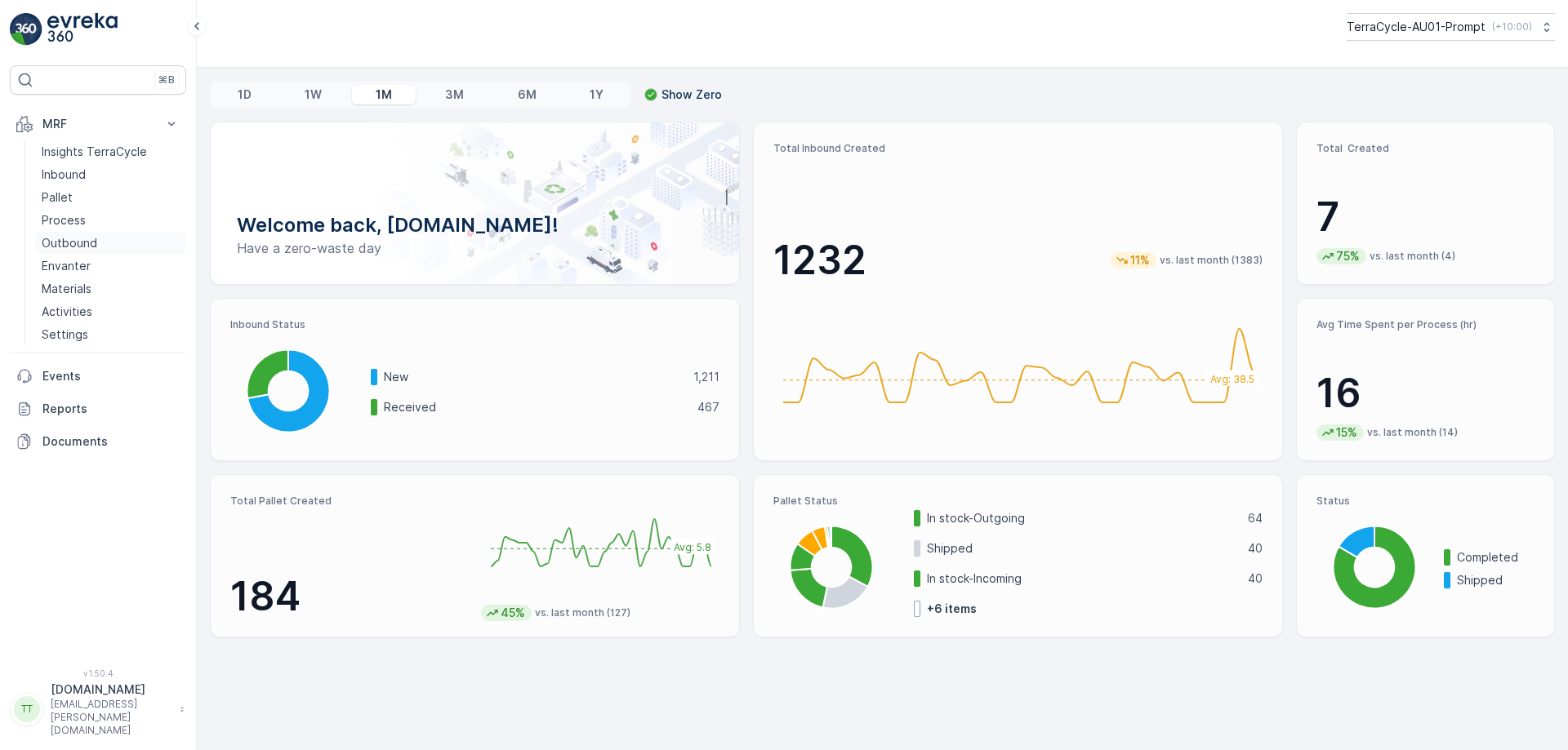
click at [98, 237] on link "Outbound" at bounding box center [110, 243] width 151 height 23
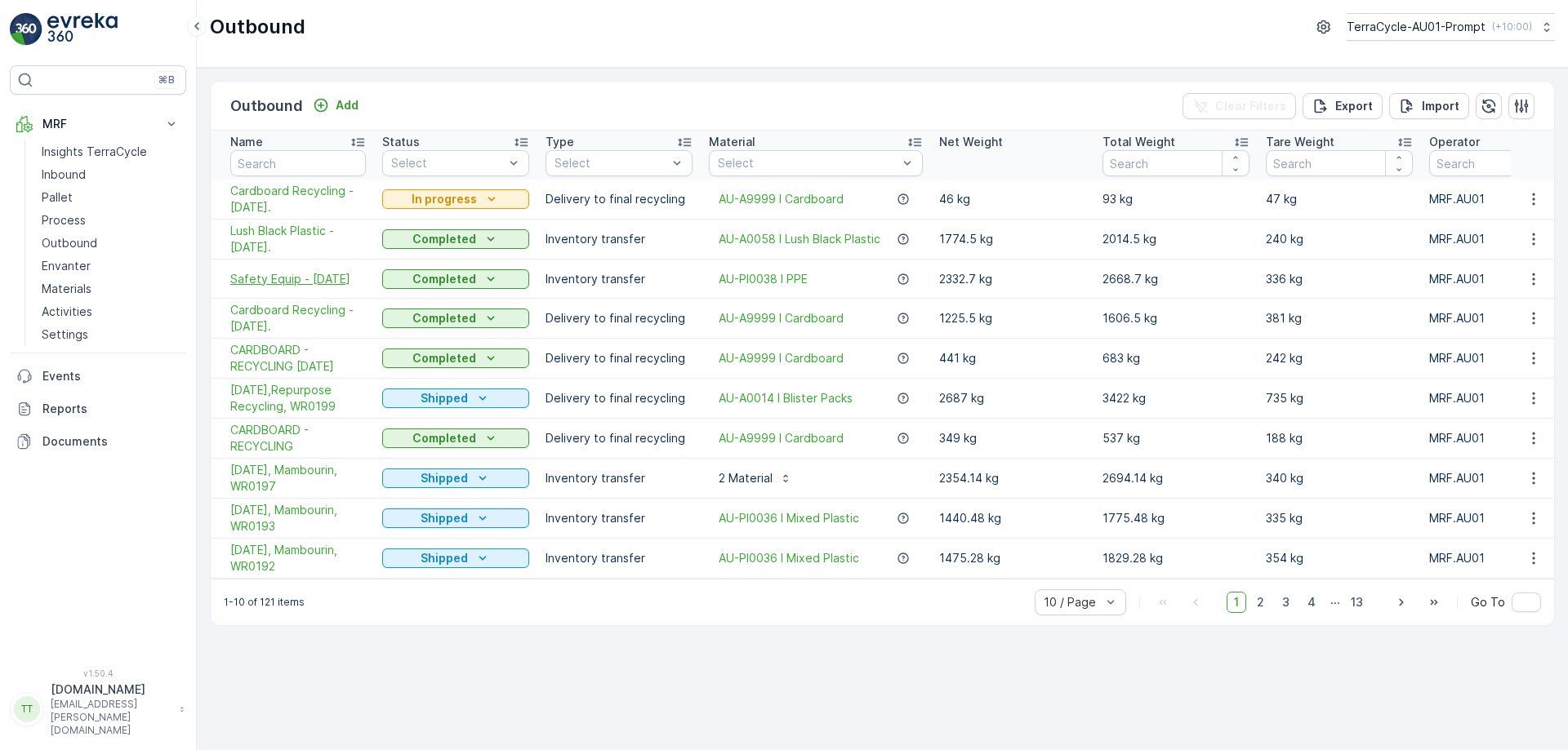
click at [294, 278] on span "Safety Equip - 23/09/2025" at bounding box center [298, 278] width 136 height 17
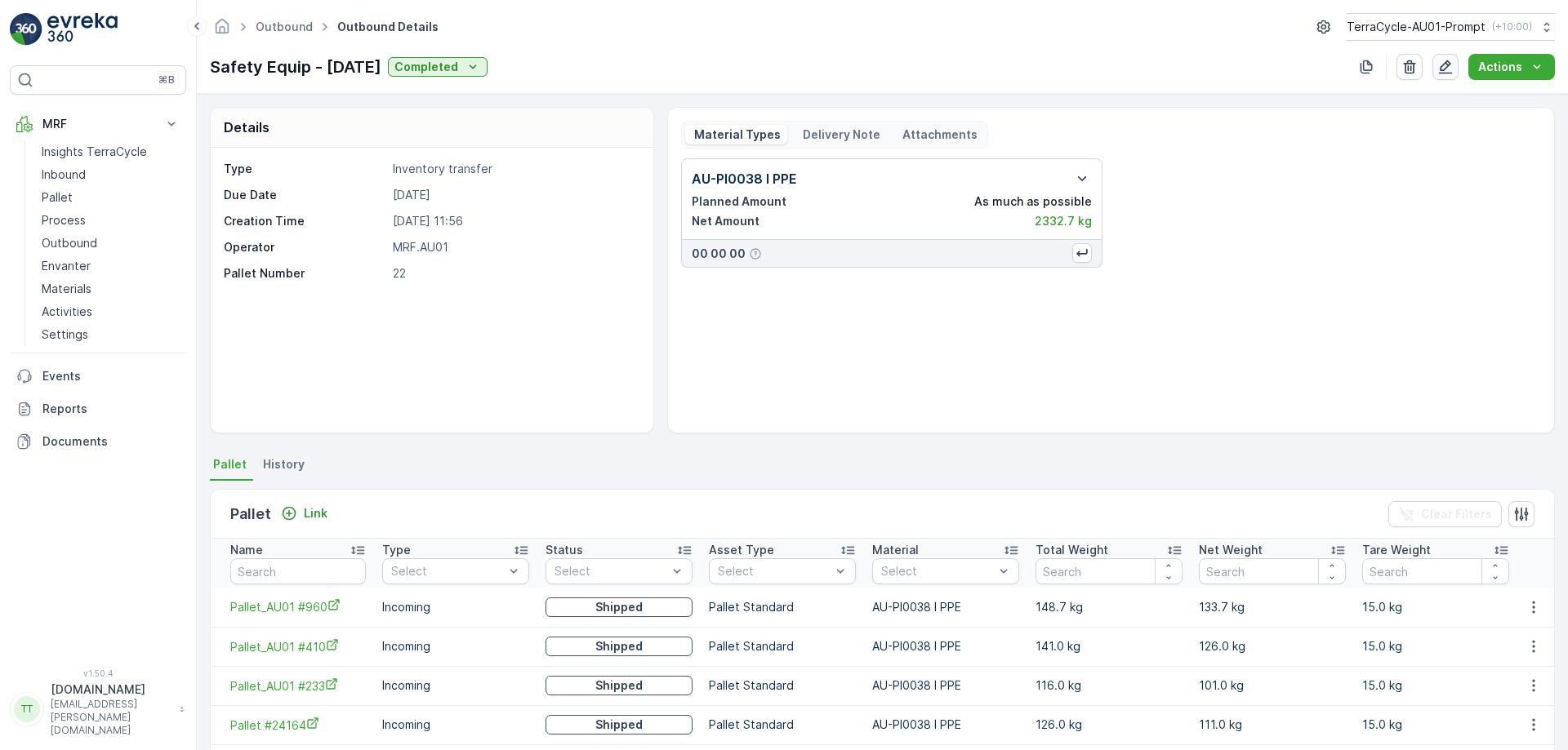
click at [1445, 64] on icon "button" at bounding box center [1446, 68] width 14 height 14
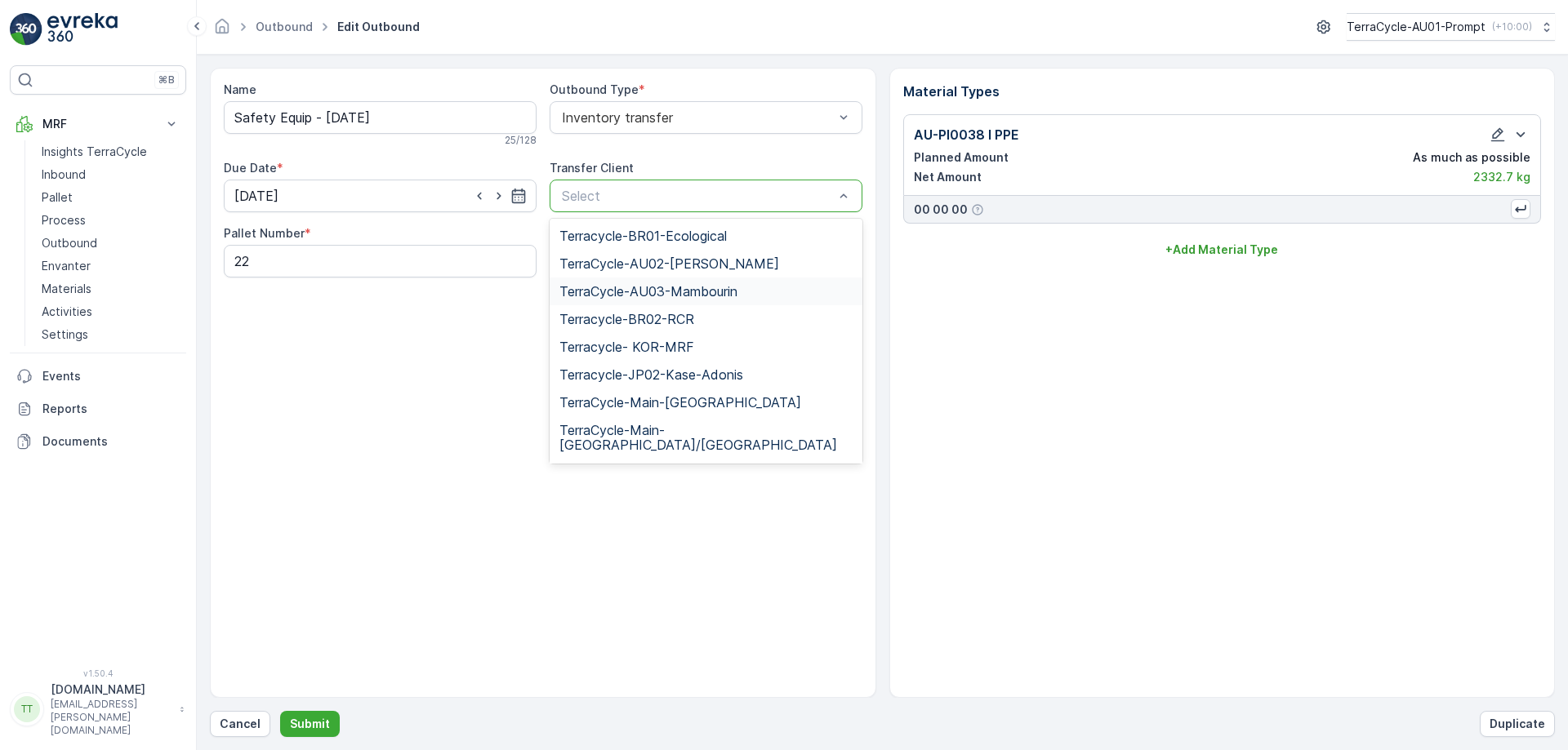
click at [659, 289] on span "TerraCycle-AU03-Mambourin" at bounding box center [648, 291] width 178 height 15
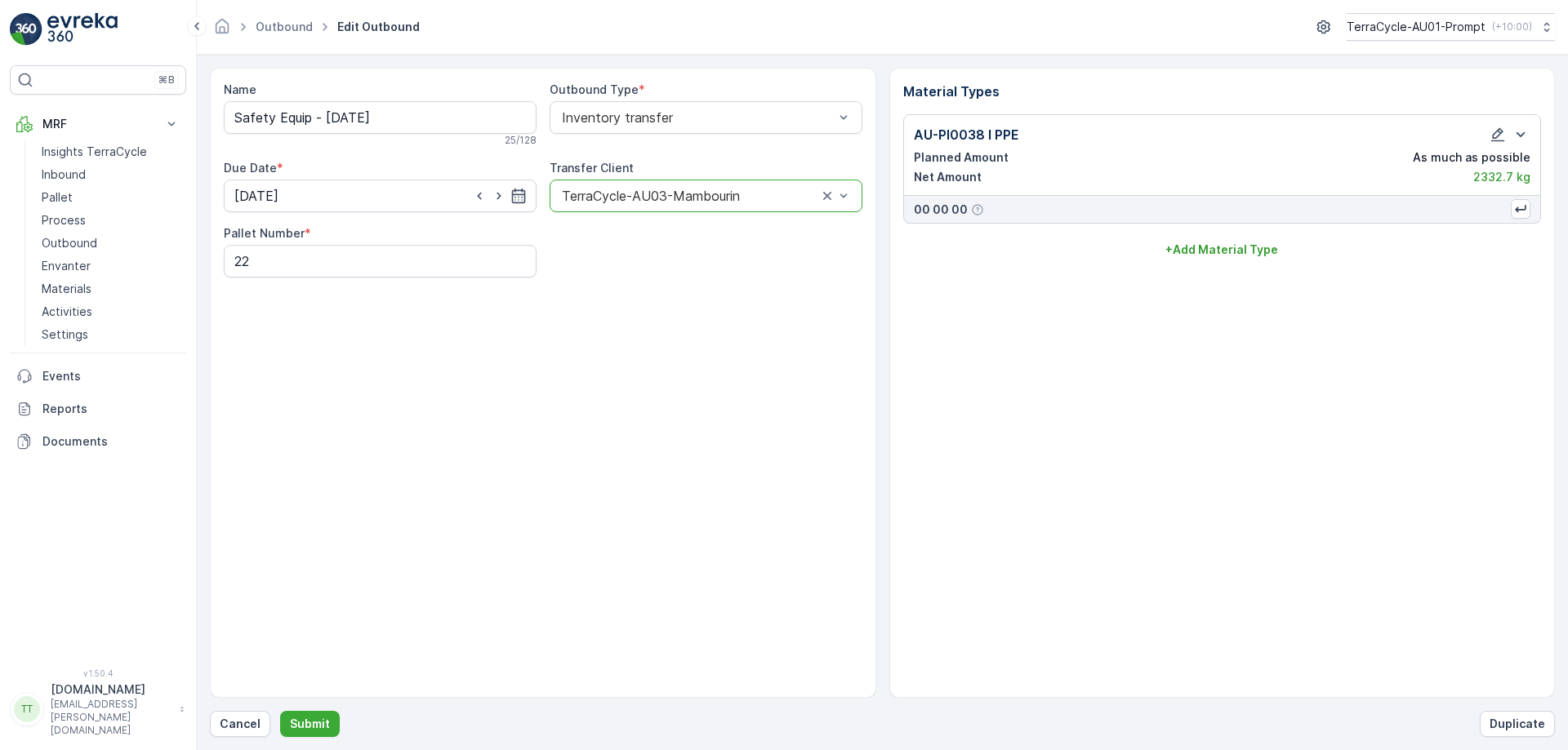
click at [526, 464] on div "Name Safety Equip - 23/09/2025 25 / 128 Outbound Type * Inventory transfer Due …" at bounding box center [543, 382] width 667 height 630
click at [319, 717] on p "Submit" at bounding box center [310, 724] width 40 height 17
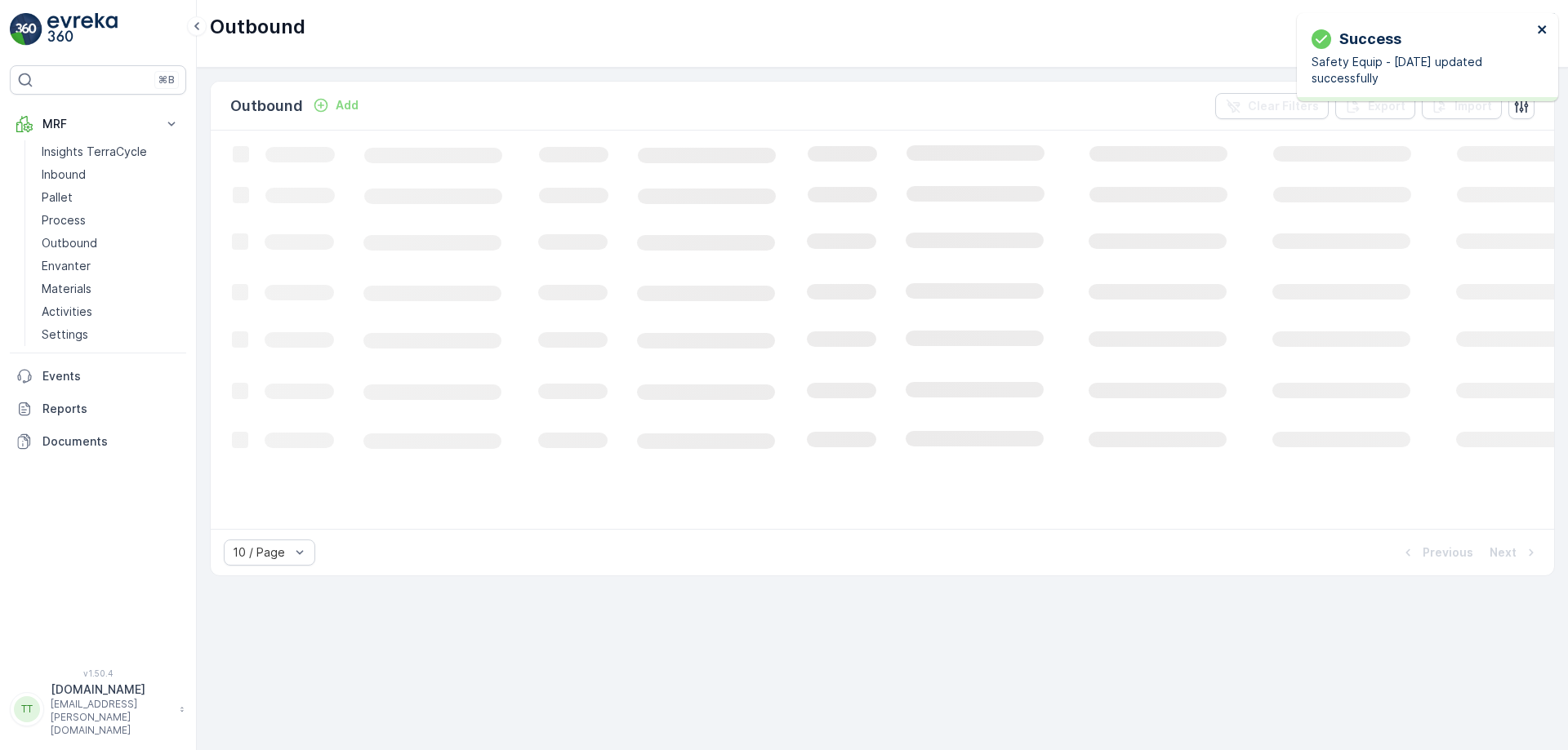
click at [1544, 31] on icon "close" at bounding box center [1542, 29] width 8 height 8
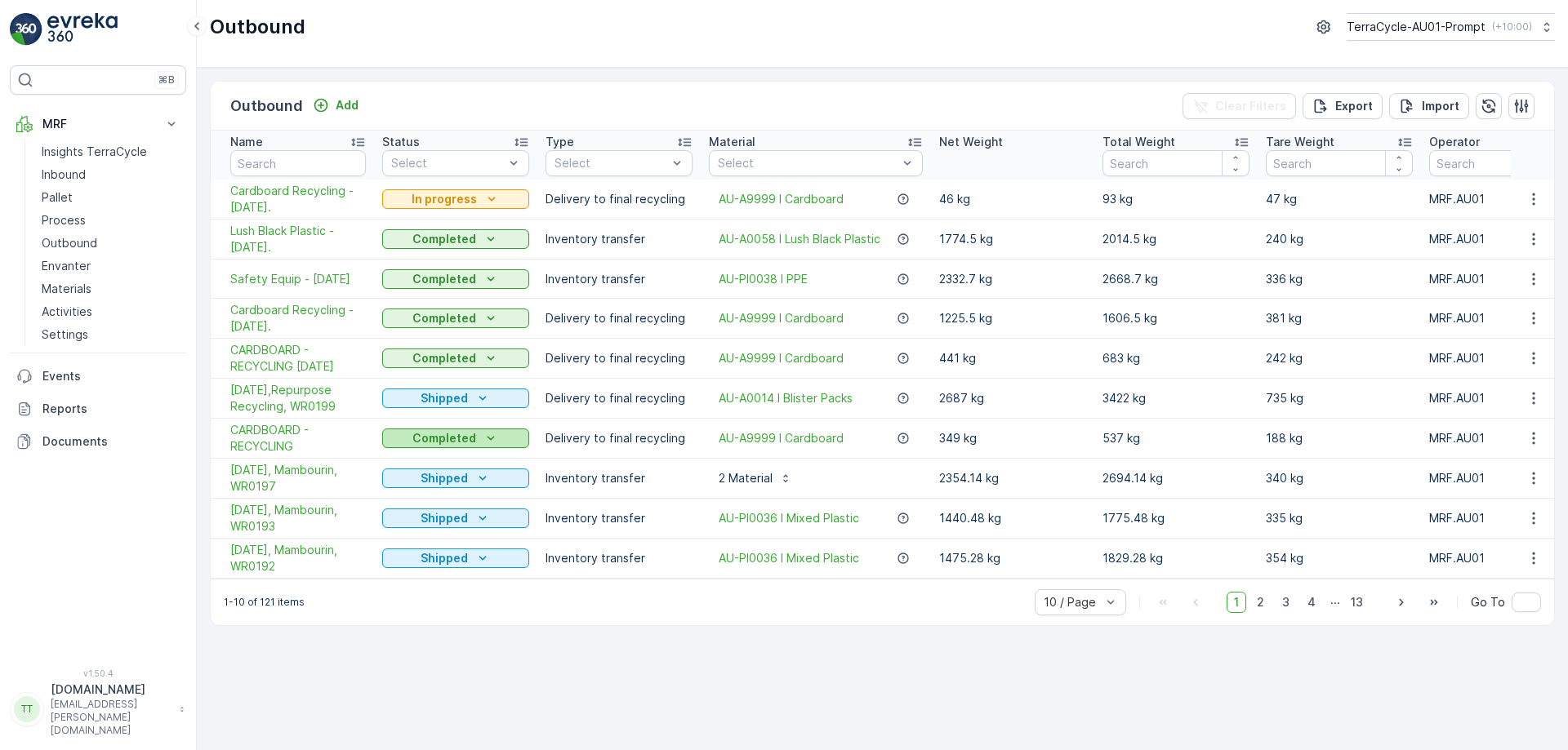
click at [444, 434] on p "Completed" at bounding box center [444, 438] width 63 height 17
click at [426, 528] on span "Approved" at bounding box center [420, 532] width 55 height 17
click at [452, 441] on p "Completed" at bounding box center [444, 438] width 63 height 17
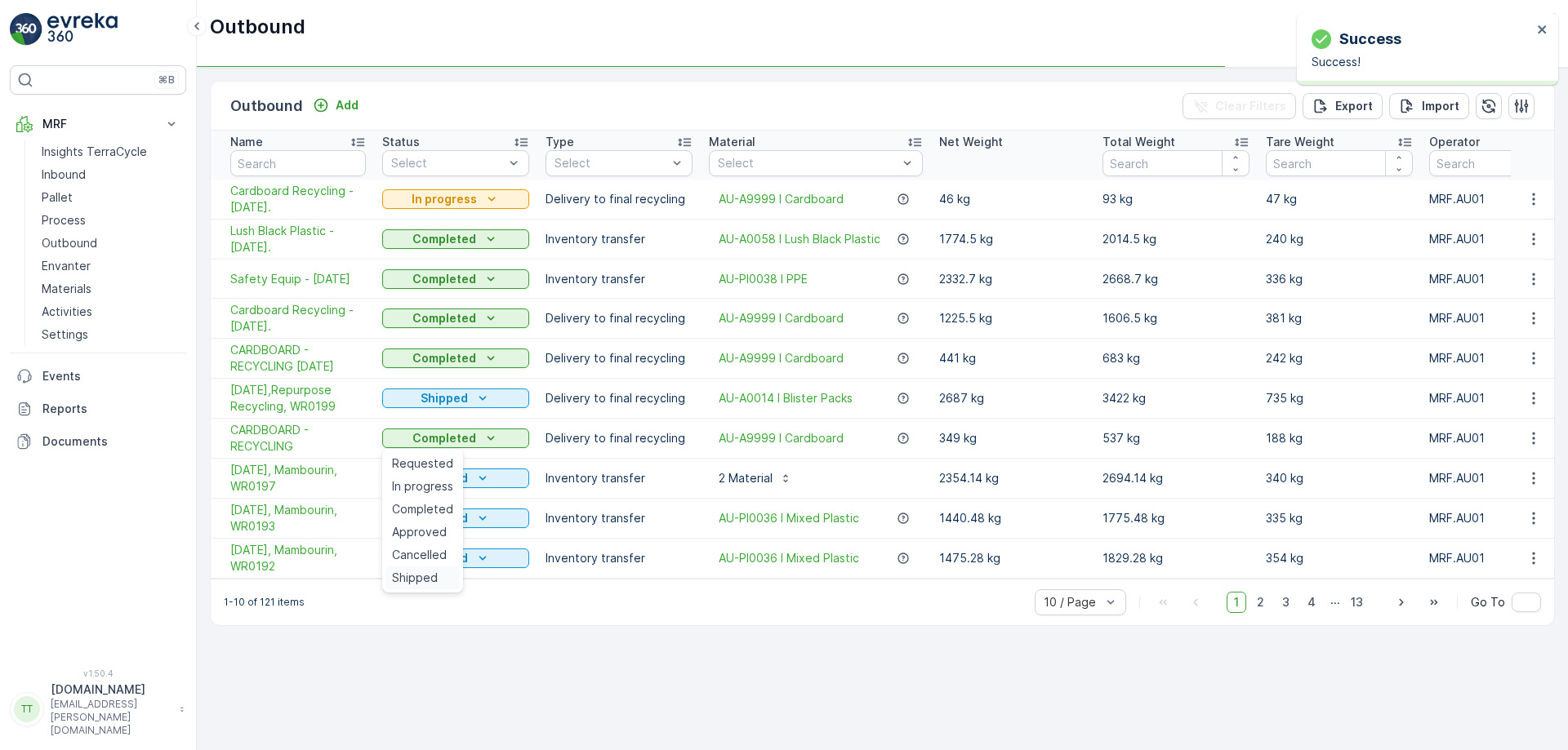
click at [414, 572] on span "Shipped" at bounding box center [415, 577] width 46 height 17
click at [442, 360] on p "Completed" at bounding box center [444, 358] width 63 height 17
click at [452, 365] on p "Completed" at bounding box center [444, 358] width 63 height 17
click at [425, 444] on span "Approved" at bounding box center [420, 452] width 55 height 17
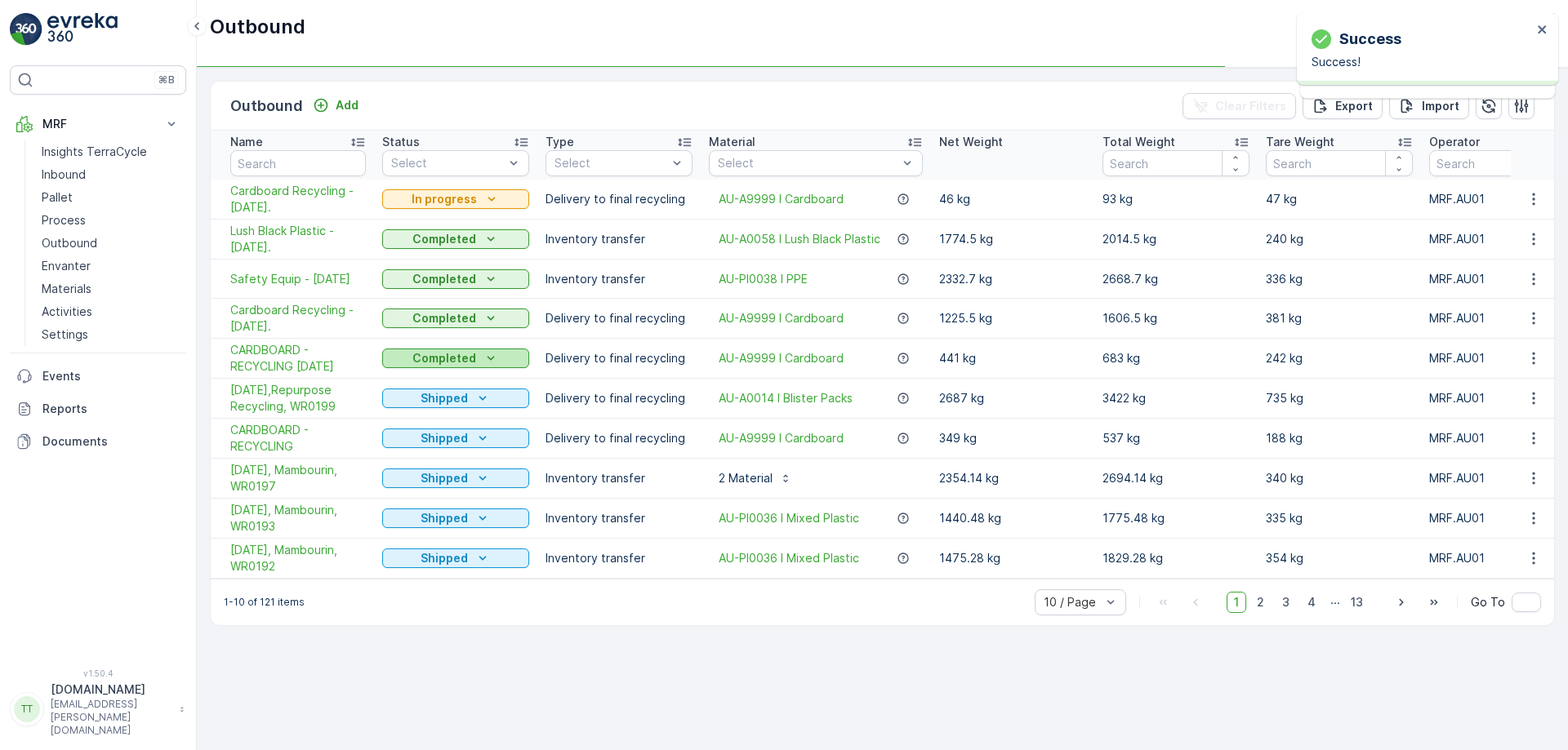
drag, startPoint x: 462, startPoint y: 353, endPoint x: 488, endPoint y: 360, distance: 26.9
click at [488, 360] on icon "Completed" at bounding box center [490, 358] width 17 height 17
click at [431, 492] on span "Shipped" at bounding box center [415, 498] width 46 height 17
click at [447, 318] on p "Completed" at bounding box center [444, 318] width 63 height 17
click at [427, 409] on span "Approved" at bounding box center [420, 412] width 55 height 17
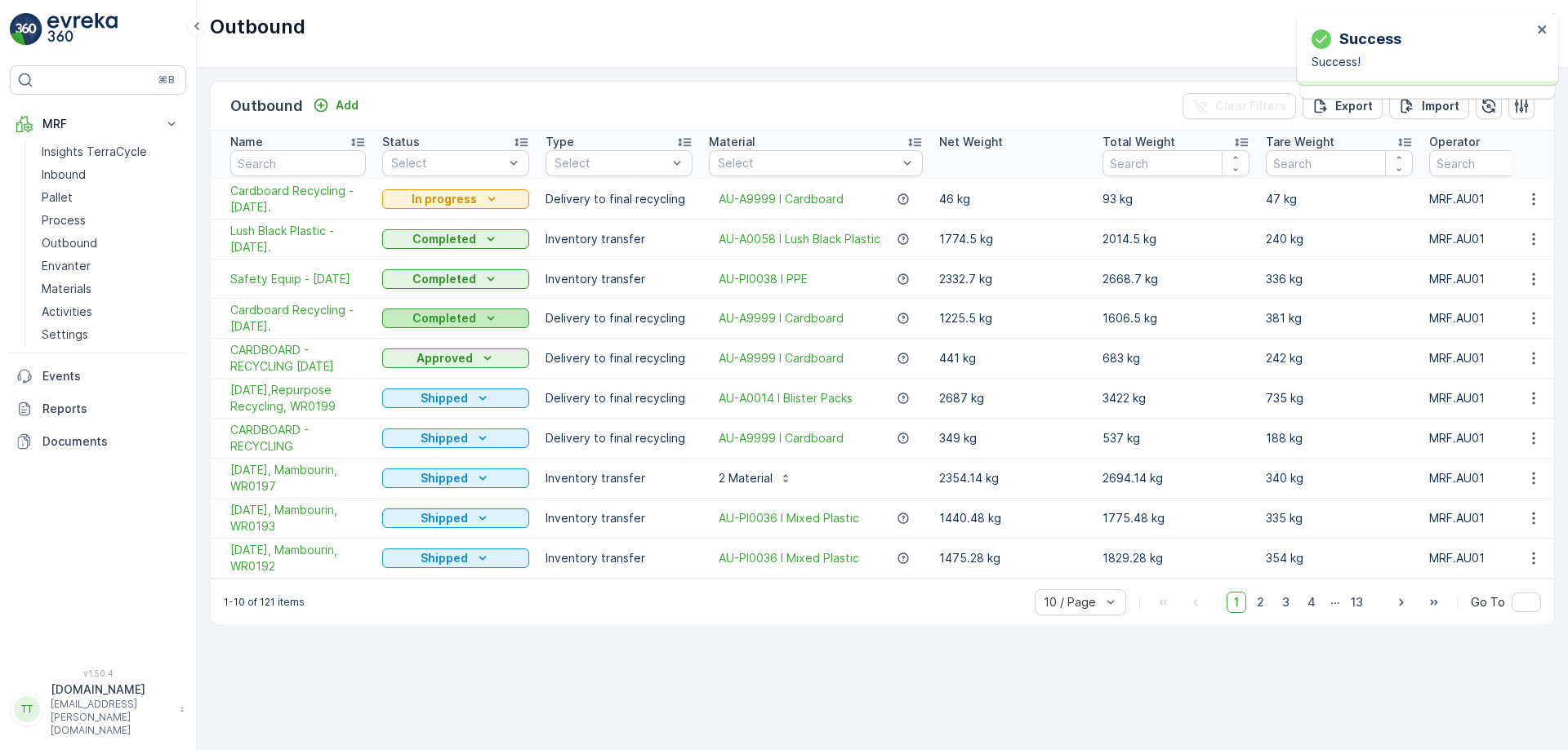
click at [466, 310] on button "Completed" at bounding box center [455, 318] width 147 height 19
click at [474, 281] on p "Completed" at bounding box center [444, 278] width 63 height 17
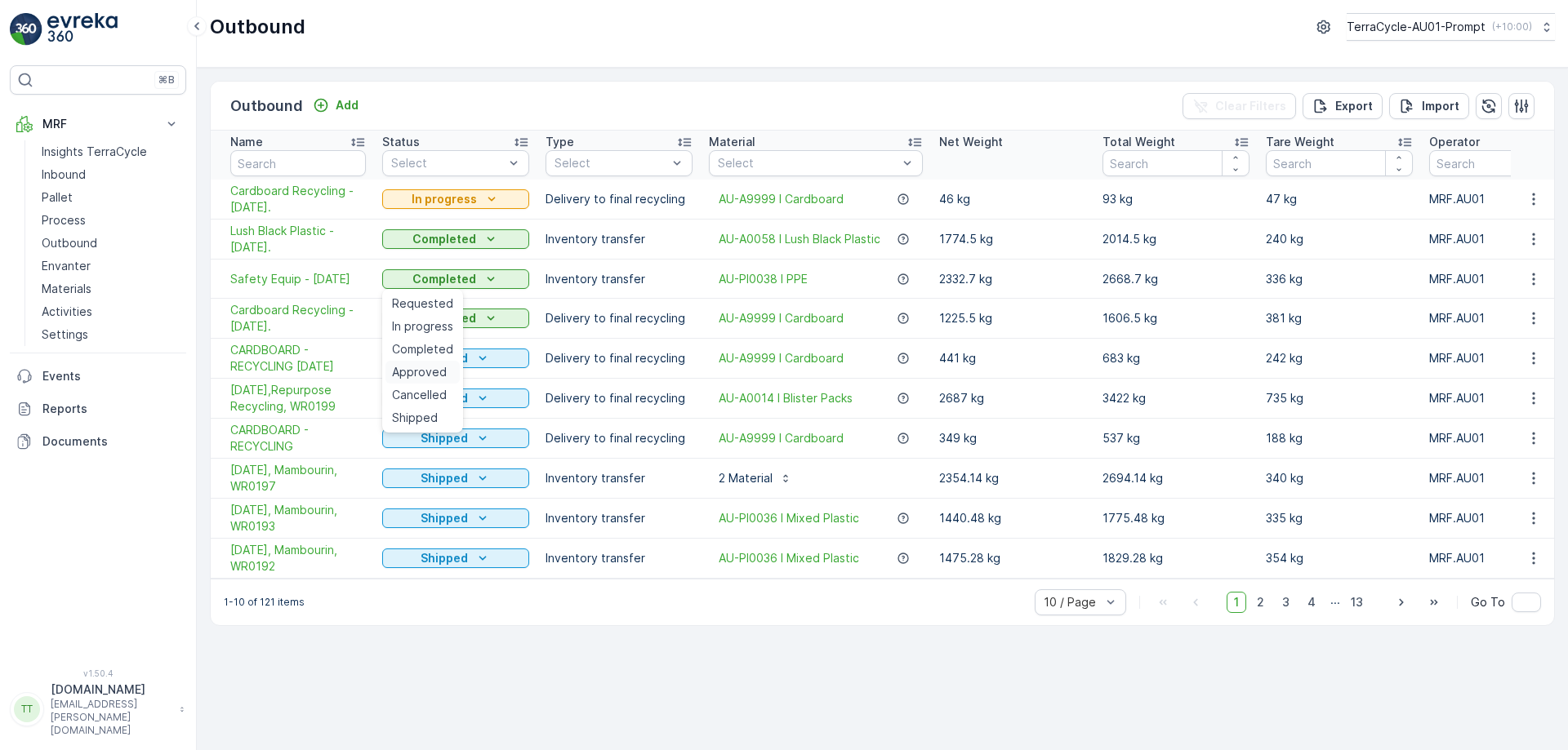
click at [428, 373] on span "Approved" at bounding box center [420, 372] width 55 height 17
click at [467, 278] on p "Completed" at bounding box center [444, 278] width 63 height 17
click at [426, 414] on span "Shipped" at bounding box center [415, 418] width 46 height 17
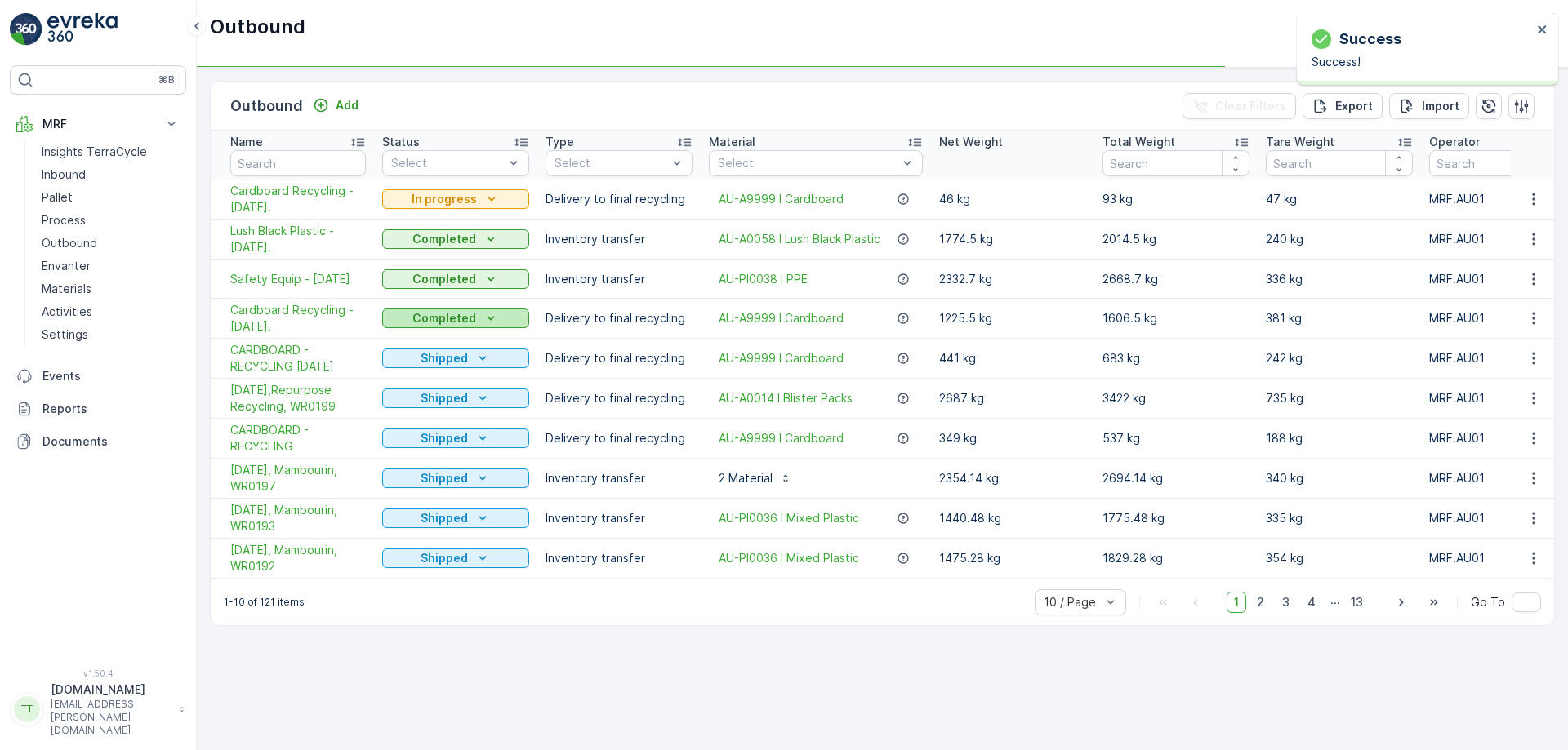
click at [399, 316] on div "Completed" at bounding box center [456, 318] width 134 height 17
click at [420, 412] on td "Shipped" at bounding box center [455, 398] width 163 height 40
click at [434, 323] on p "Approved" at bounding box center [444, 318] width 56 height 17
click at [417, 456] on span "Shipped" at bounding box center [415, 457] width 46 height 17
click at [423, 245] on p "Completed" at bounding box center [444, 239] width 63 height 17
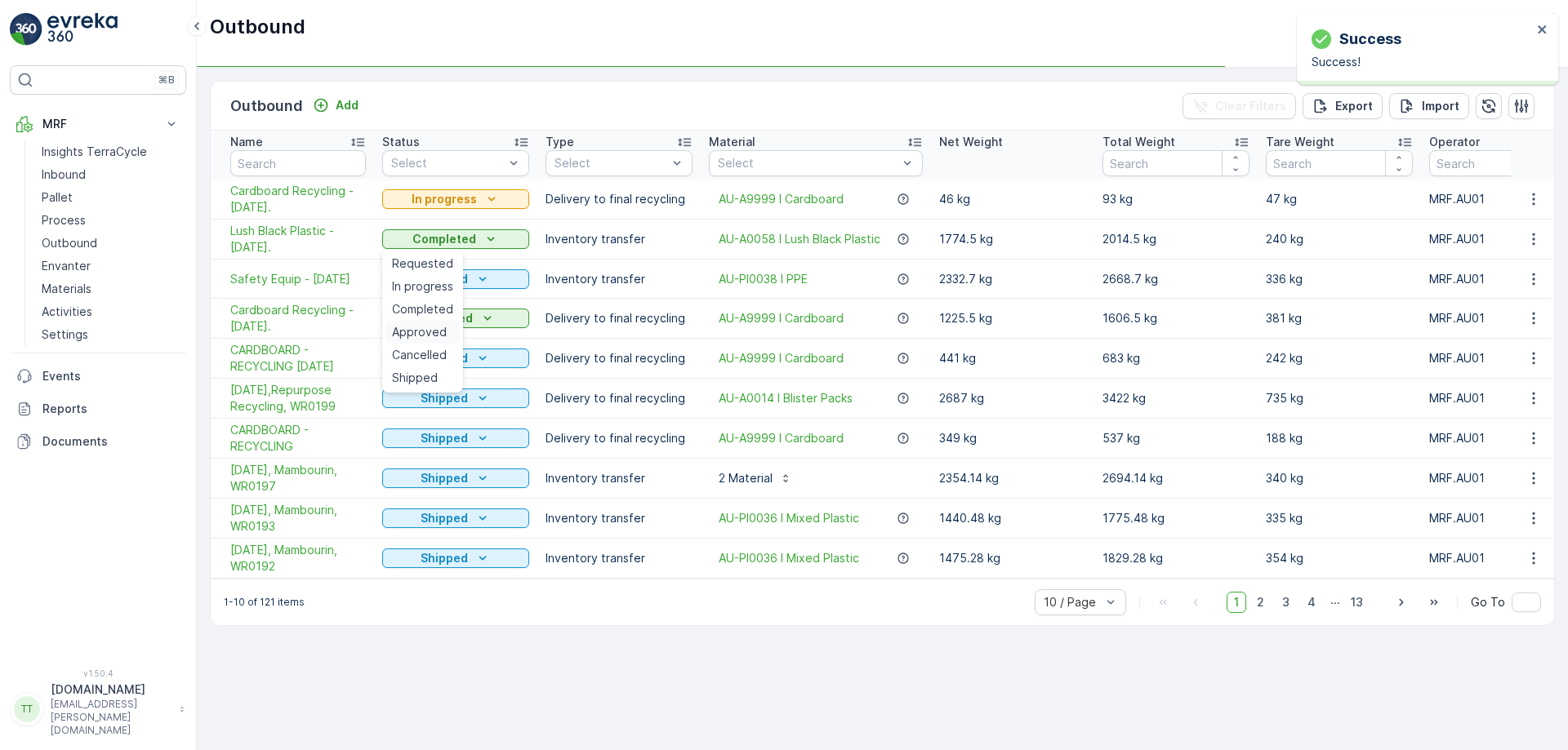
click at [414, 333] on span "Approved" at bounding box center [420, 332] width 55 height 17
click at [294, 242] on span "Lush Black Plastic - 23/09/2025." at bounding box center [298, 239] width 136 height 33
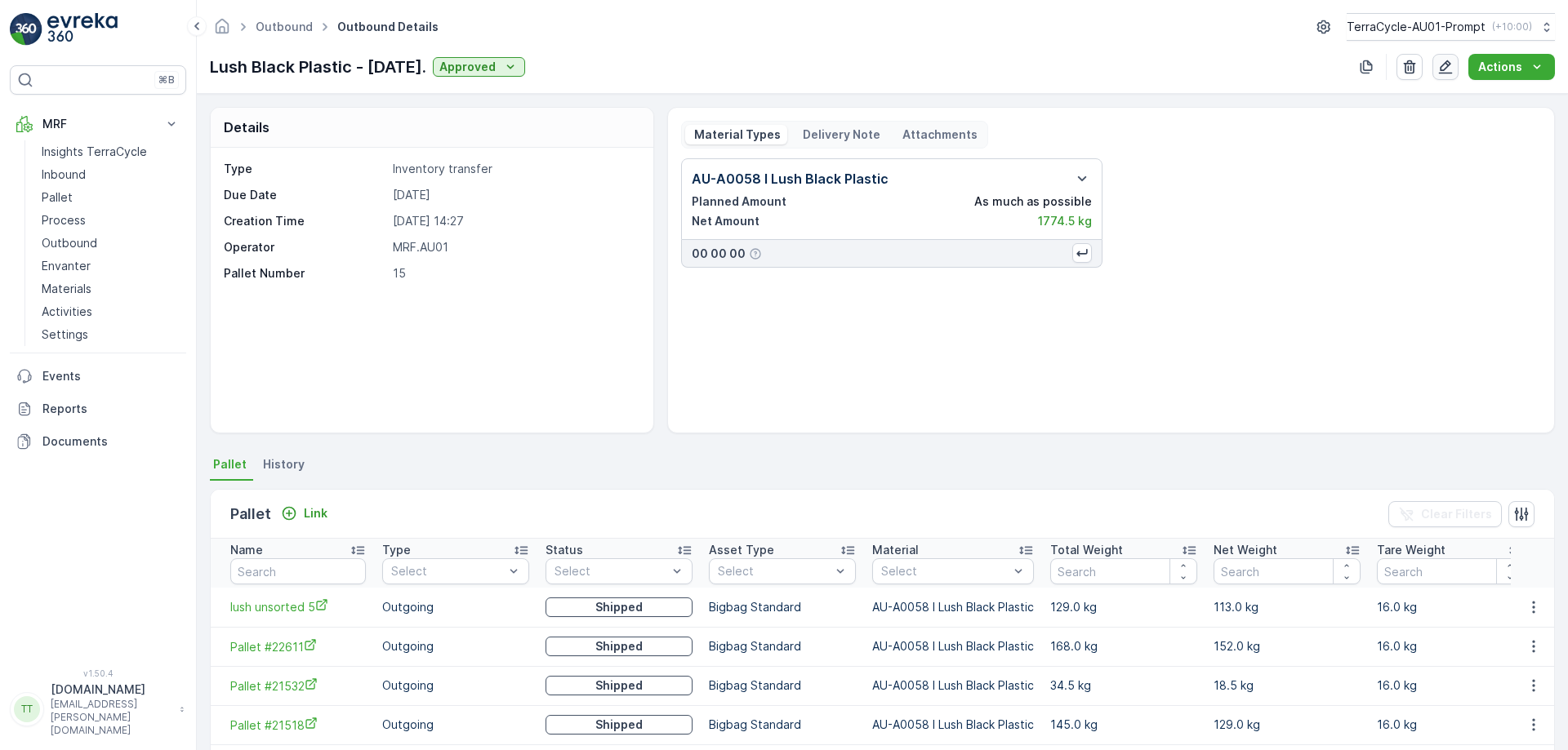
click at [1452, 78] on button "button" at bounding box center [1445, 67] width 26 height 26
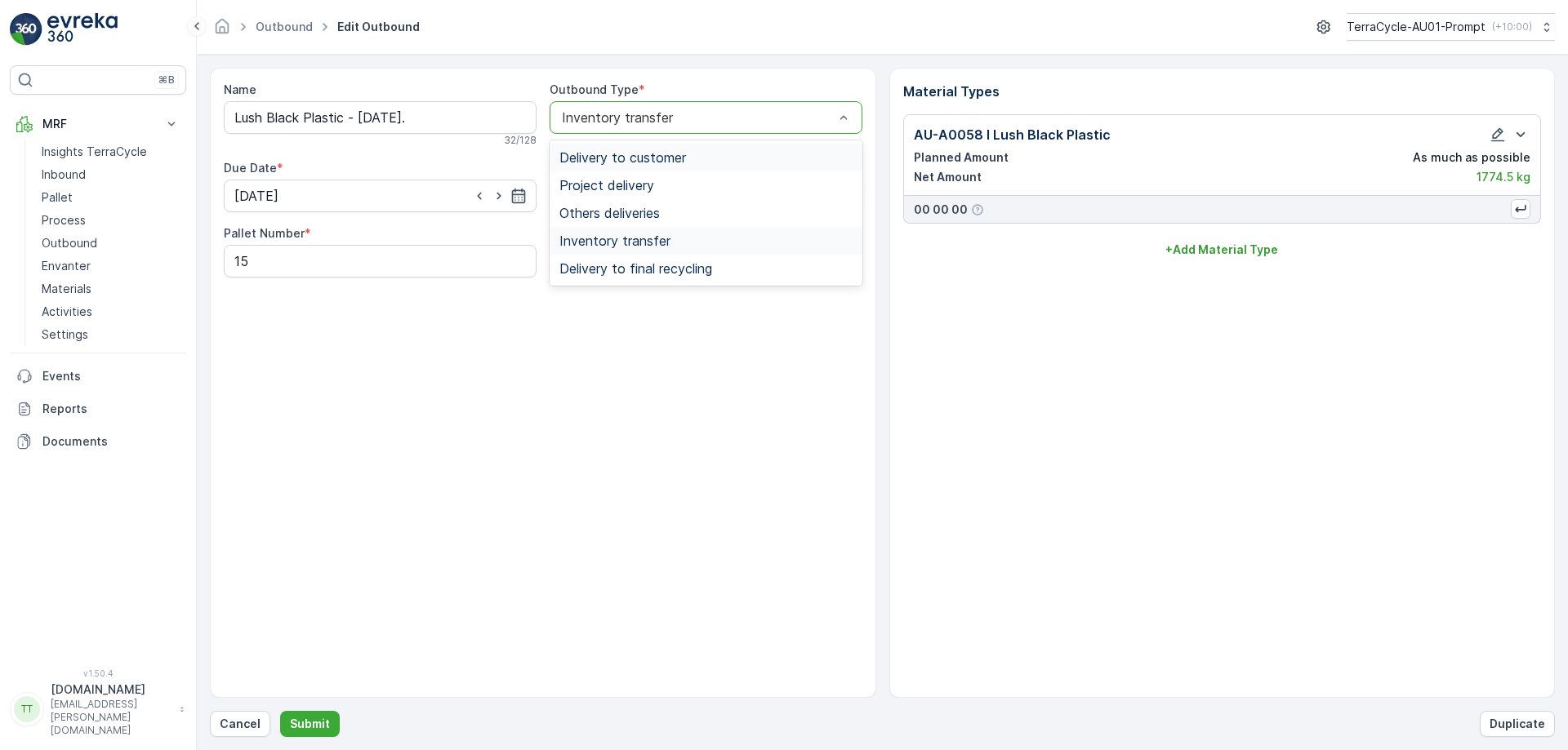
click at [701, 106] on div "Inventory transfer" at bounding box center [706, 117] width 313 height 33
click at [682, 267] on span "Delivery to final recycling" at bounding box center [635, 268] width 153 height 15
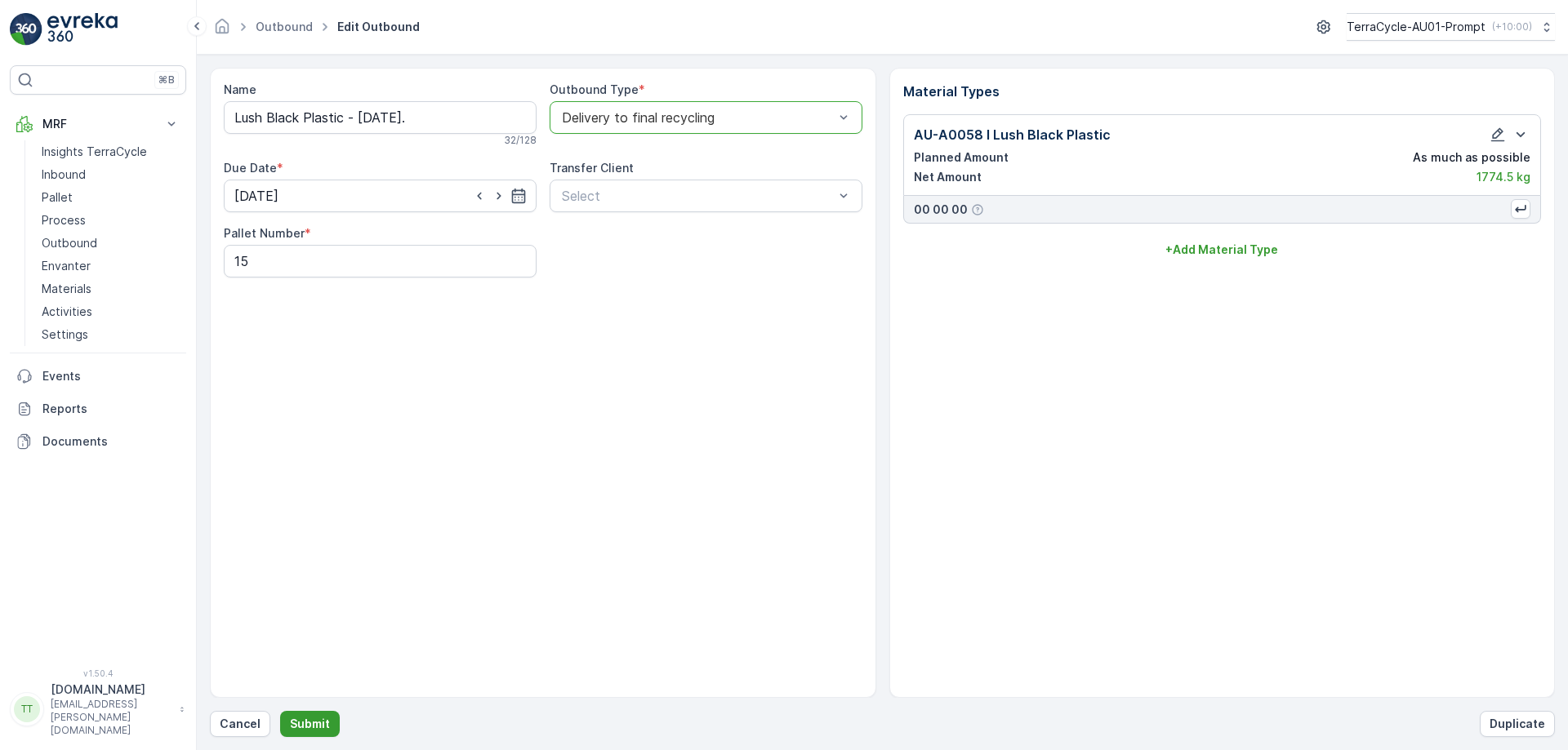
click at [317, 715] on button "Submit" at bounding box center [310, 724] width 60 height 26
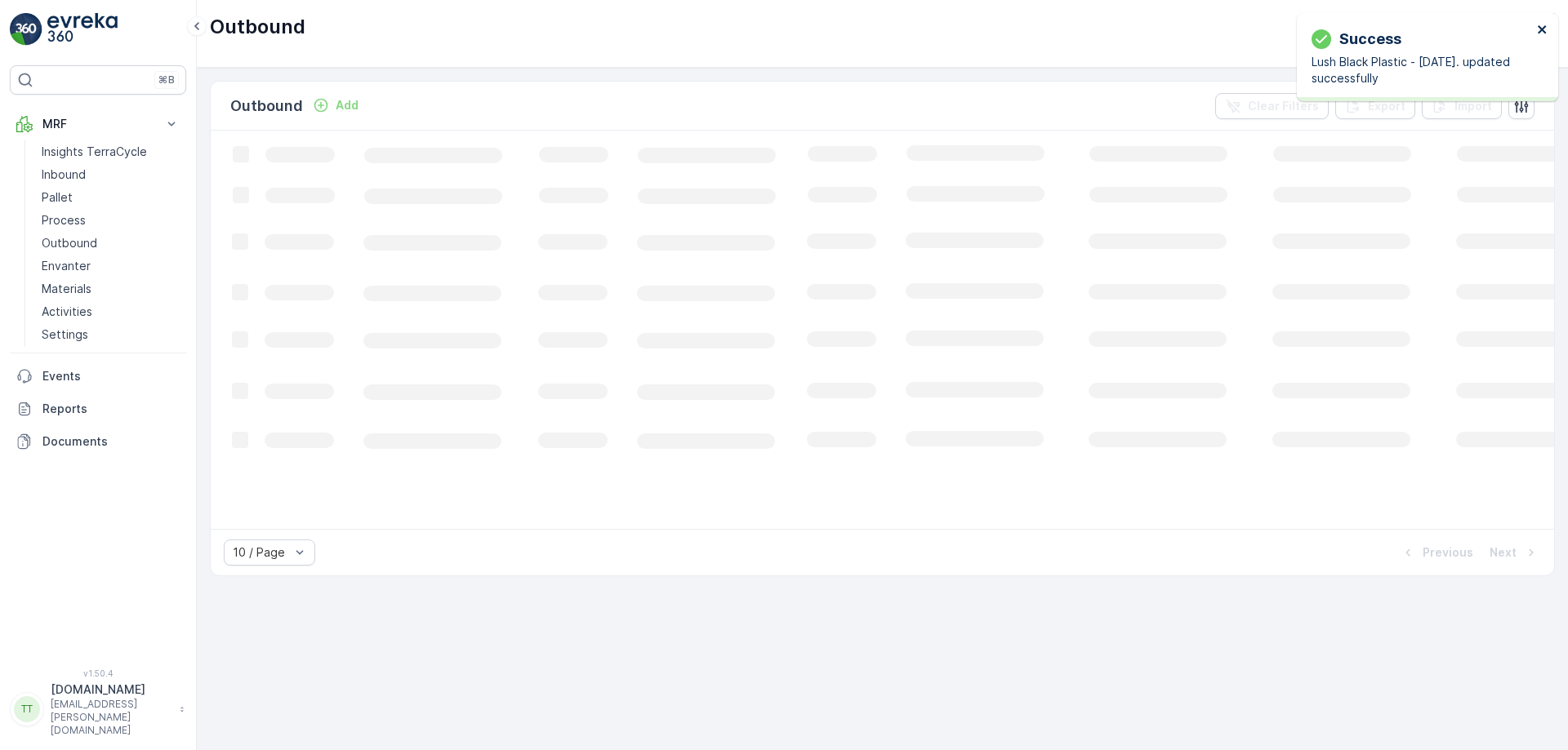
click at [1545, 28] on icon "close" at bounding box center [1542, 29] width 11 height 13
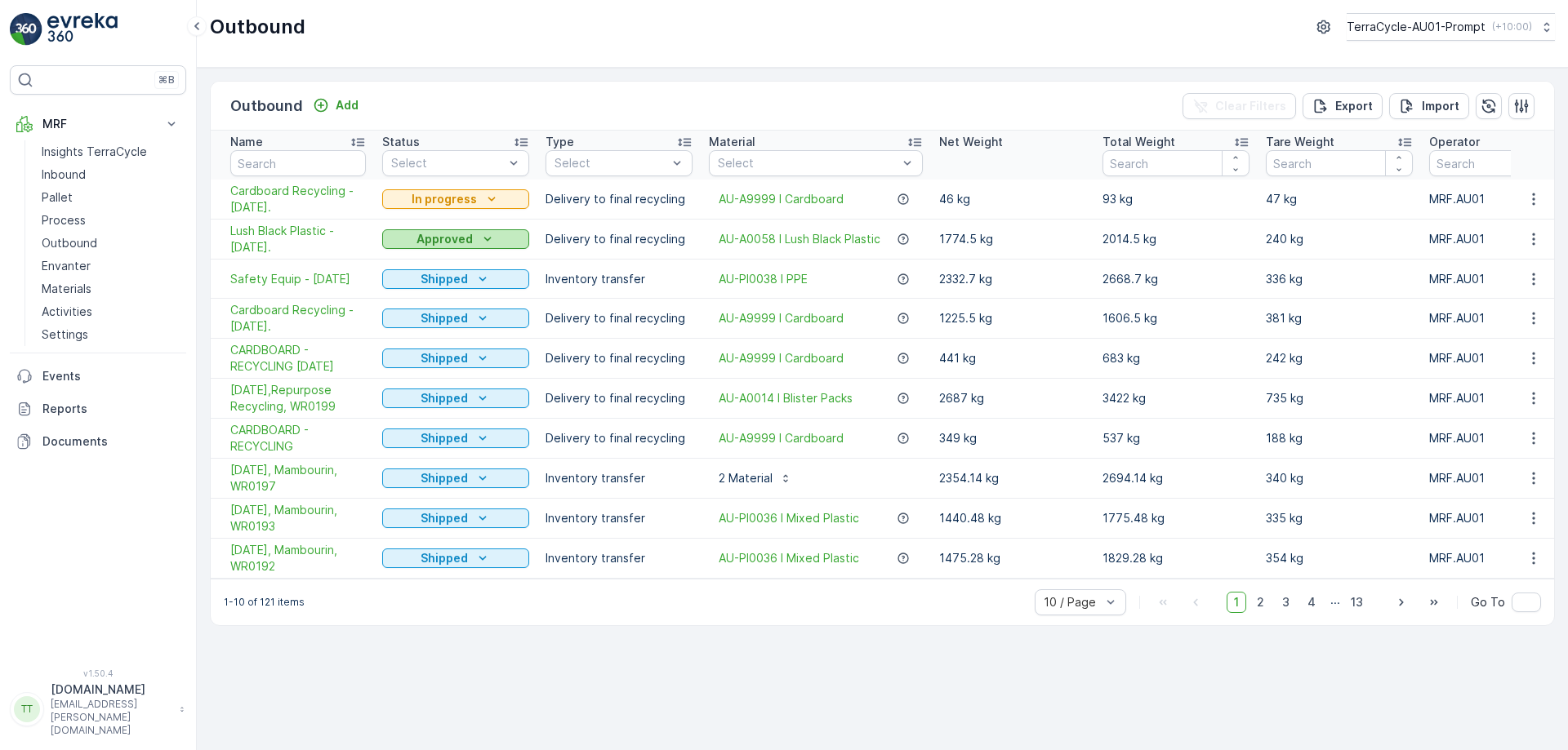
click at [495, 240] on div "Approved" at bounding box center [456, 239] width 134 height 17
click at [435, 381] on span "Shipped" at bounding box center [415, 378] width 46 height 17
click at [1407, 27] on p "TerraCycle-AU01-Prompt" at bounding box center [1415, 26] width 138 height 17
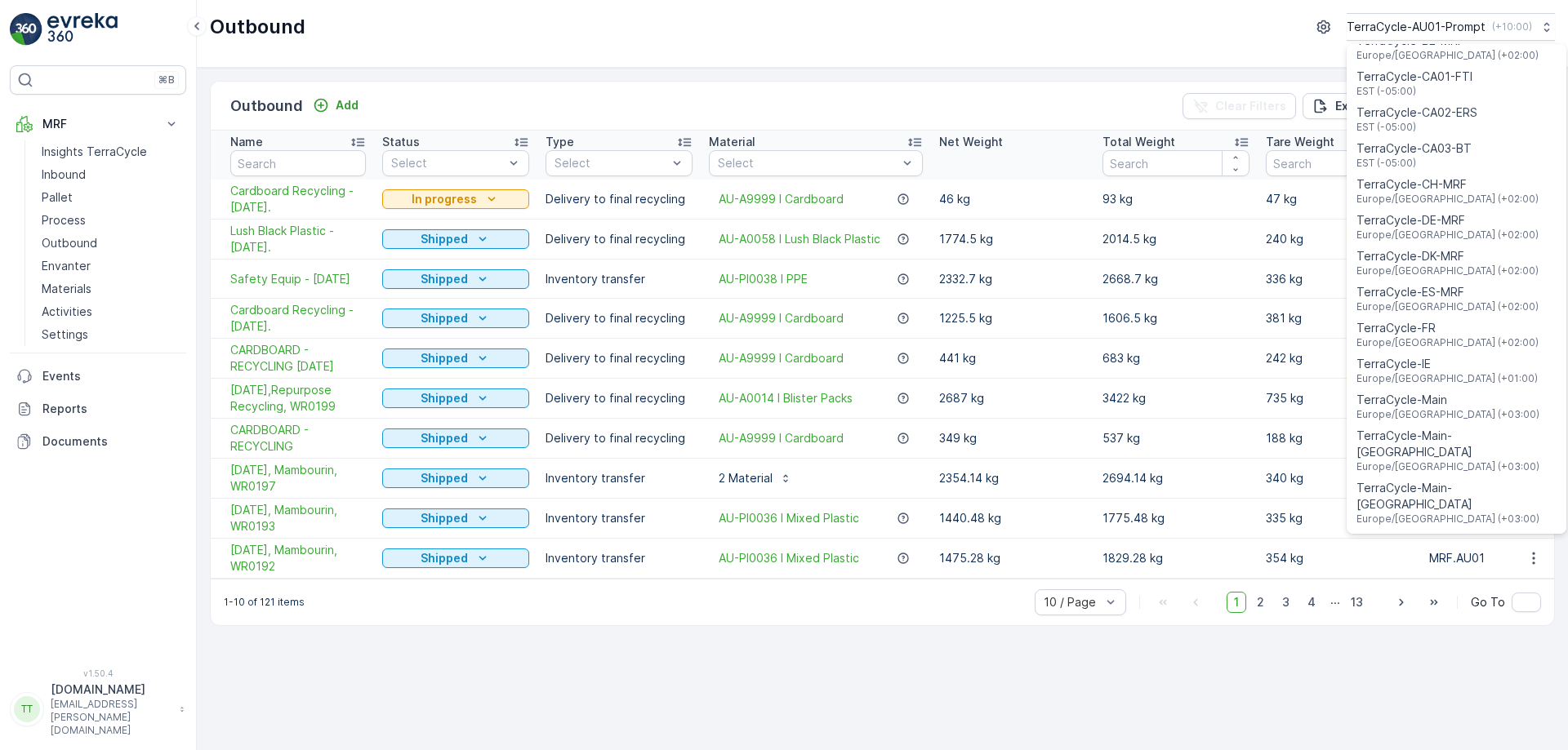
scroll to position [498, 0]
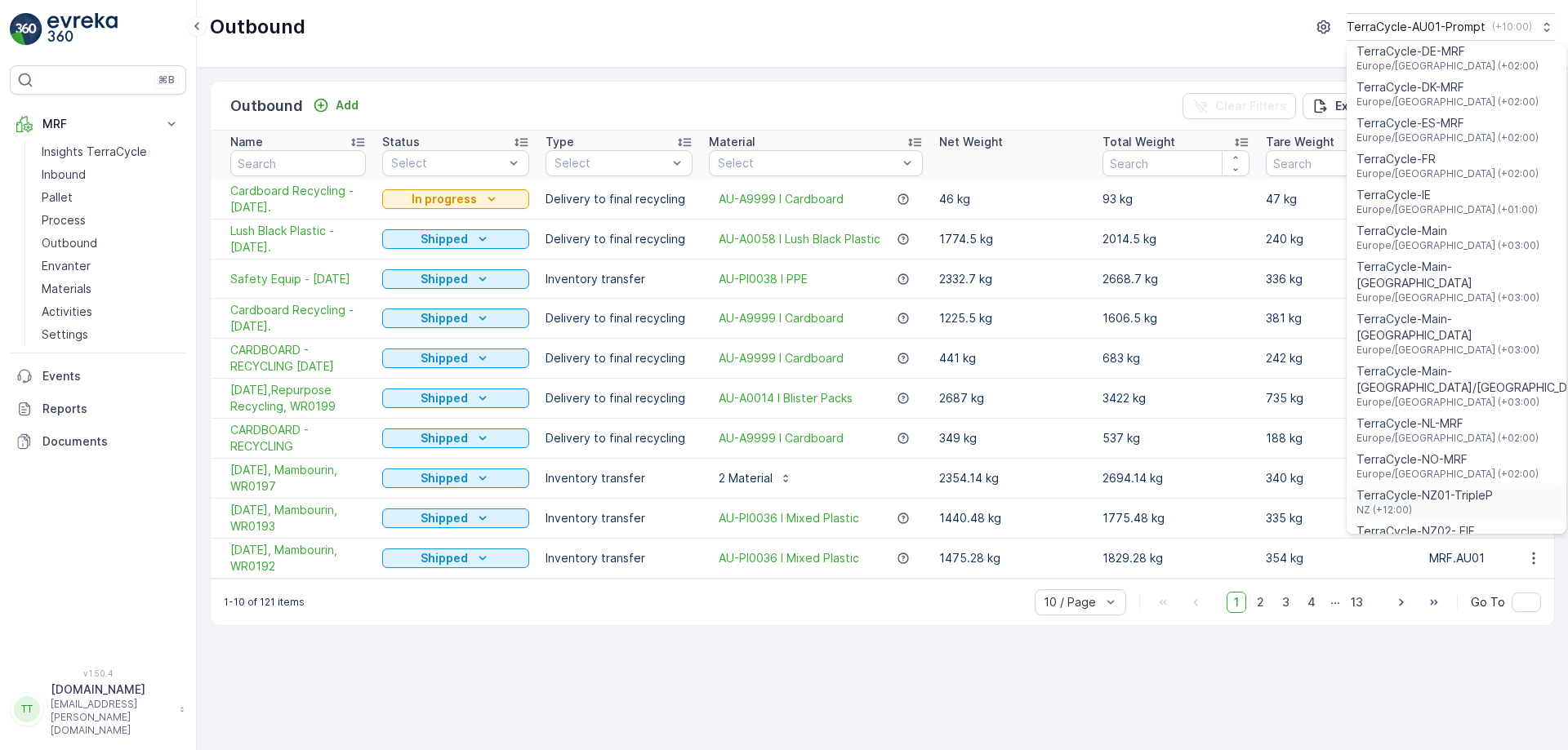
click at [1441, 487] on span "TerraCycle-NZ01-TripleP" at bounding box center [1424, 495] width 137 height 17
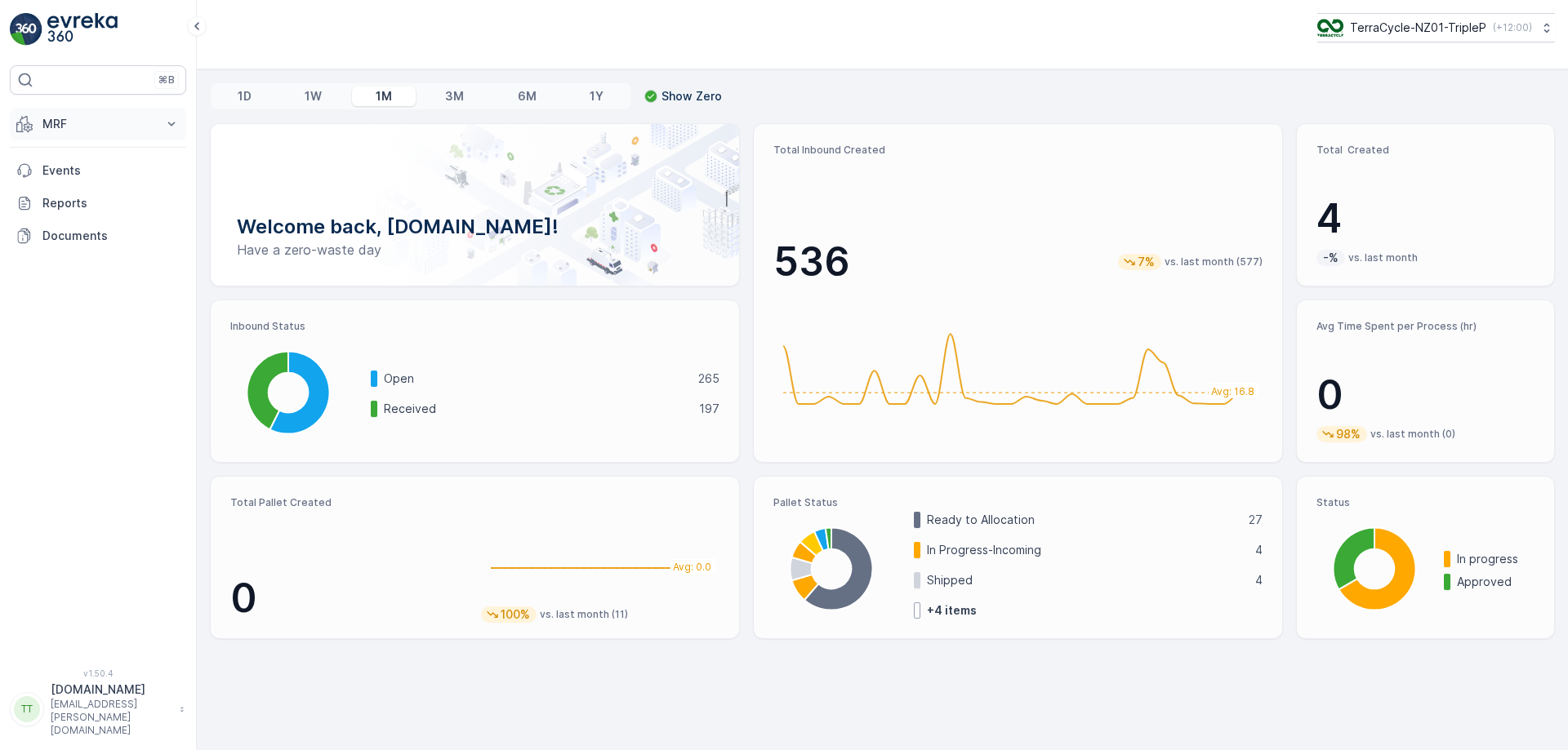
click at [152, 111] on button "MRF" at bounding box center [98, 123] width 176 height 33
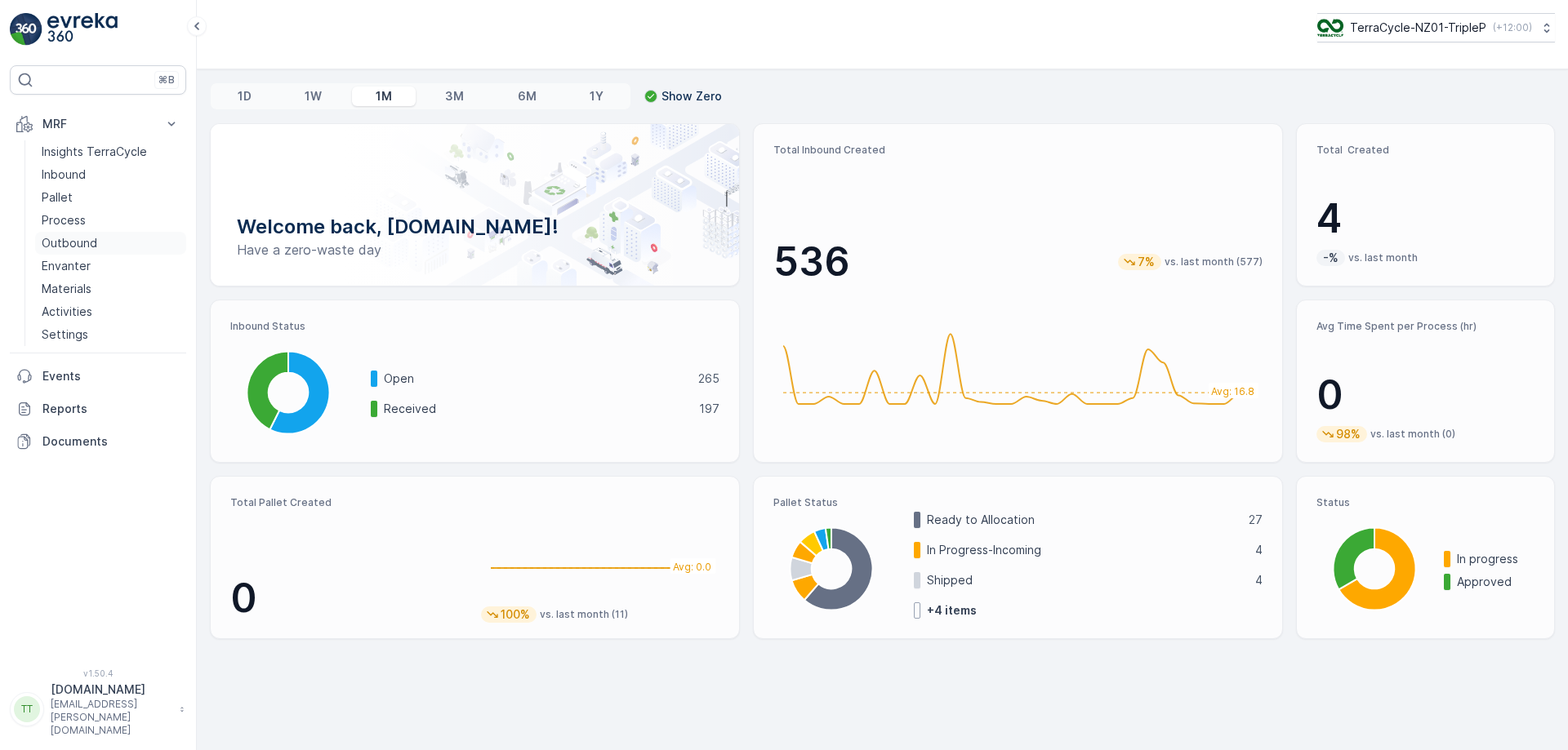
click at [87, 243] on p "Outbound" at bounding box center [69, 243] width 56 height 17
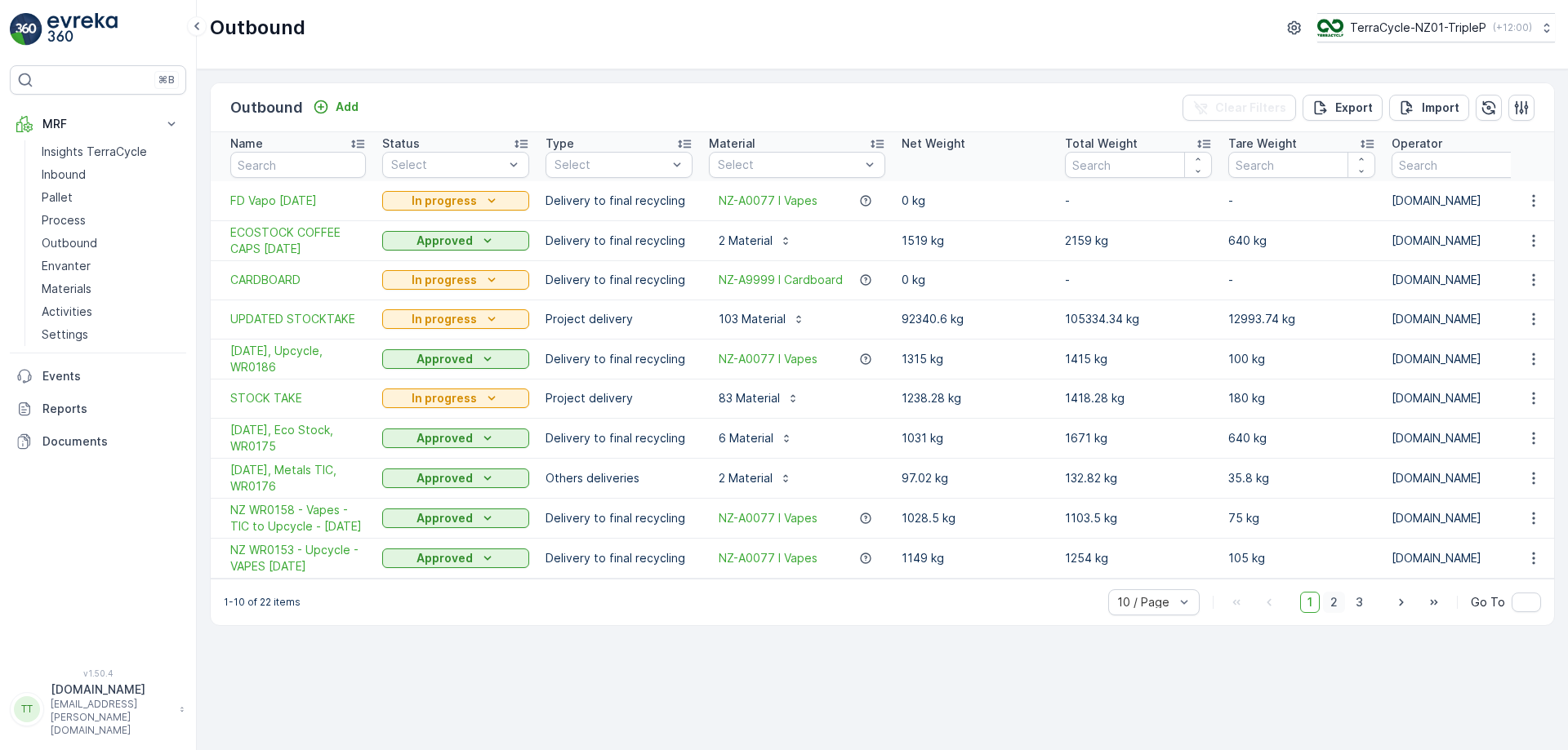
click at [1342, 613] on span "2" at bounding box center [1333, 602] width 22 height 21
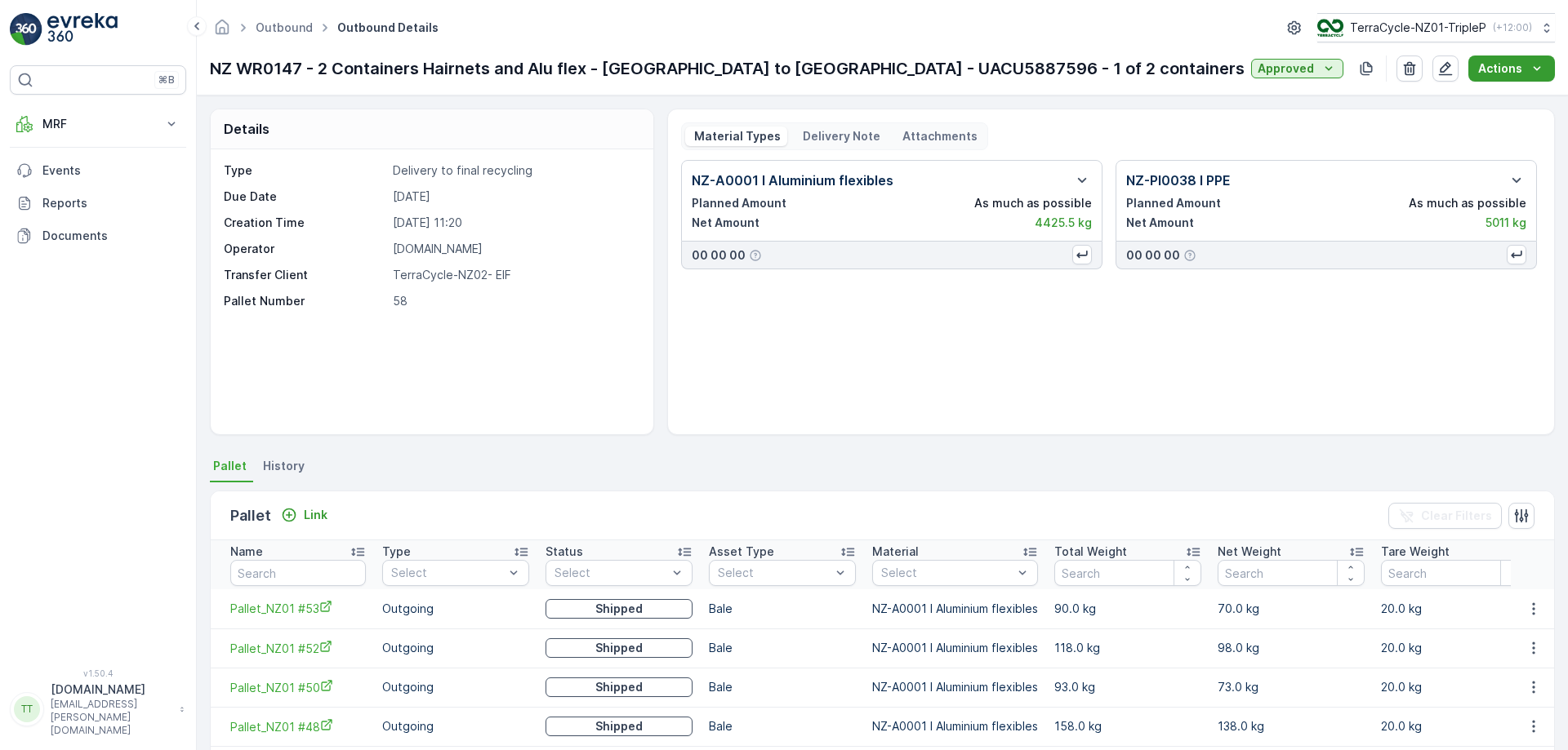
click at [1494, 64] on p "Actions" at bounding box center [1500, 69] width 44 height 17
click at [845, 146] on div "Material Types Delivery Note Attachments" at bounding box center [834, 136] width 307 height 27
click at [845, 136] on p "Delivery Note" at bounding box center [840, 136] width 80 height 17
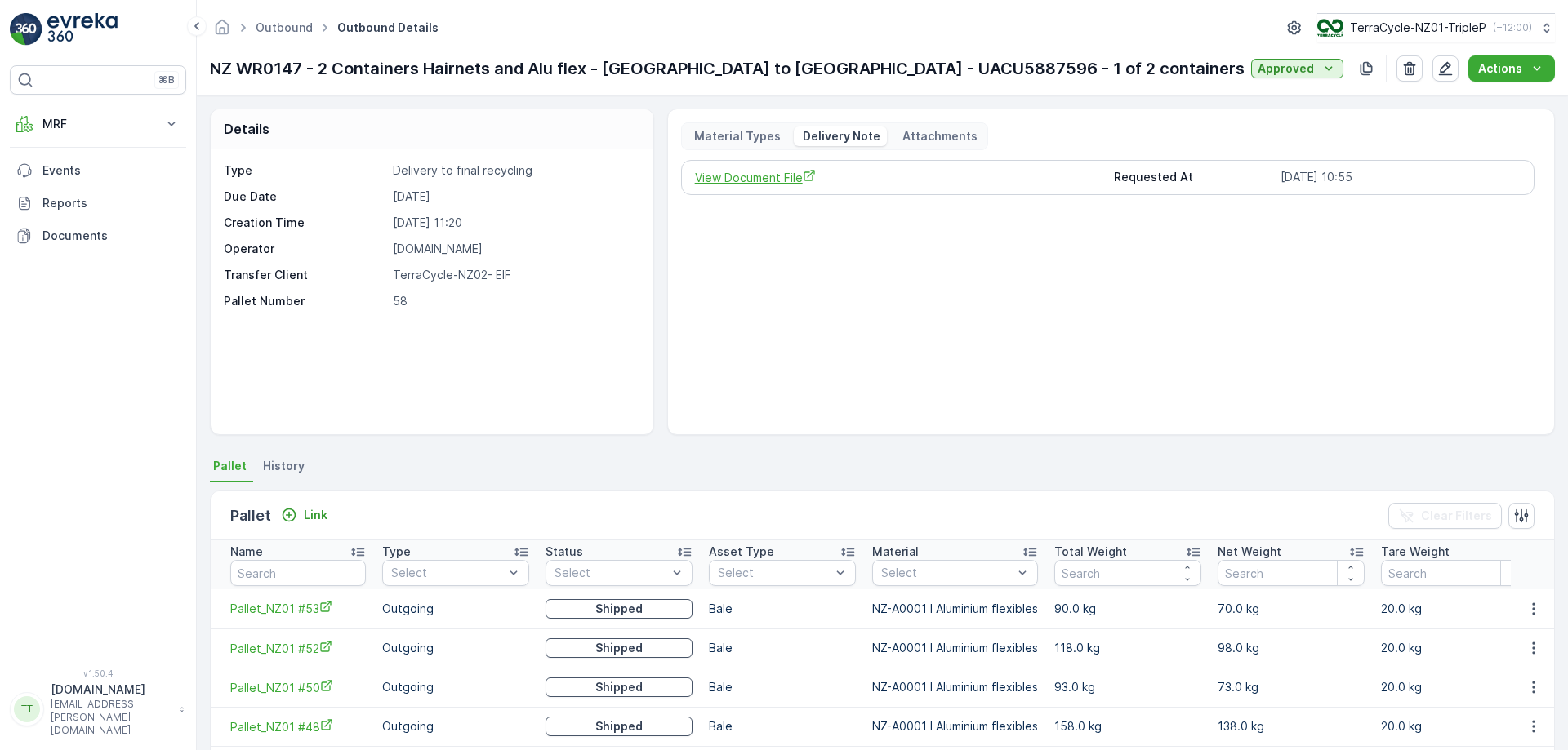
click at [767, 181] on span "View Document File" at bounding box center [898, 177] width 407 height 17
click at [691, 142] on p "Material Types" at bounding box center [735, 136] width 89 height 17
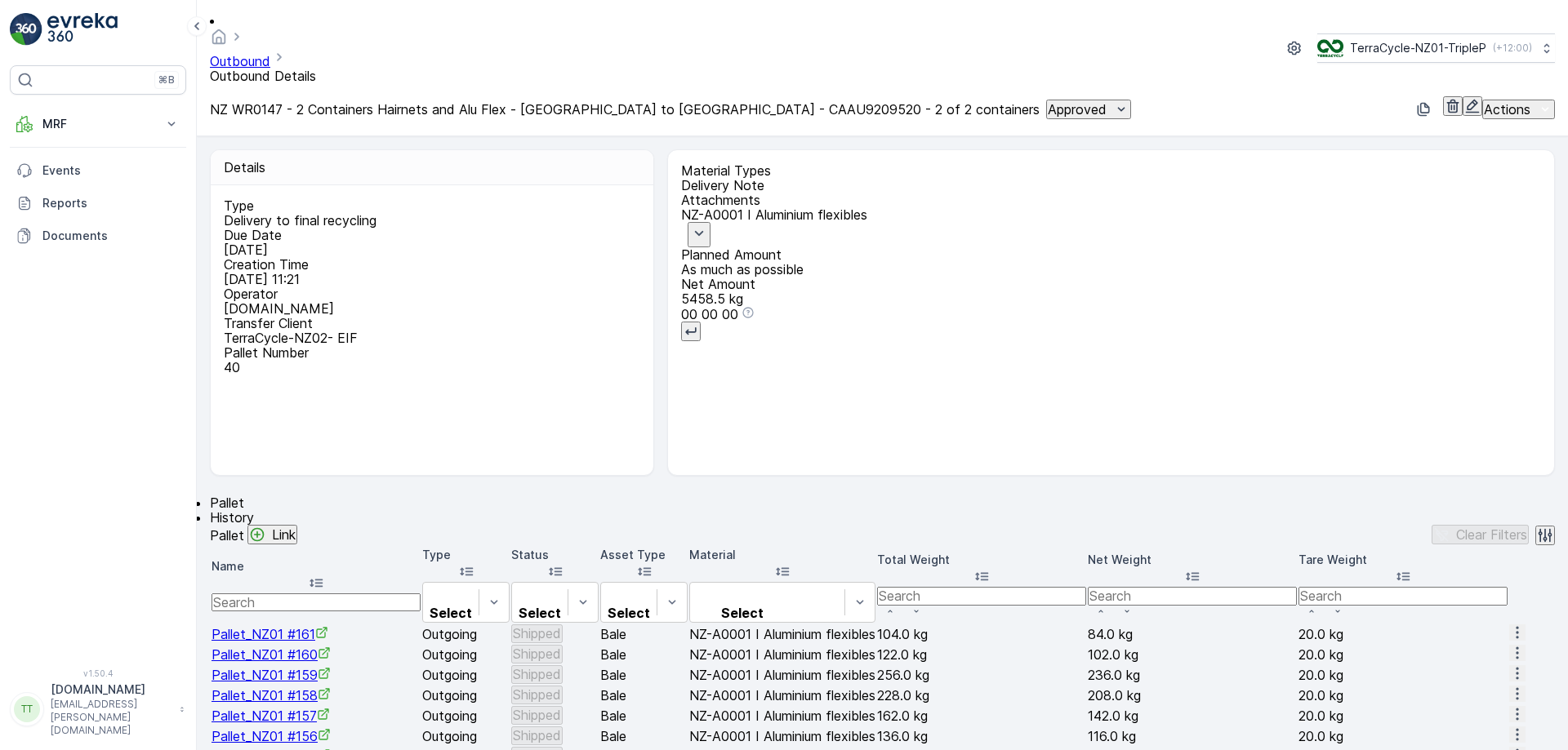
click at [826, 178] on p "Delivery Note" at bounding box center [1110, 185] width 860 height 15
click at [776, 207] on span "View Document File" at bounding box center [748, 215] width 134 height 17
